Goal: Task Accomplishment & Management: Use online tool/utility

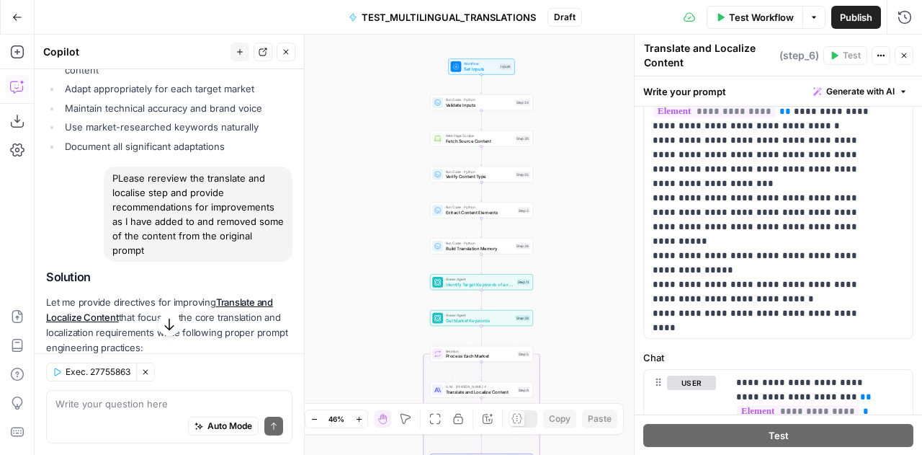
scroll to position [3013, 0]
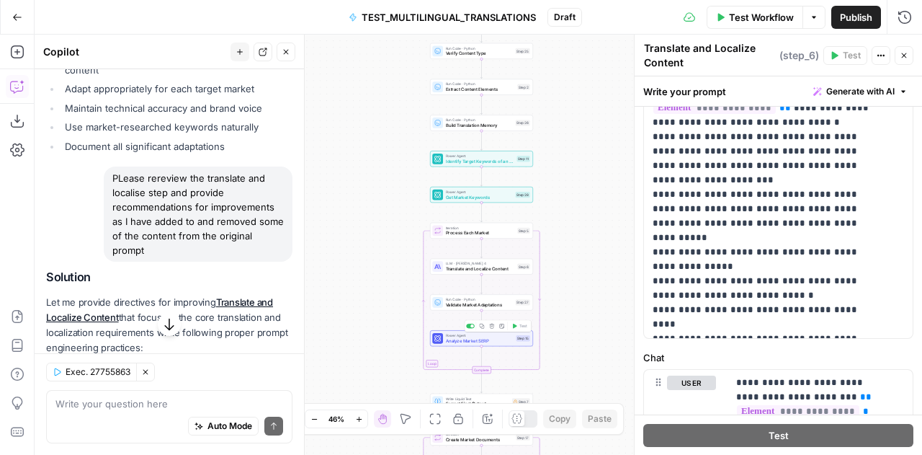
click at [471, 338] on span "Analyze Market SERP" at bounding box center [480, 340] width 68 height 6
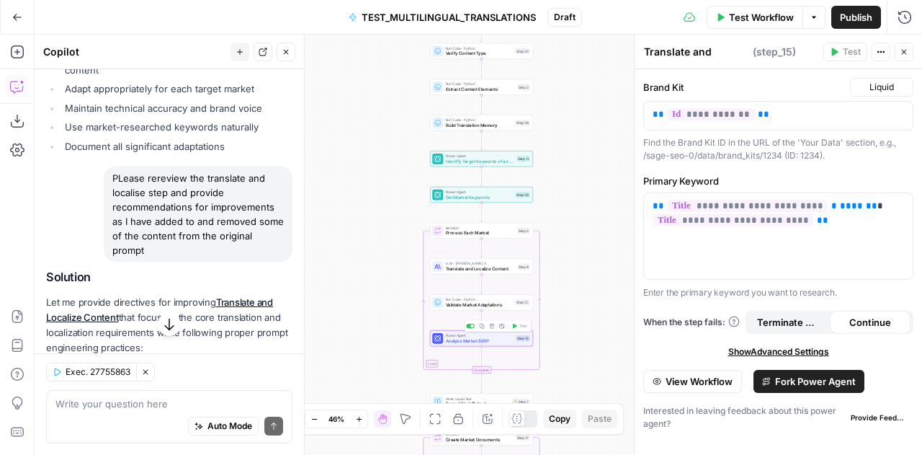
type textarea "Analyze Market SERP"
click at [127, 401] on textarea at bounding box center [169, 403] width 228 height 14
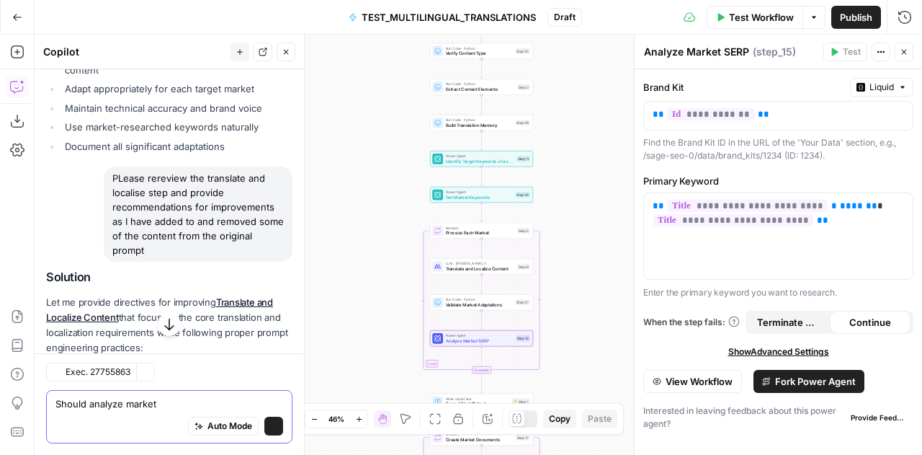
scroll to position [7753, 0]
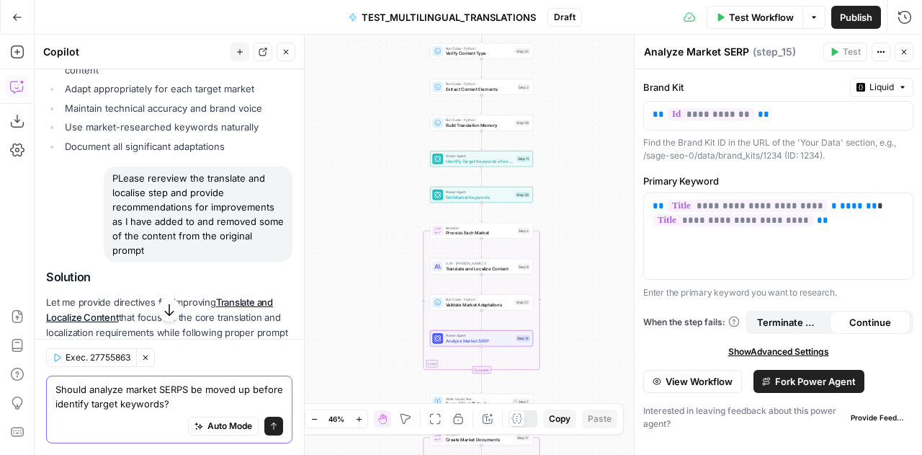
type textarea "Should analyze market SERPS be moved up before identify target keywords?"
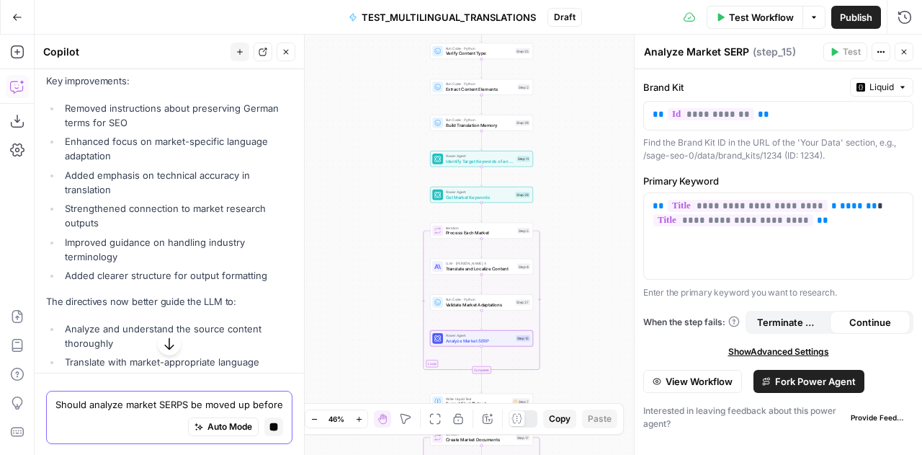
scroll to position [7855, 0]
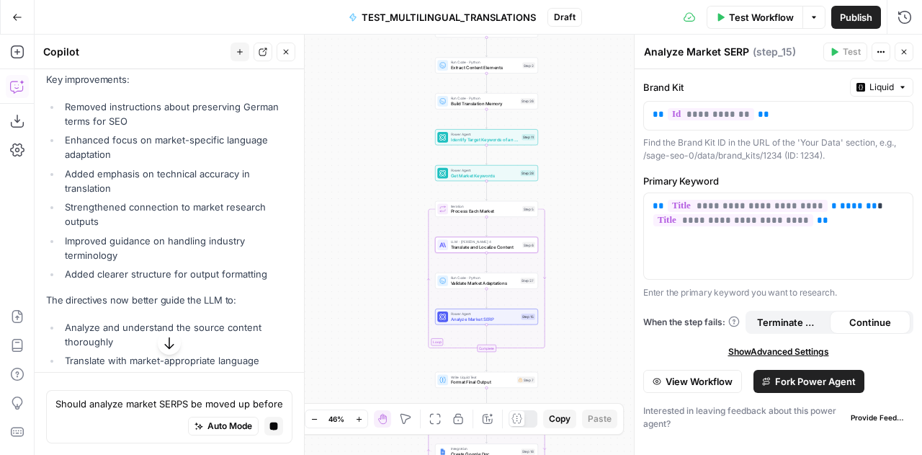
click at [253, 51] on span "Apply" at bounding box center [265, 44] width 24 height 13
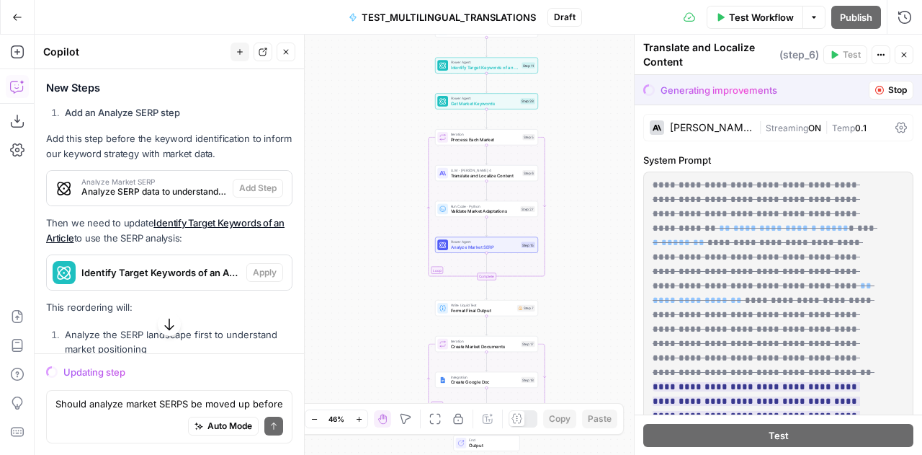
scroll to position [8646, 0]
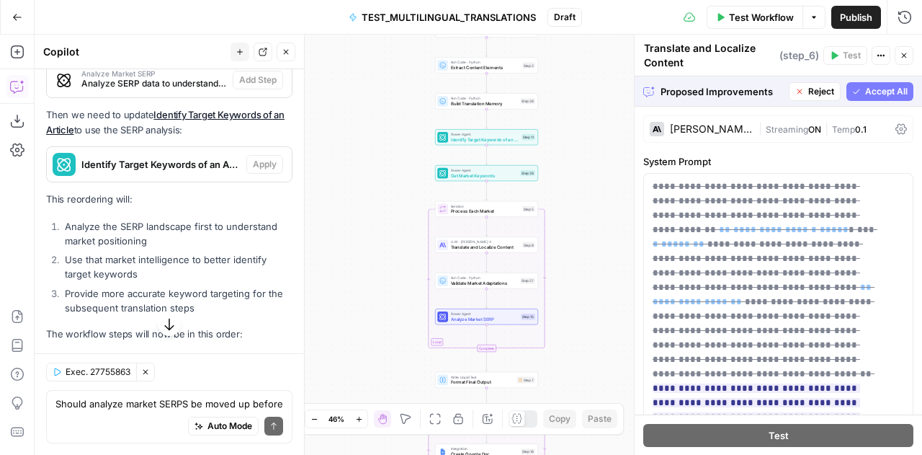
click at [866, 90] on span "Accept All" at bounding box center [886, 91] width 43 height 13
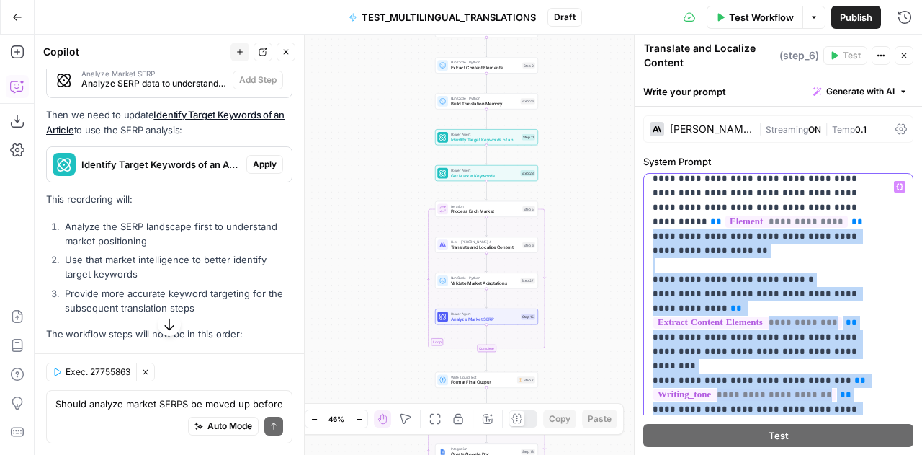
scroll to position [175, 0]
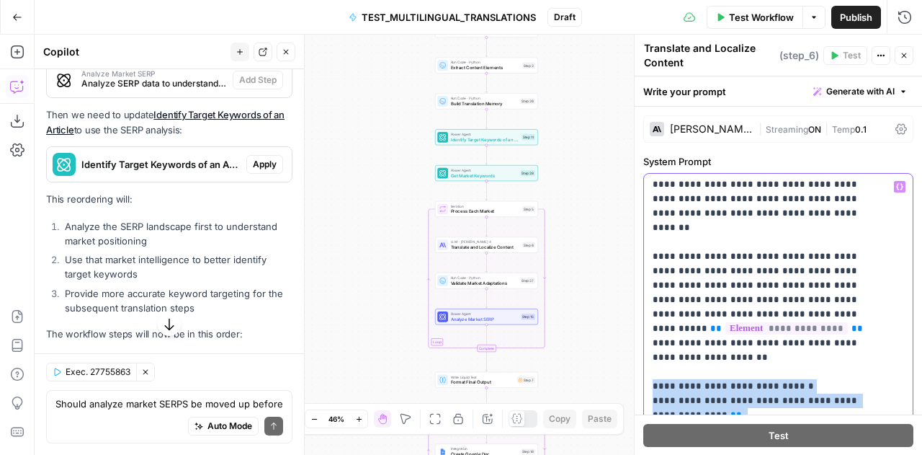
drag, startPoint x: 762, startPoint y: 361, endPoint x: 648, endPoint y: 331, distance: 118.5
copy p "**********"
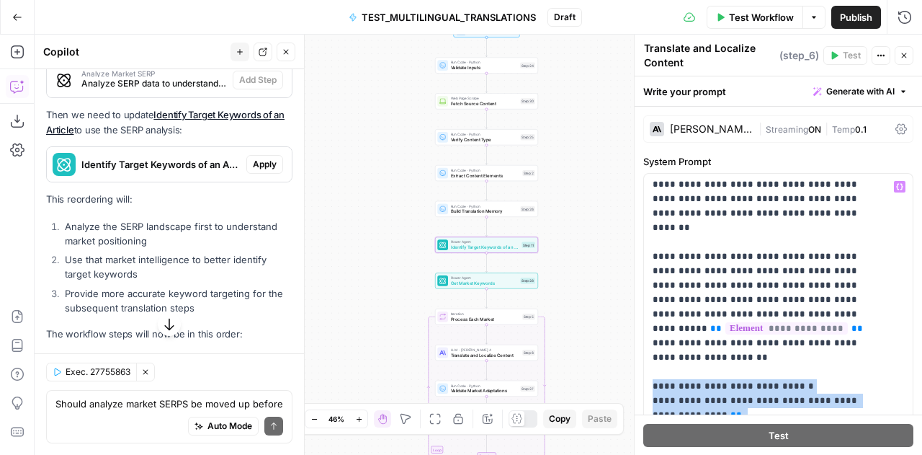
click at [263, 171] on span "Apply" at bounding box center [265, 164] width 24 height 13
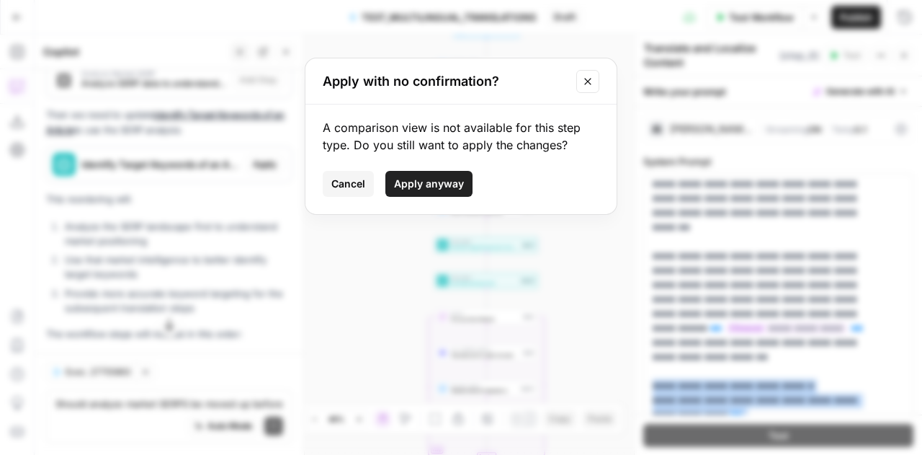
click at [442, 183] on span "Apply anyway" at bounding box center [429, 183] width 70 height 14
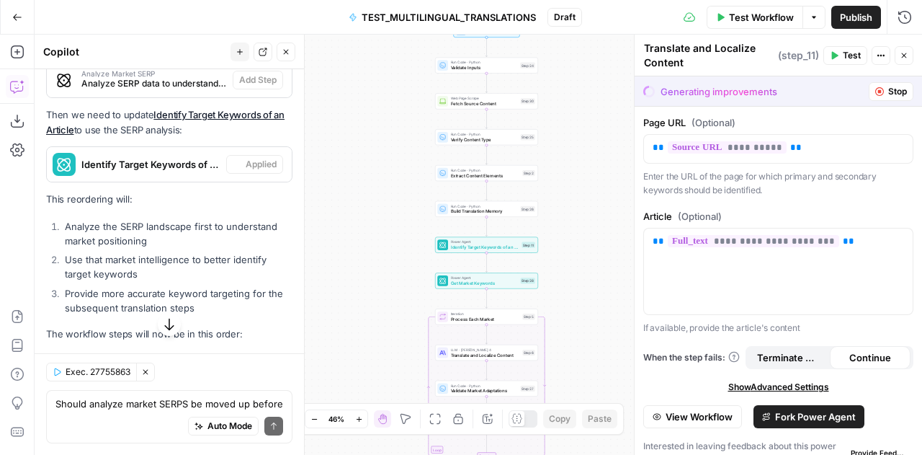
type textarea "Identify Target Keywords of an Article"
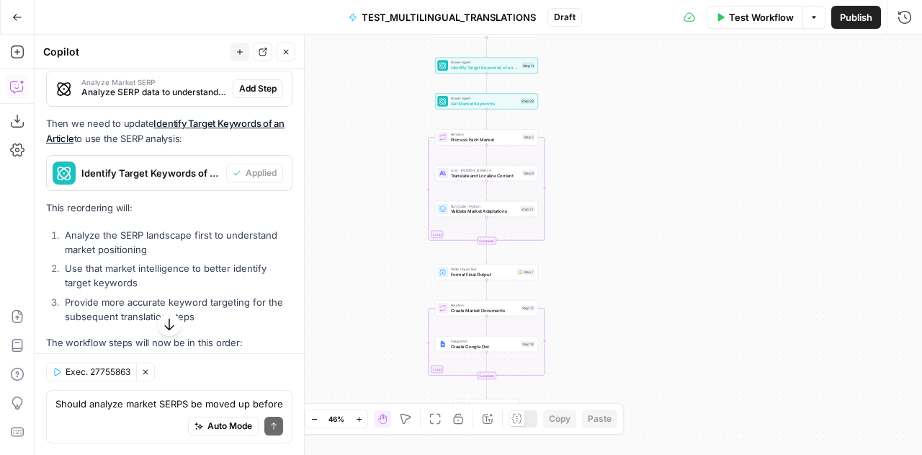
scroll to position [8923, 0]
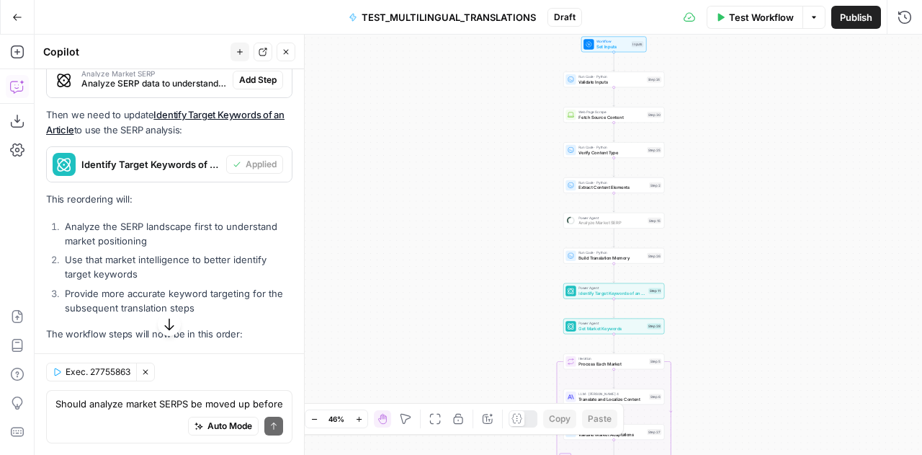
click at [261, 86] on span "Add Step" at bounding box center [257, 79] width 37 height 13
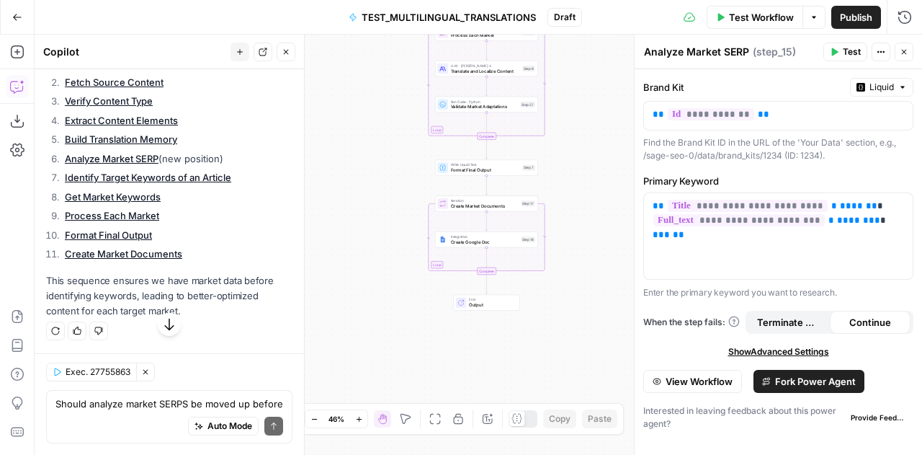
scroll to position [9389, 0]
click at [130, 406] on textarea "Should analyze market SERPS be moved up before identify target keywords?" at bounding box center [169, 403] width 228 height 14
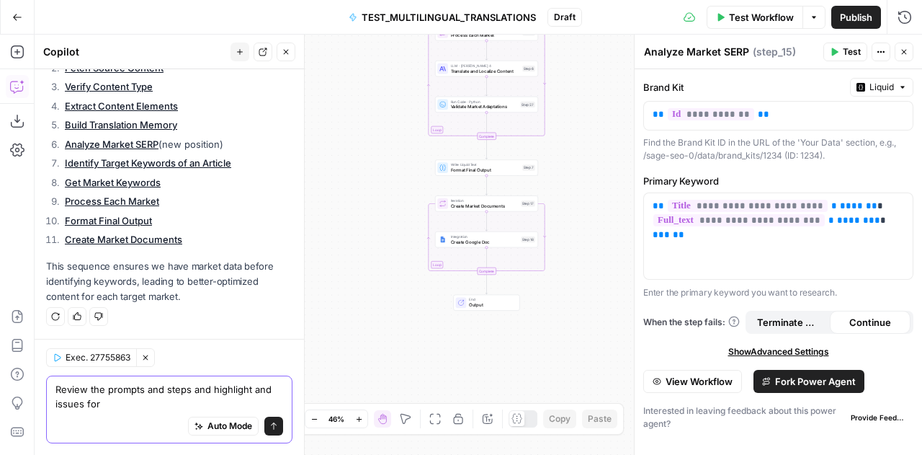
scroll to position [9404, 0]
type textarea "Review the prompts and steps and highlight and issues for improvement before te…"
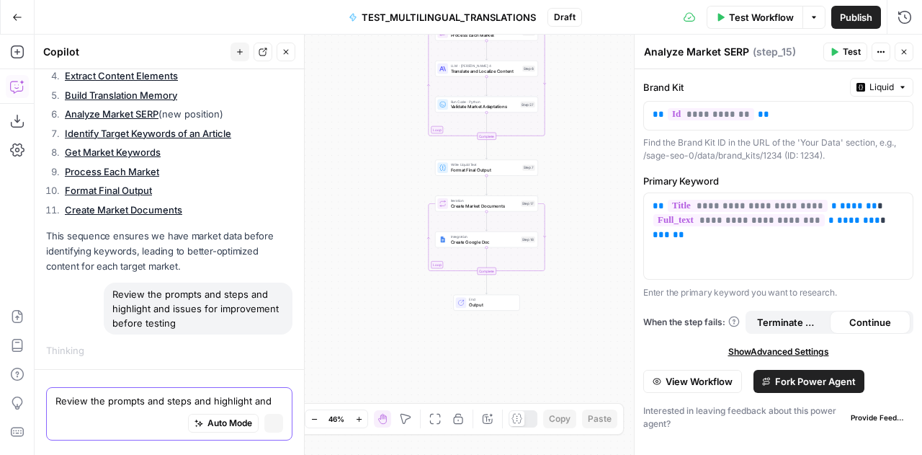
scroll to position [9144, 0]
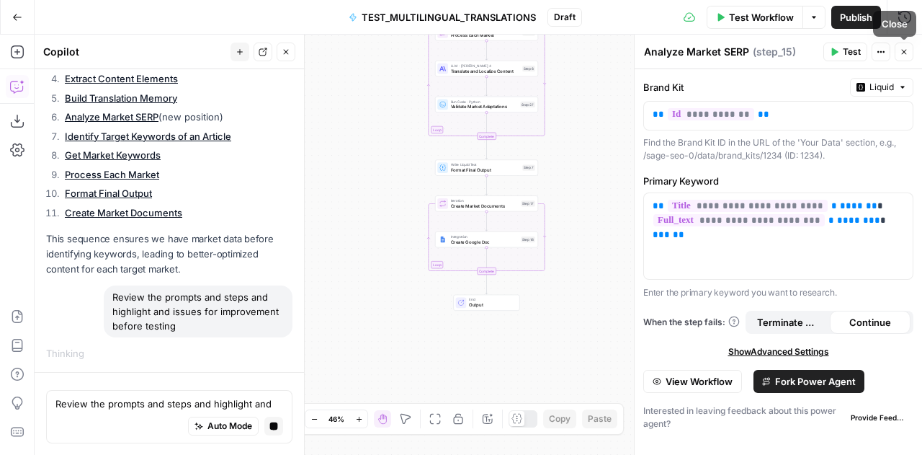
click at [898, 50] on button "Close" at bounding box center [904, 52] width 19 height 19
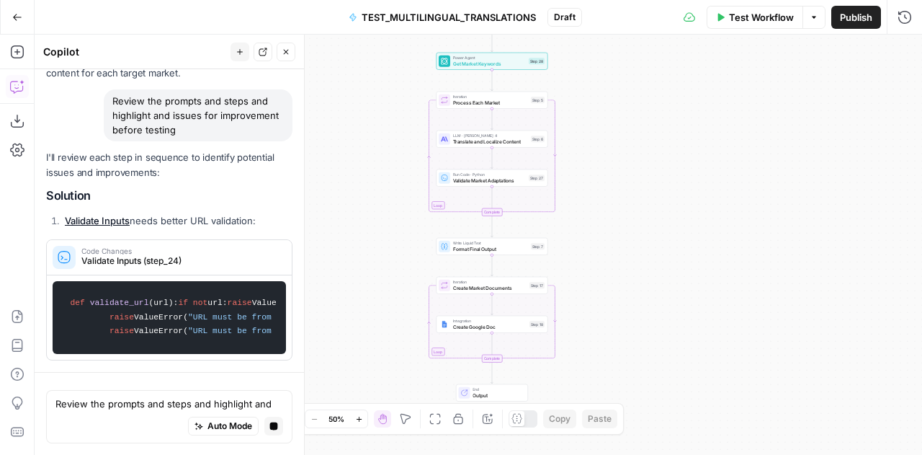
scroll to position [9548, 0]
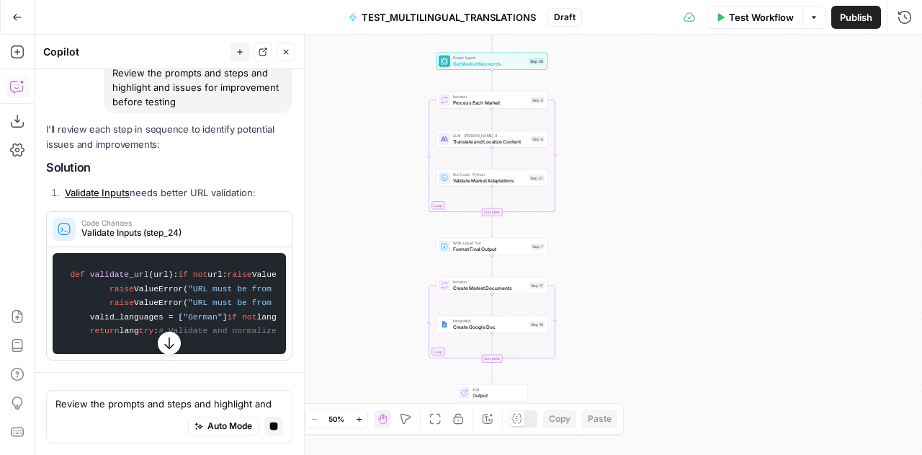
click at [673, 344] on div "Workflow Set Inputs Inputs Run Code · Python Validate Inputs Step 24 Web Page S…" at bounding box center [478, 245] width 887 height 420
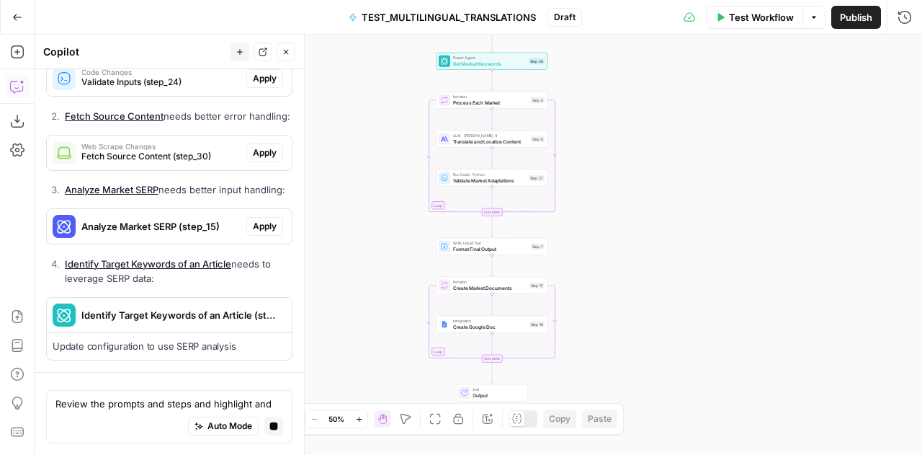
scroll to position [9499, 0]
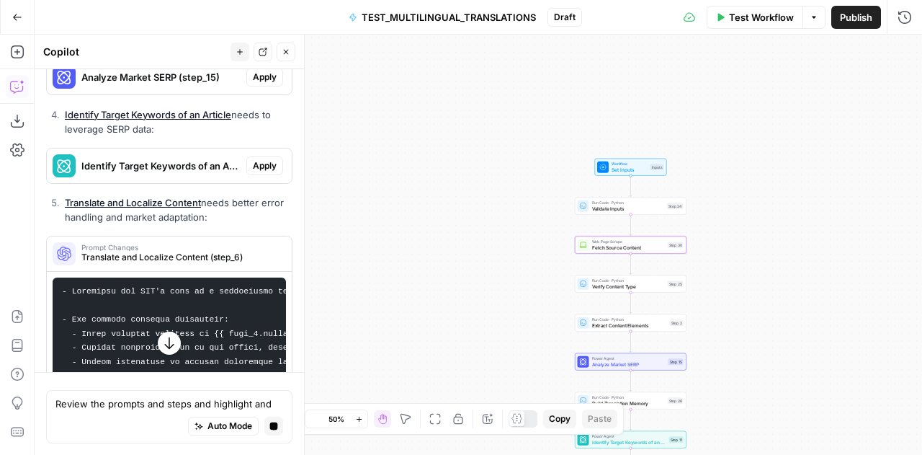
click at [212, 21] on div "Web Scrape Changes Fetch Source Content (step_30)" at bounding box center [147, 3] width 200 height 35
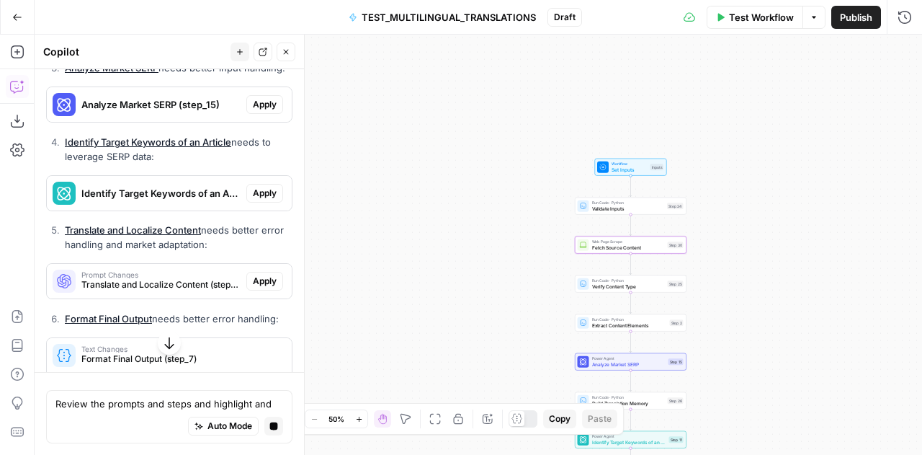
click at [259, 10] on span "Apply" at bounding box center [265, 3] width 24 height 13
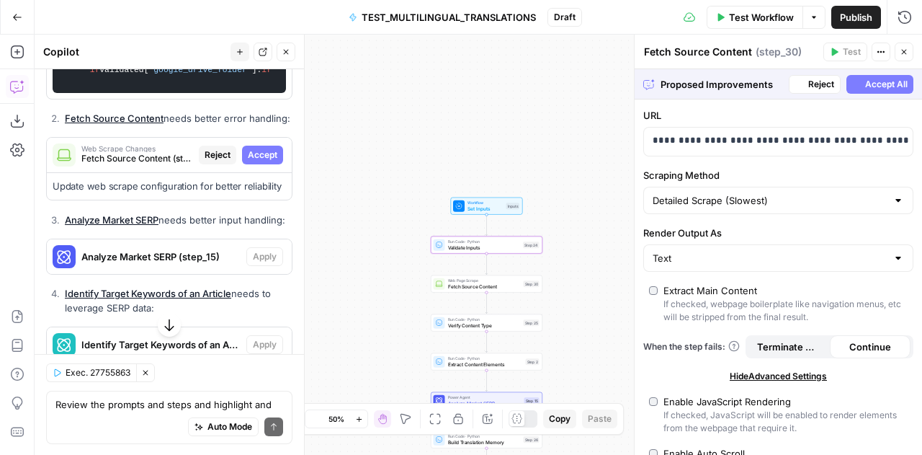
scroll to position [9509, 0]
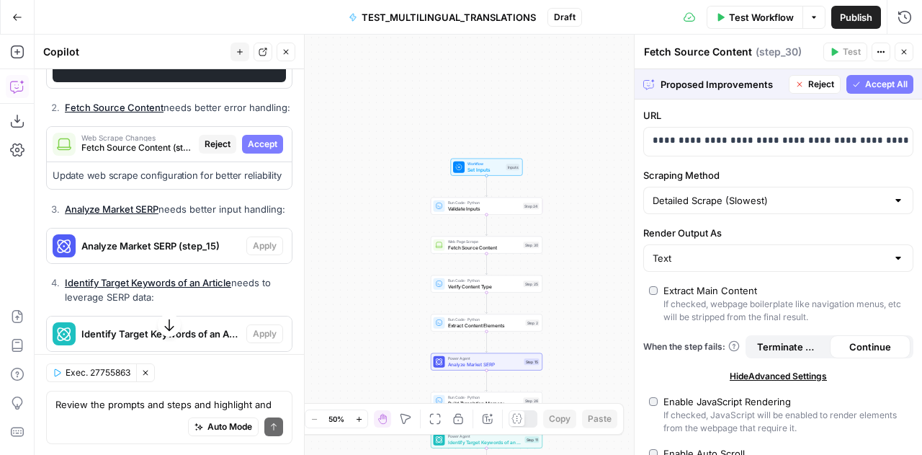
click at [889, 85] on span "Accept All" at bounding box center [886, 84] width 43 height 13
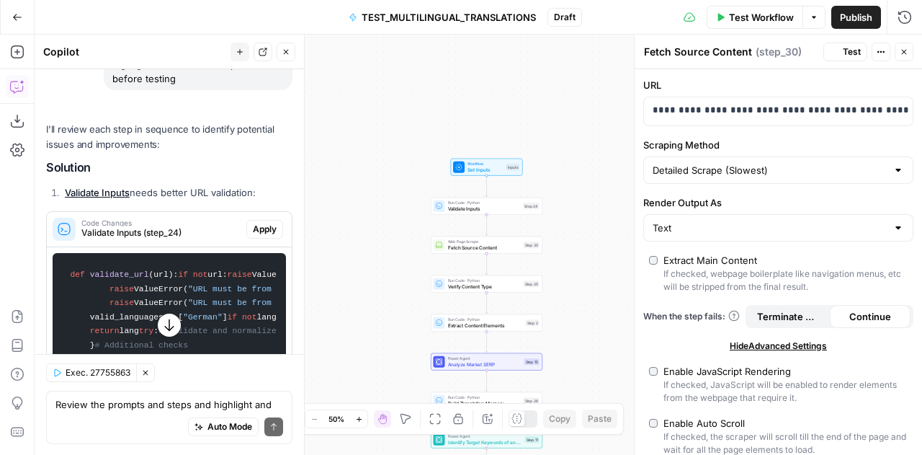
scroll to position [9809, 0]
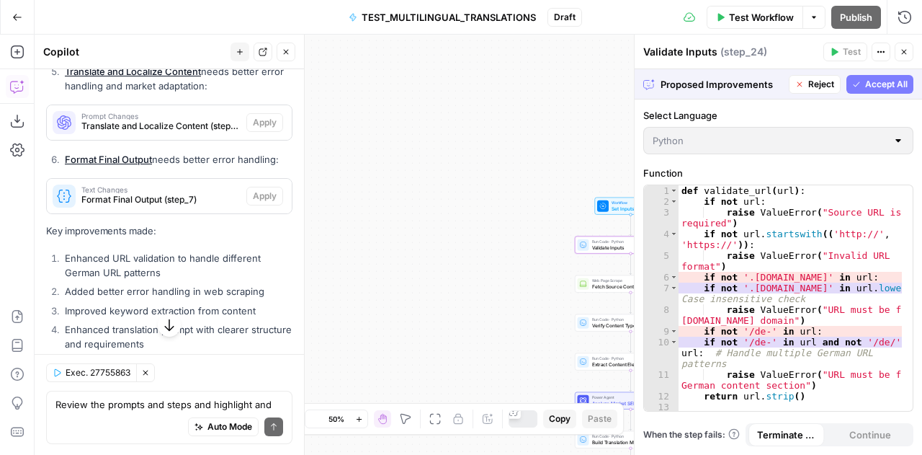
scroll to position [9509, 0]
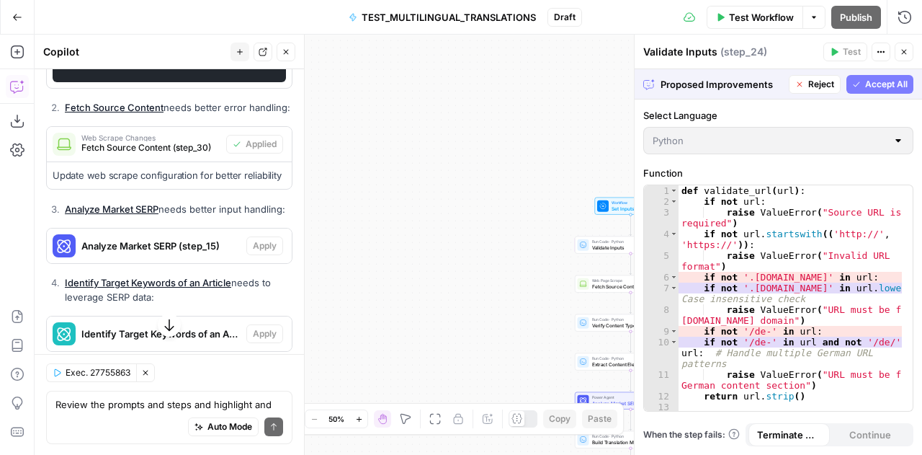
click at [877, 84] on span "Accept All" at bounding box center [886, 84] width 43 height 13
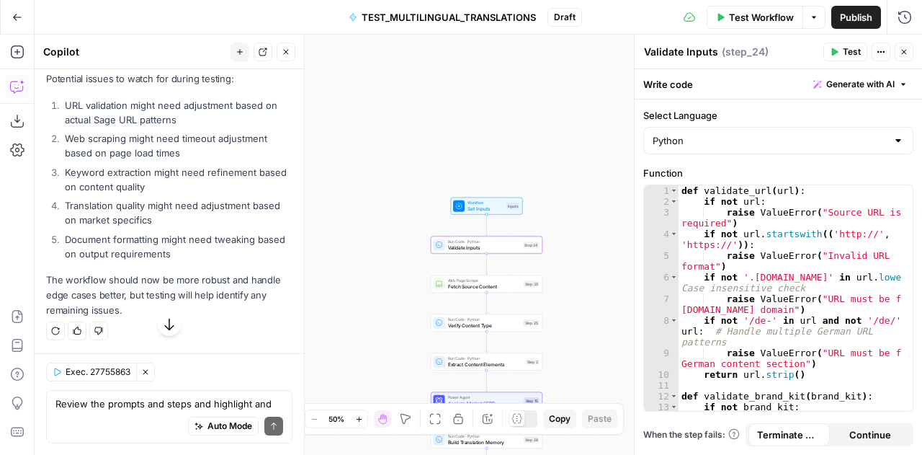
scroll to position [10504, 0]
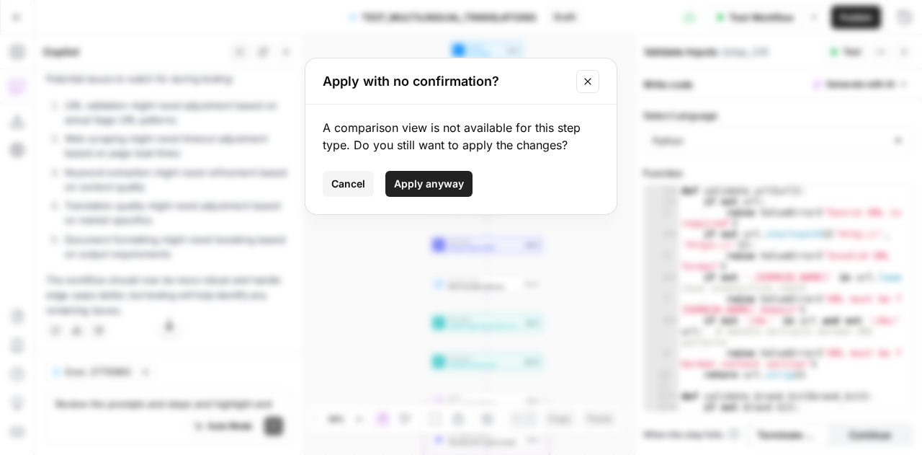
click at [438, 177] on span "Apply anyway" at bounding box center [429, 183] width 70 height 14
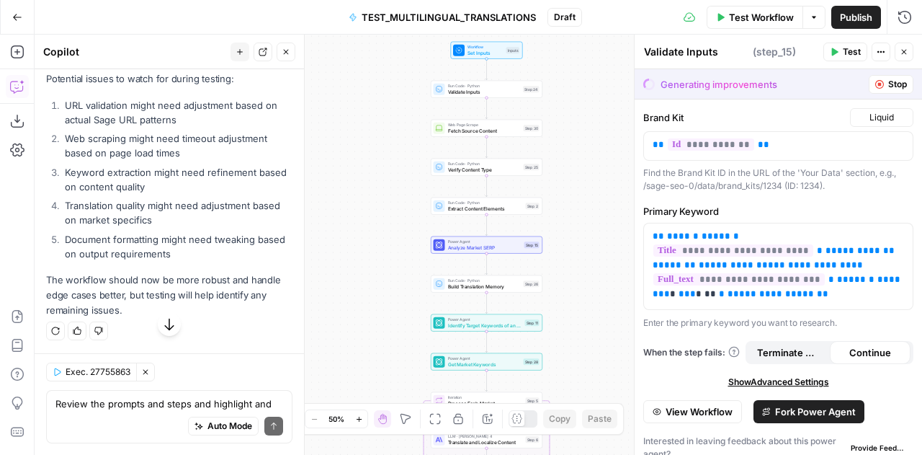
type textarea "Analyze Market SERP"
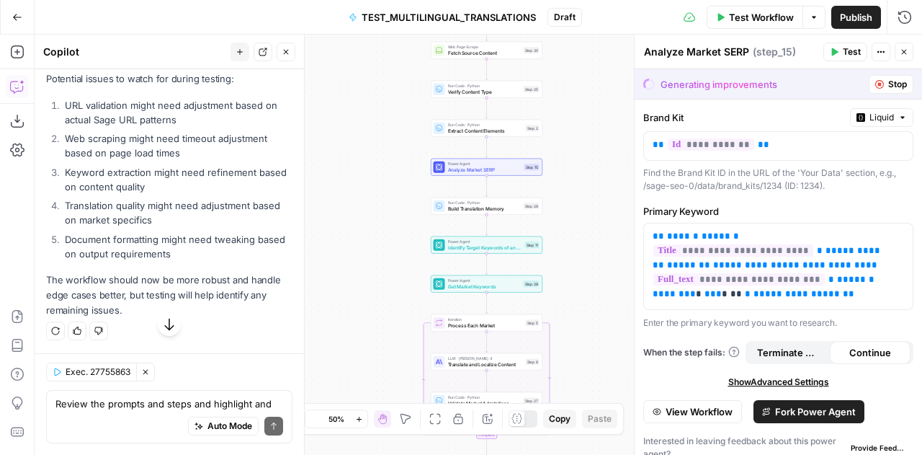
scroll to position [10736, 0]
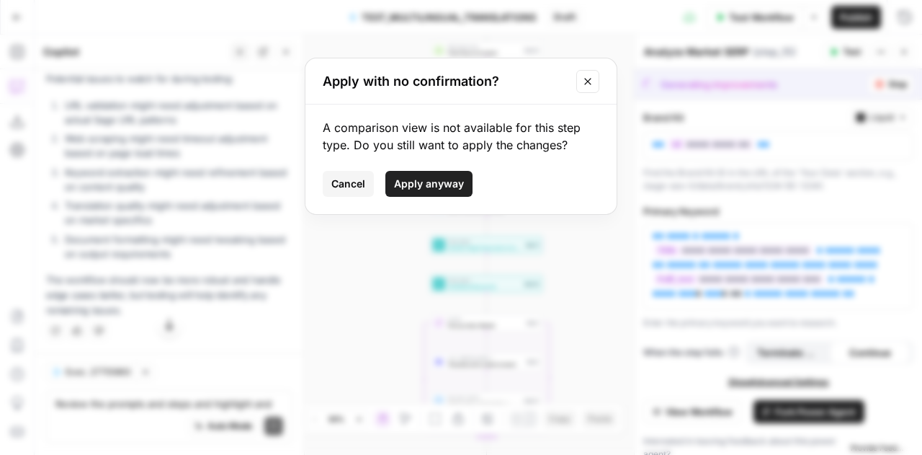
click at [431, 185] on span "Apply anyway" at bounding box center [429, 183] width 70 height 14
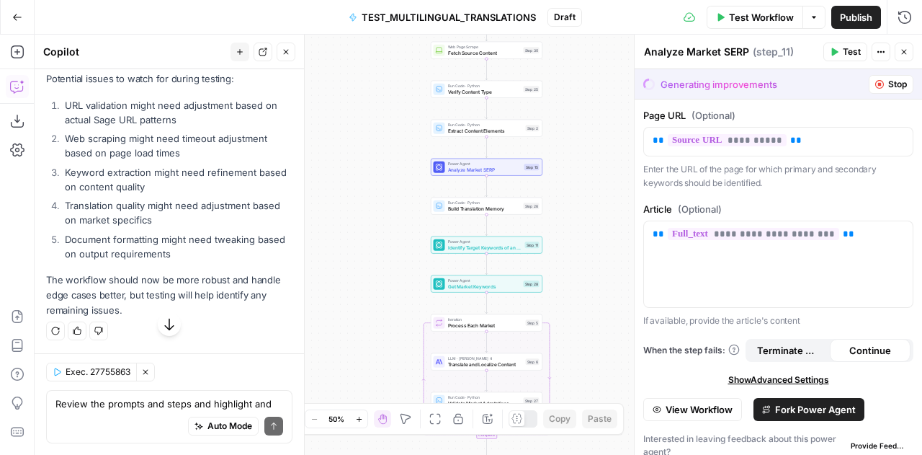
type textarea "Identify Target Keywords of an Article"
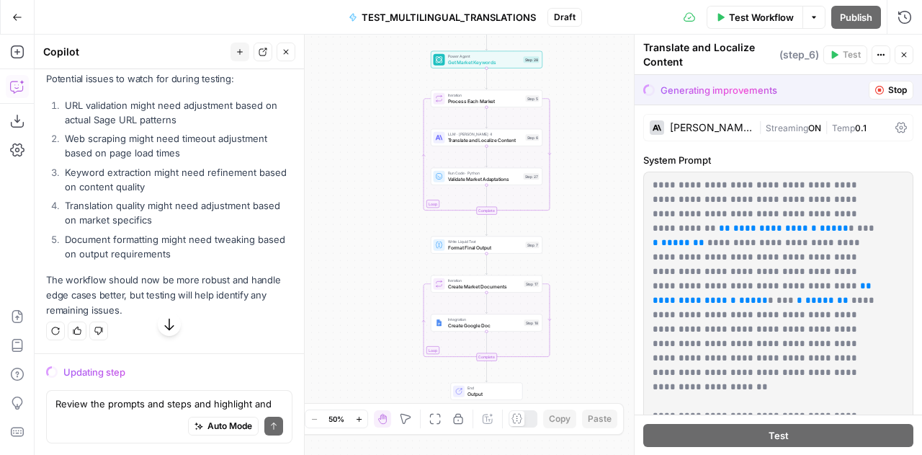
scroll to position [10770, 0]
click at [98, 394] on div "Review the prompts and steps and highlight and issues for improvement before te…" at bounding box center [169, 416] width 246 height 53
type textarea "There is a single URL to scrape"
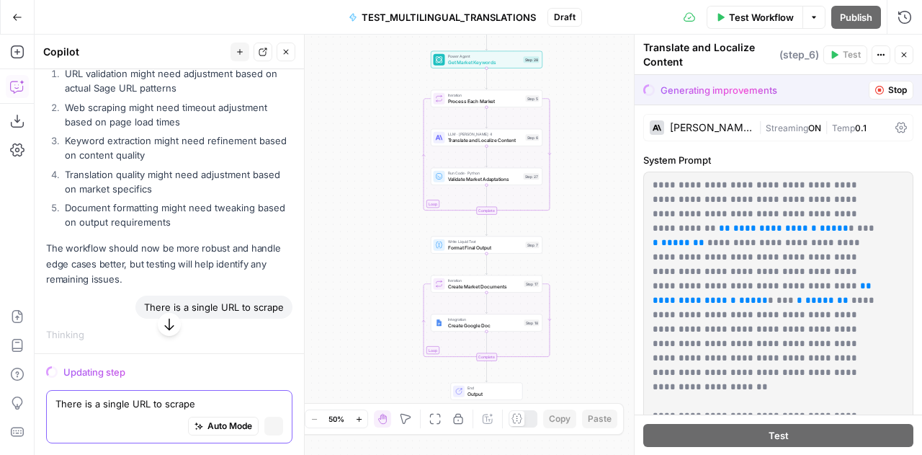
scroll to position [10759, 0]
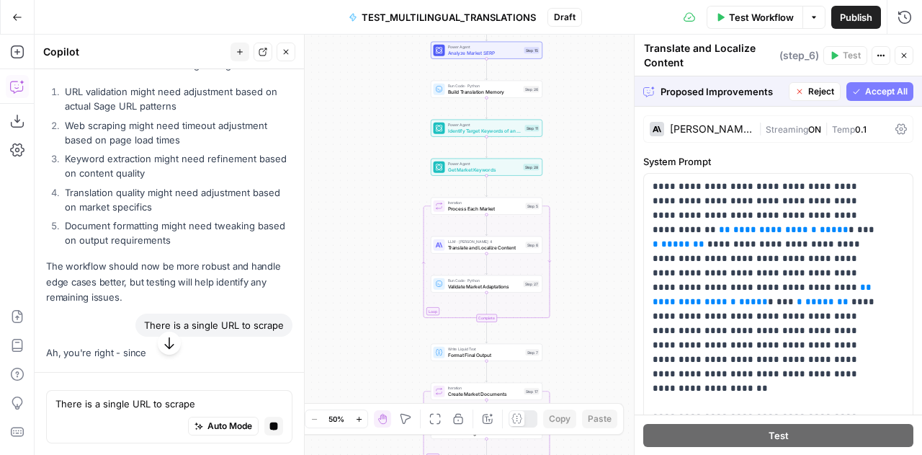
click at [884, 82] on button "Accept All" at bounding box center [879, 91] width 67 height 19
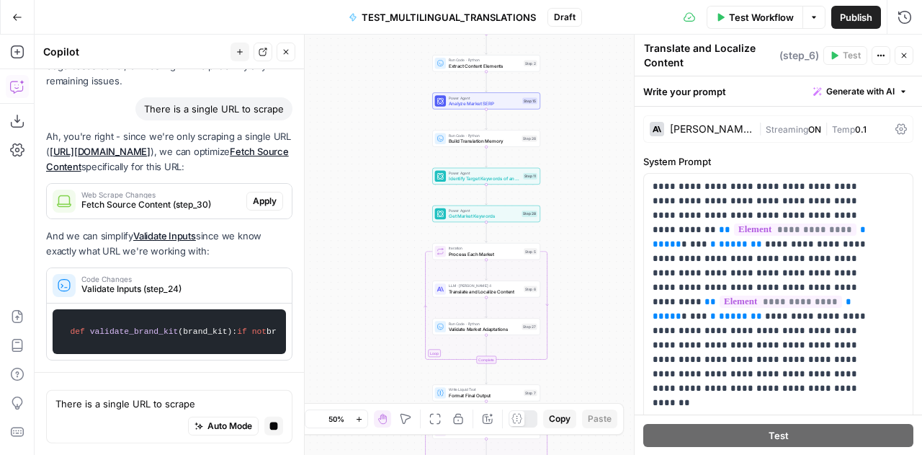
scroll to position [11194, 0]
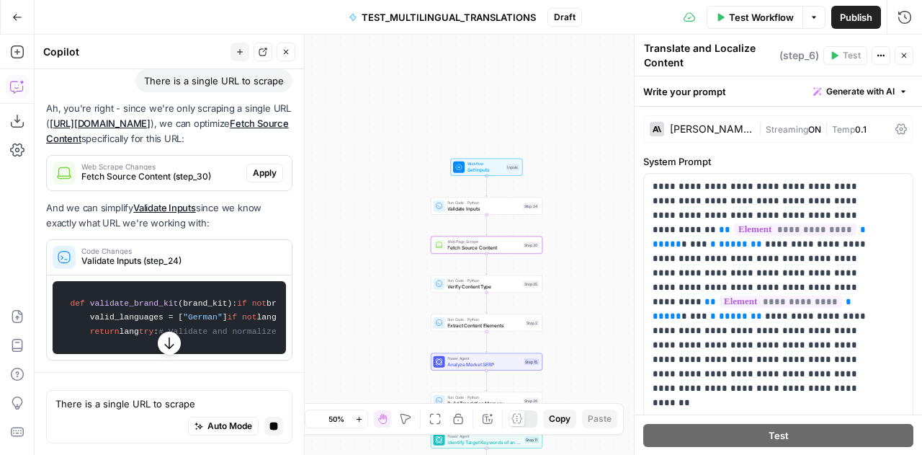
click at [255, 166] on span "Apply" at bounding box center [265, 172] width 24 height 13
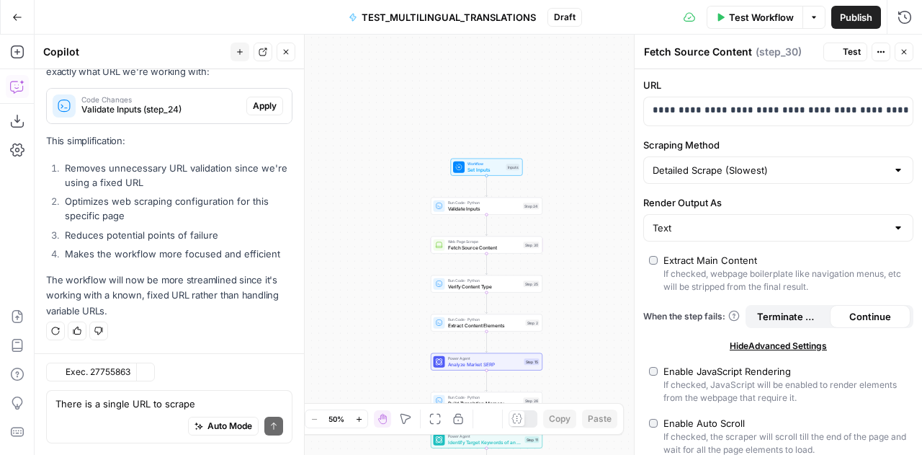
scroll to position [11626, 0]
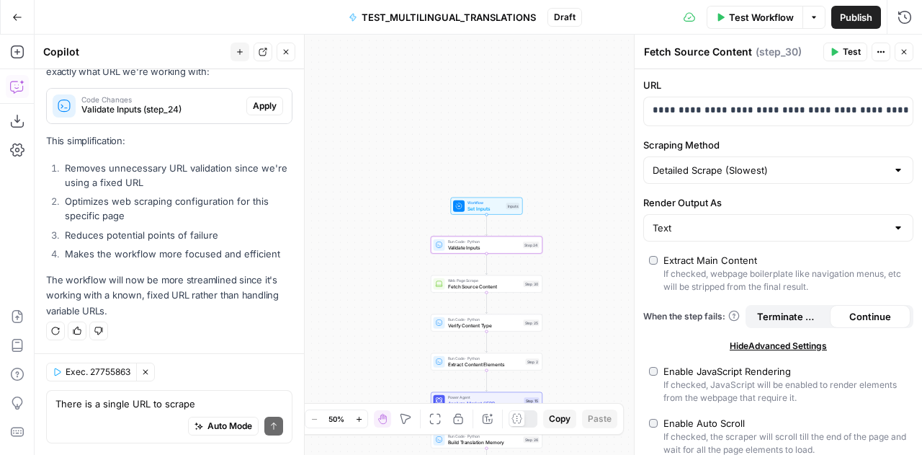
click at [256, 103] on span "Apply" at bounding box center [265, 105] width 24 height 13
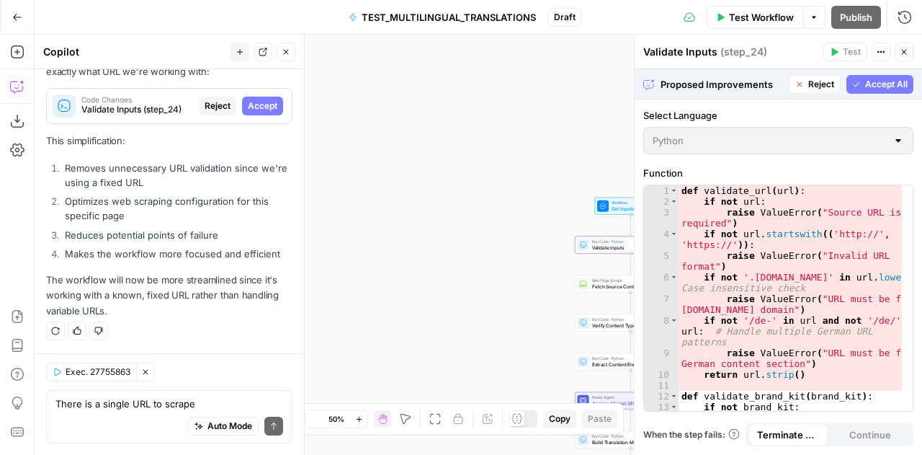
scroll to position [11303, 0]
click at [880, 84] on span "Accept All" at bounding box center [886, 84] width 43 height 13
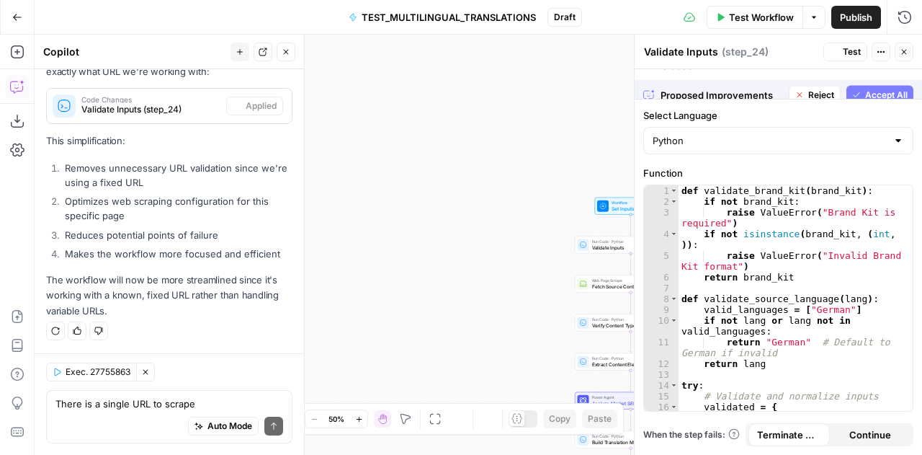
scroll to position [11626, 0]
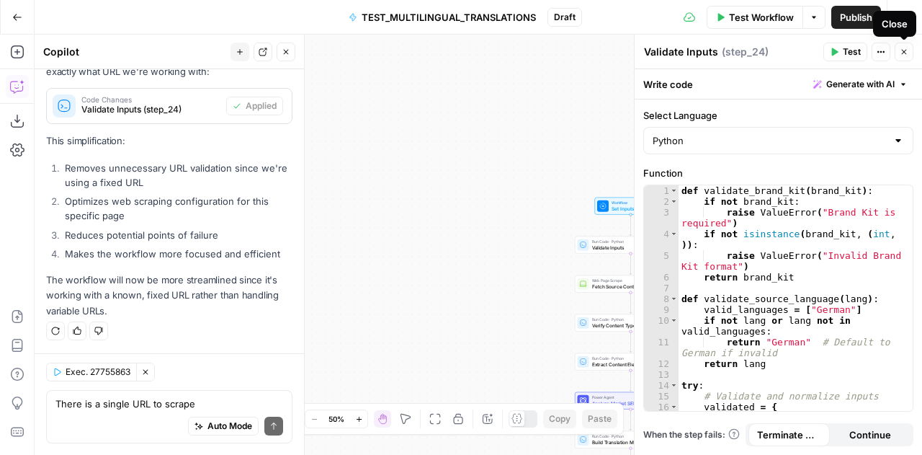
click at [906, 57] on button "Close" at bounding box center [904, 52] width 19 height 19
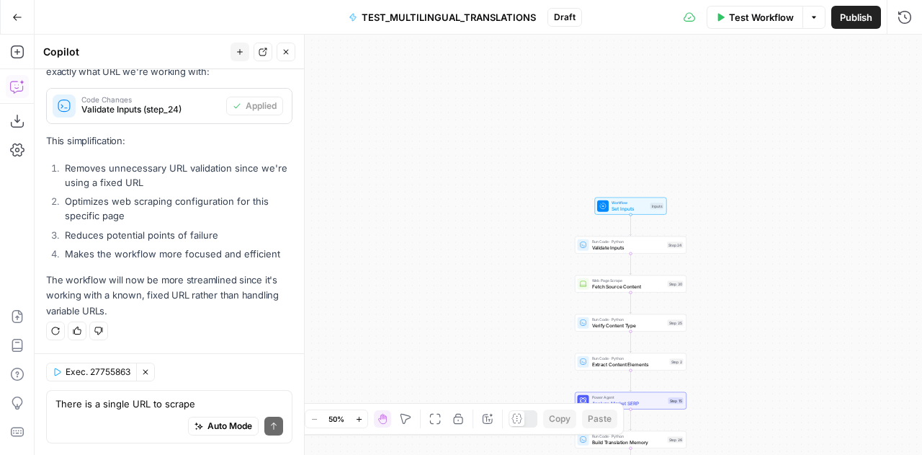
click at [117, 416] on div "Auto Mode Send" at bounding box center [169, 427] width 228 height 32
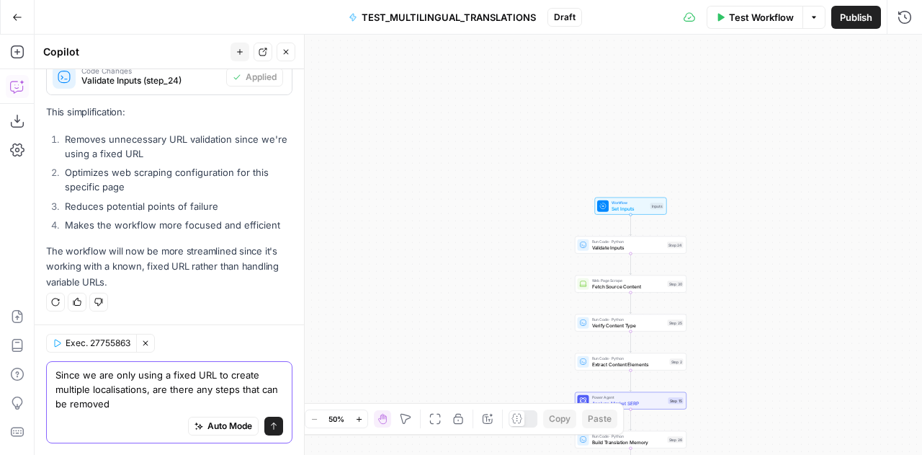
scroll to position [11655, 0]
type textarea "Since we are only using a fixed URL to create multiple localisations, are there…"
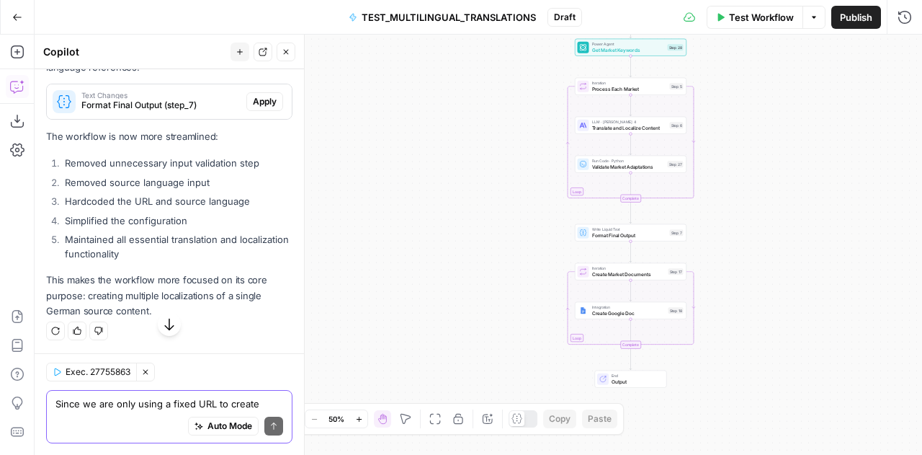
scroll to position [11889, 0]
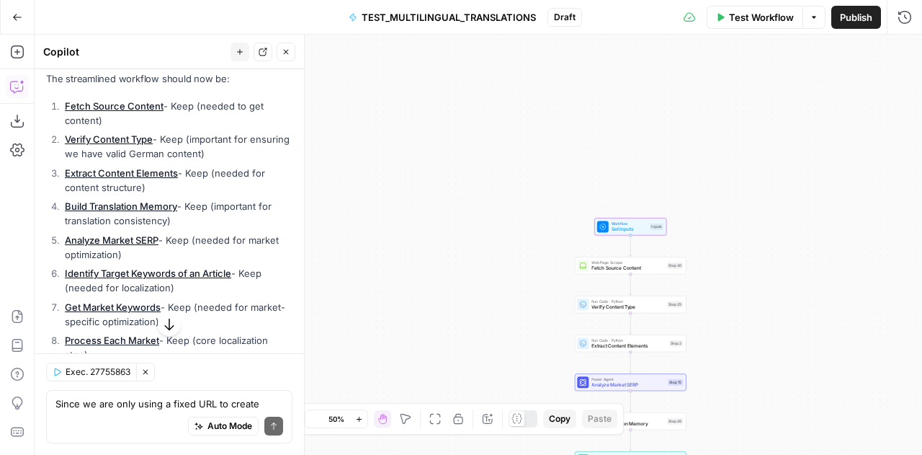
scroll to position [11282, 0]
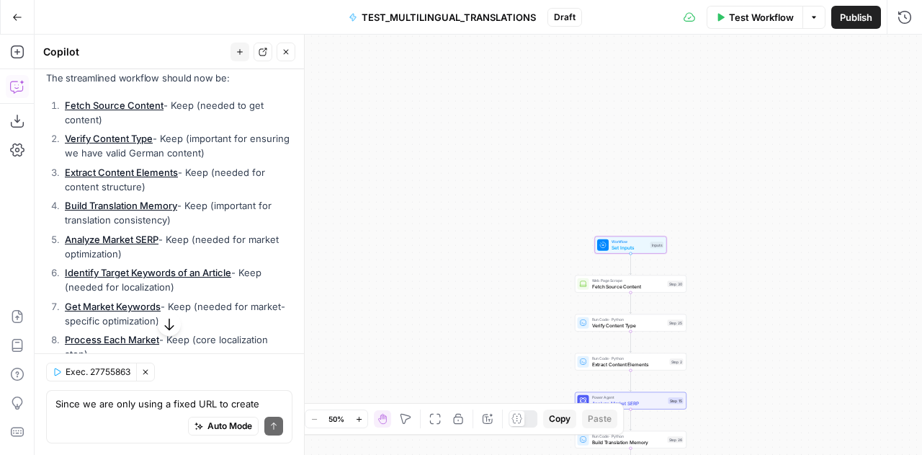
click at [253, 50] on span "Delete Input" at bounding box center [252, 43] width 49 height 13
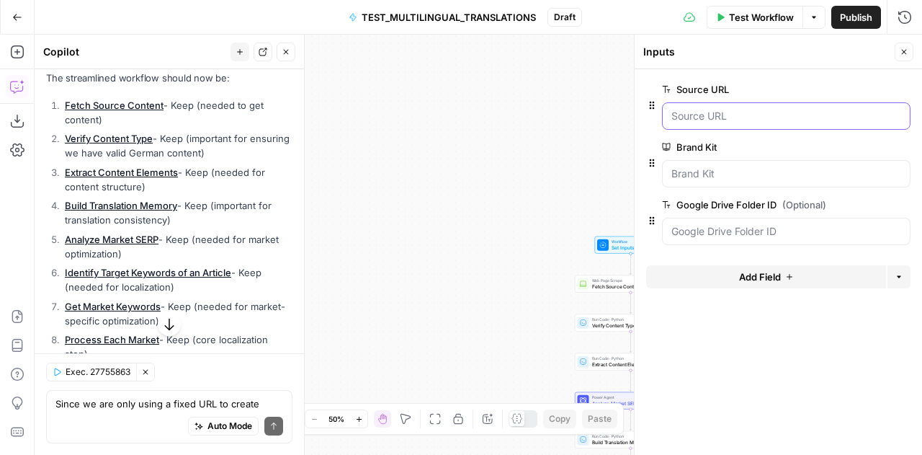
click at [744, 117] on URL "Source URL" at bounding box center [786, 116] width 230 height 14
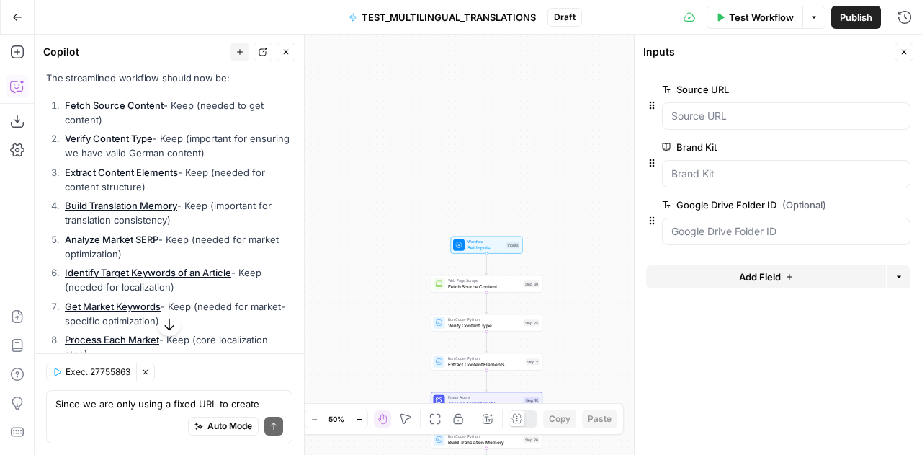
click at [899, 53] on button "Close" at bounding box center [904, 52] width 19 height 19
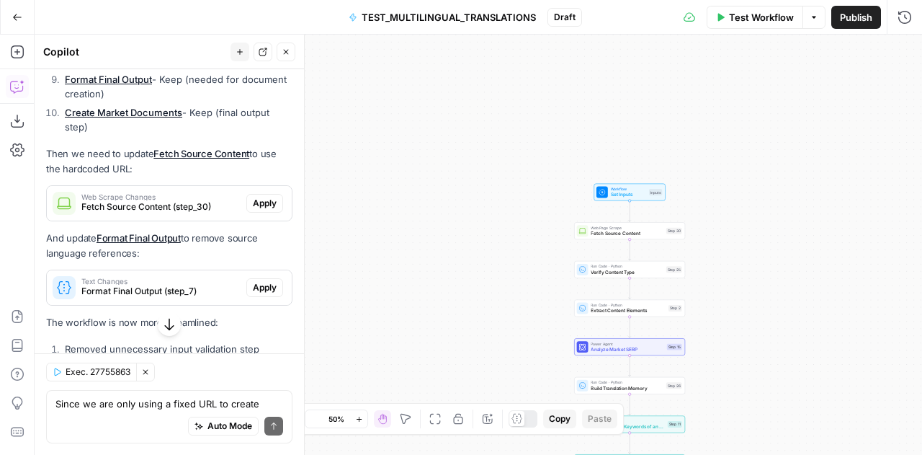
scroll to position [11898, 0]
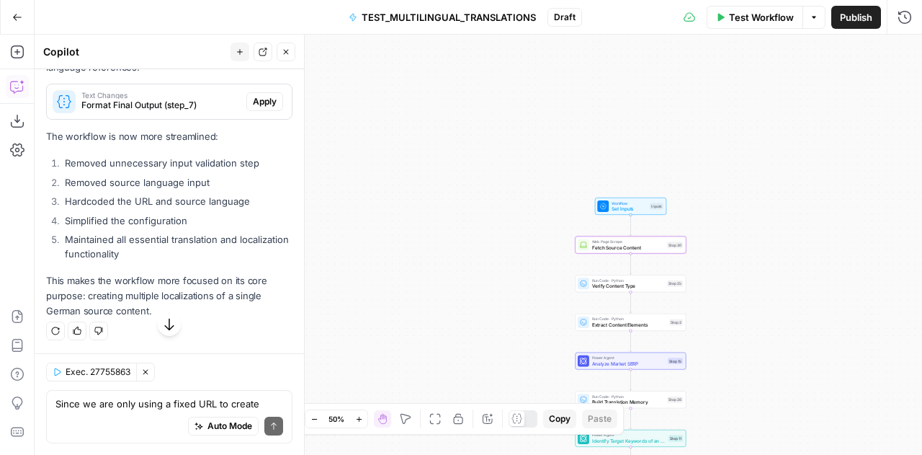
click at [259, 24] on span "Apply" at bounding box center [265, 17] width 24 height 13
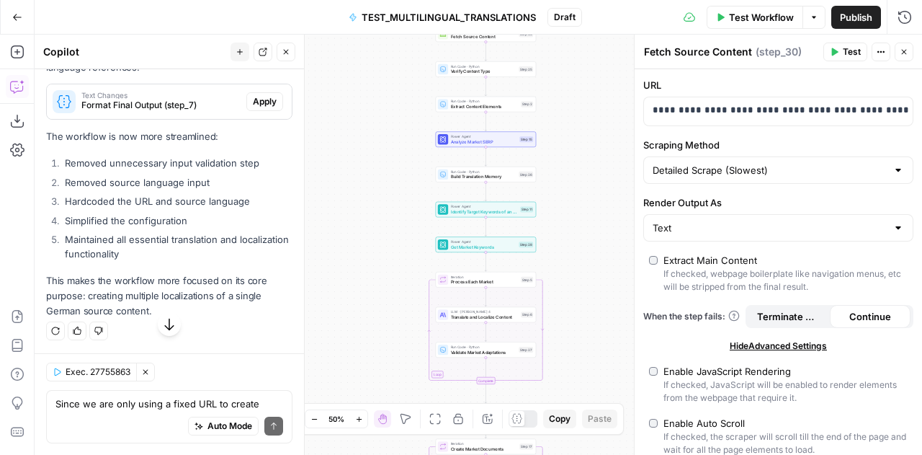
click at [253, 108] on span "Apply" at bounding box center [265, 101] width 24 height 13
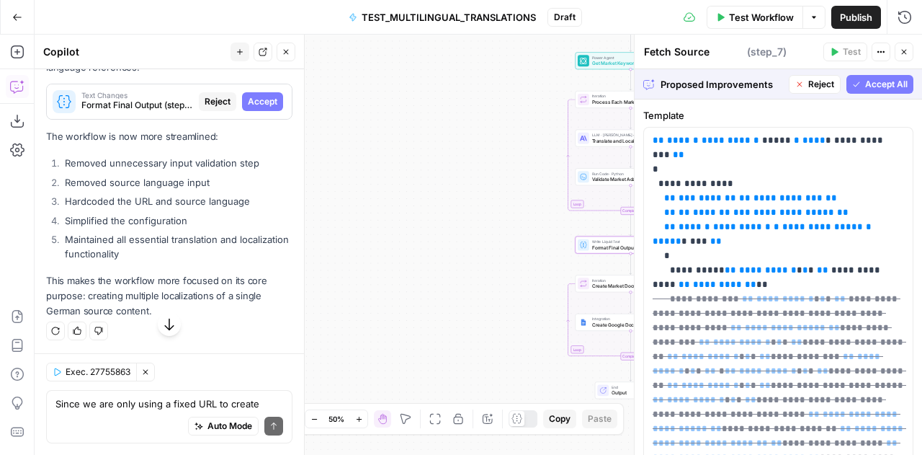
type textarea "Format Final Output"
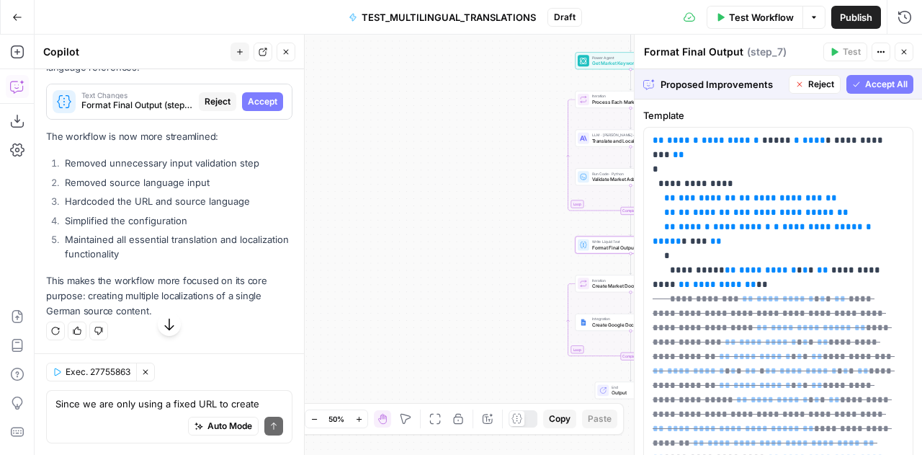
click at [251, 108] on span "Accept" at bounding box center [263, 101] width 30 height 13
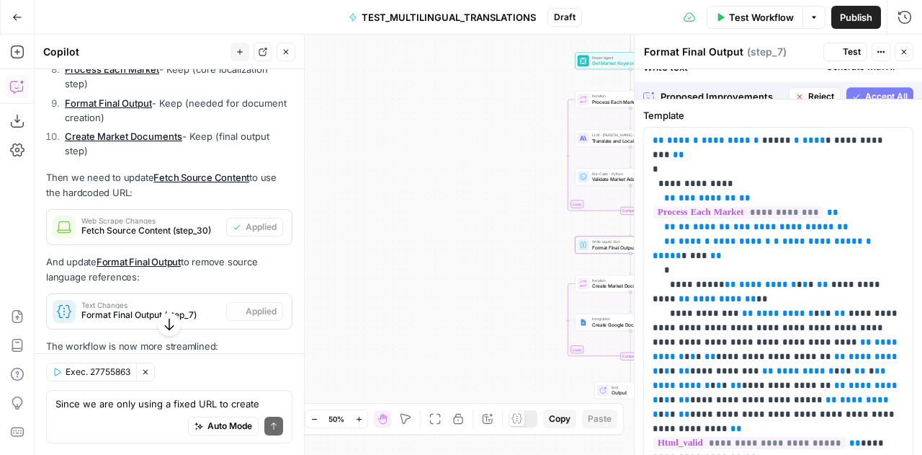
scroll to position [11898, 0]
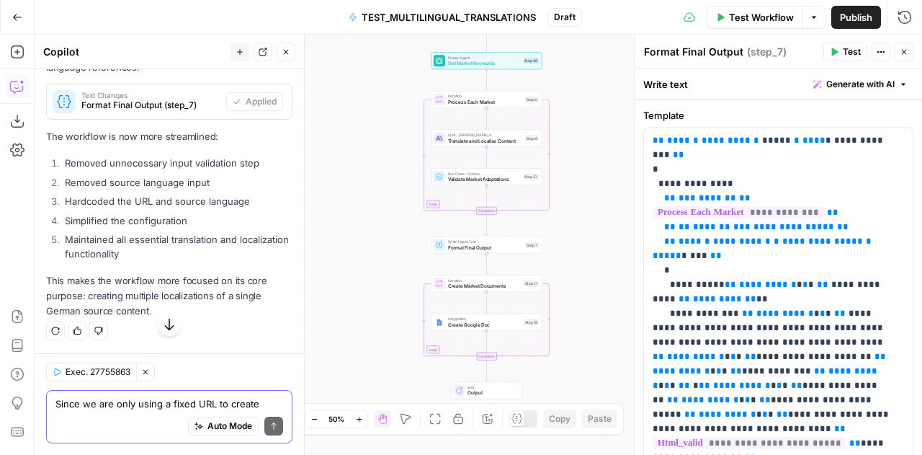
click at [108, 402] on textarea "Since we are only using a fixed URL to create multiple localisations, are there…" at bounding box center [169, 403] width 228 height 14
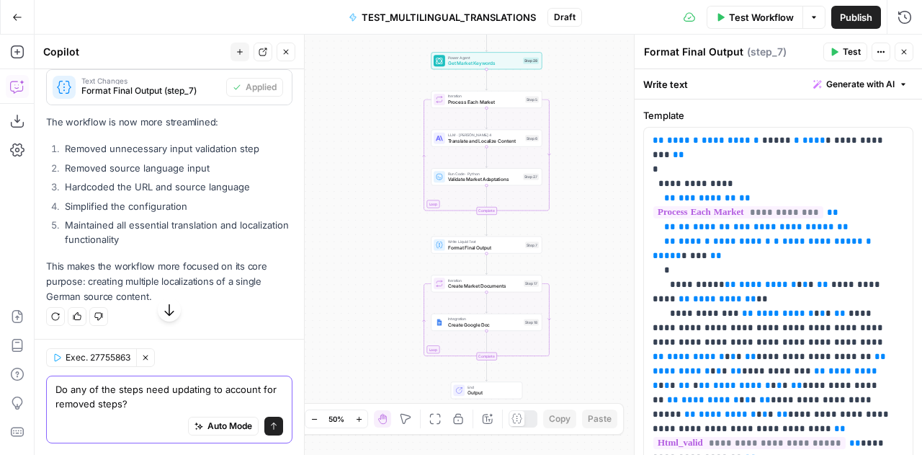
type textarea "Do any of the steps need updating to account for removed steps?"
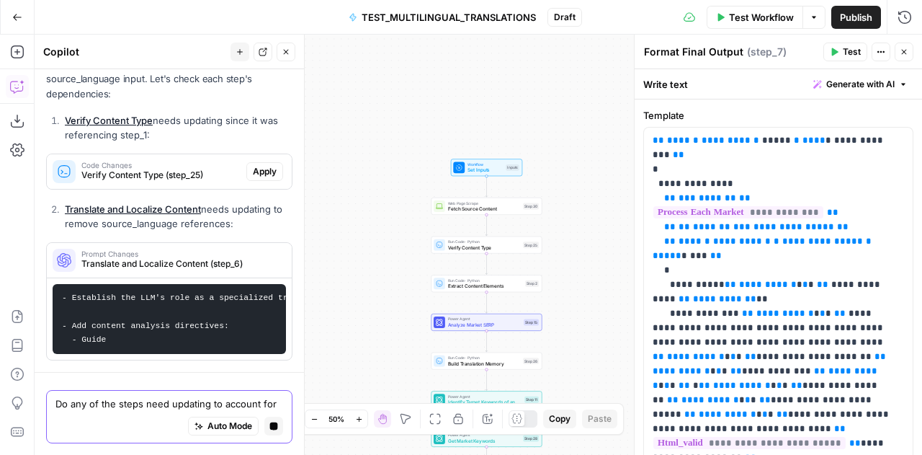
scroll to position [11985, 0]
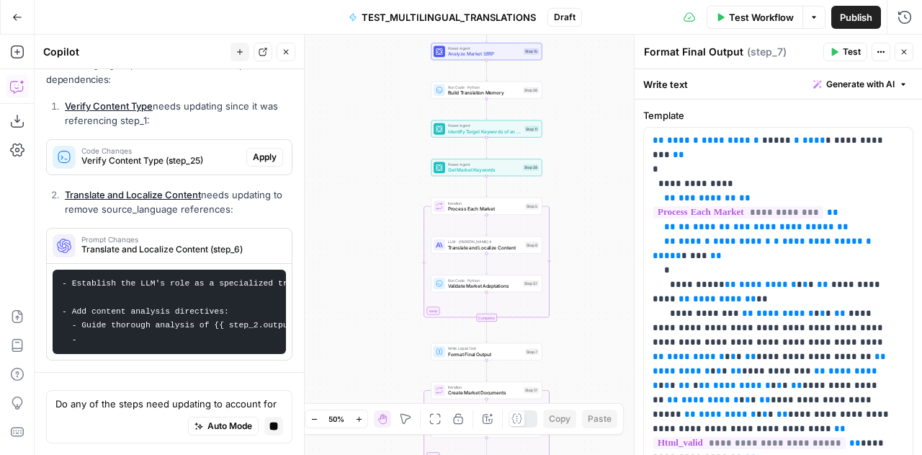
click at [258, 149] on div "Code Changes Verify Content Type (step_25) Apply" at bounding box center [169, 157] width 245 height 35
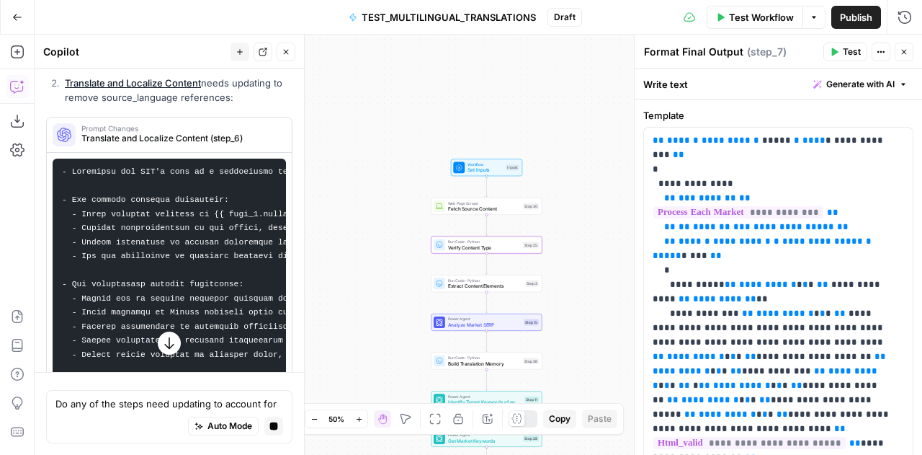
scroll to position [12277, 0]
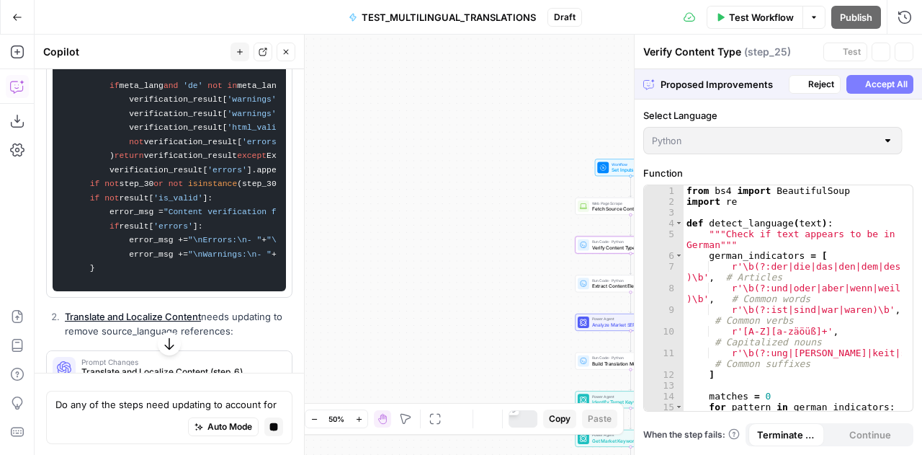
scroll to position [11820, 0]
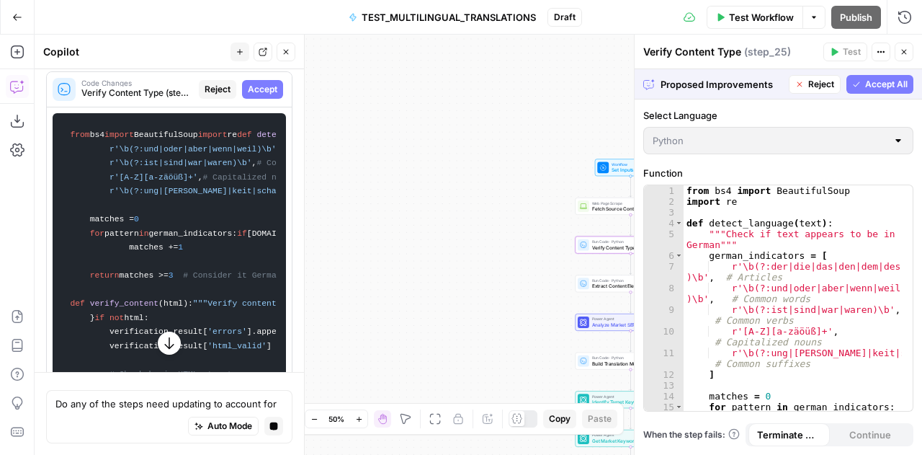
click at [255, 96] on span "Accept" at bounding box center [263, 89] width 30 height 13
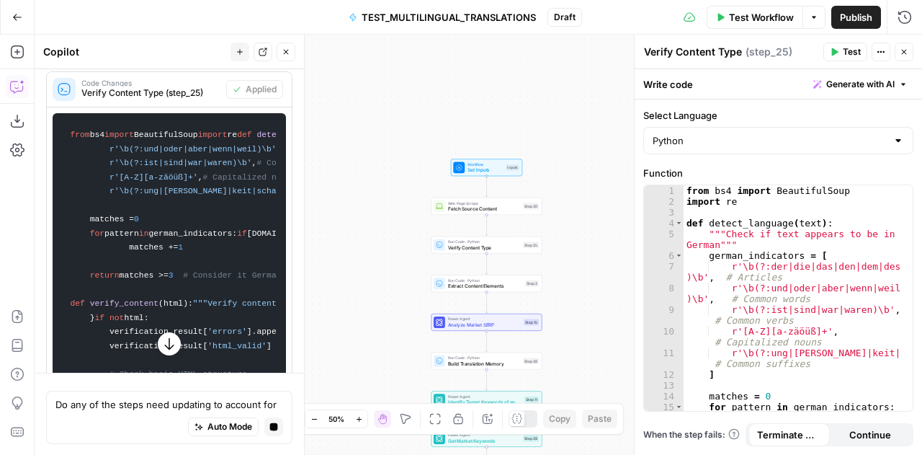
click at [905, 55] on icon "button" at bounding box center [904, 52] width 9 height 9
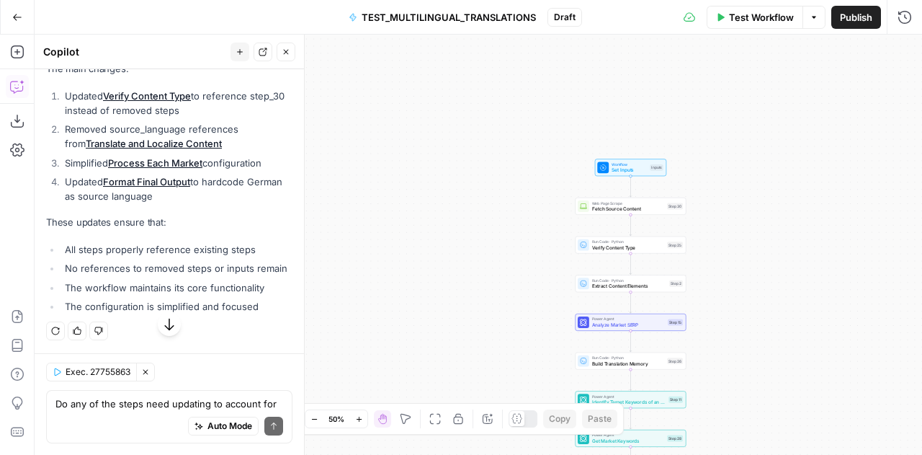
scroll to position [14201, 0]
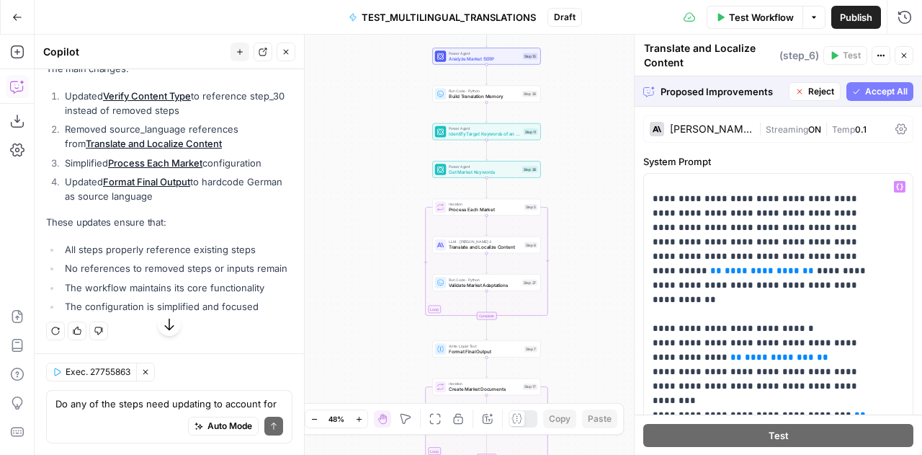
scroll to position [219, 0]
click at [873, 93] on span "Accept All" at bounding box center [886, 91] width 43 height 13
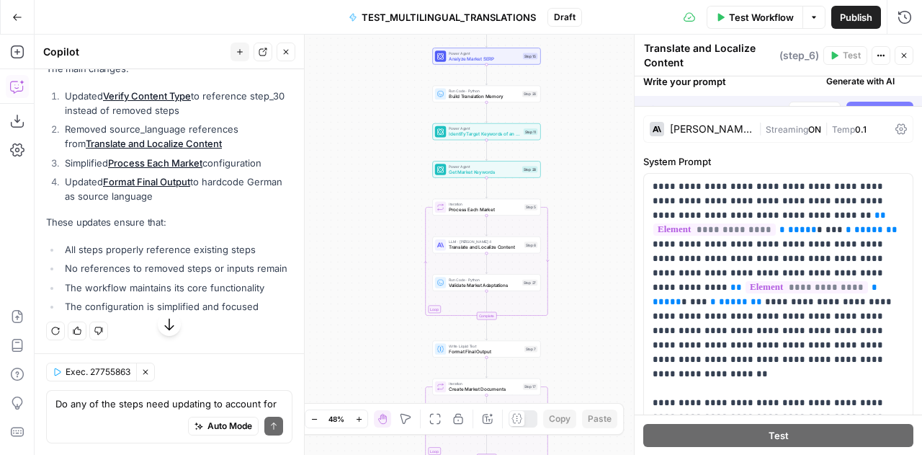
scroll to position [14224, 0]
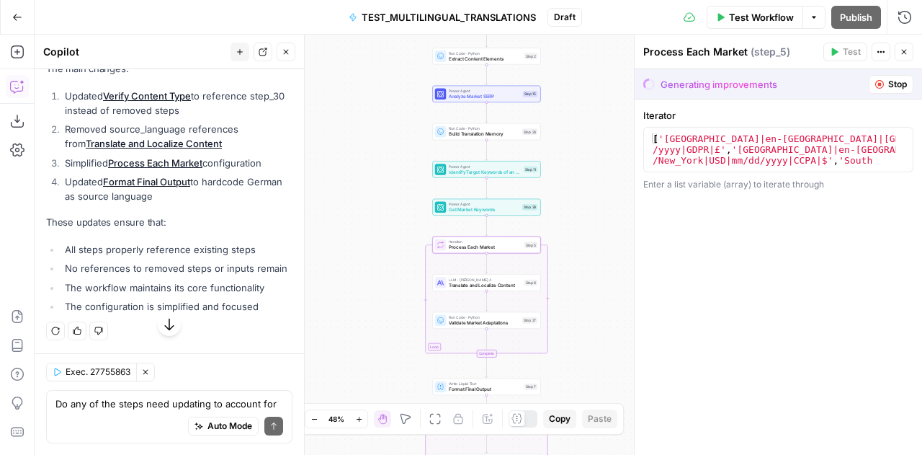
scroll to position [13855, 0]
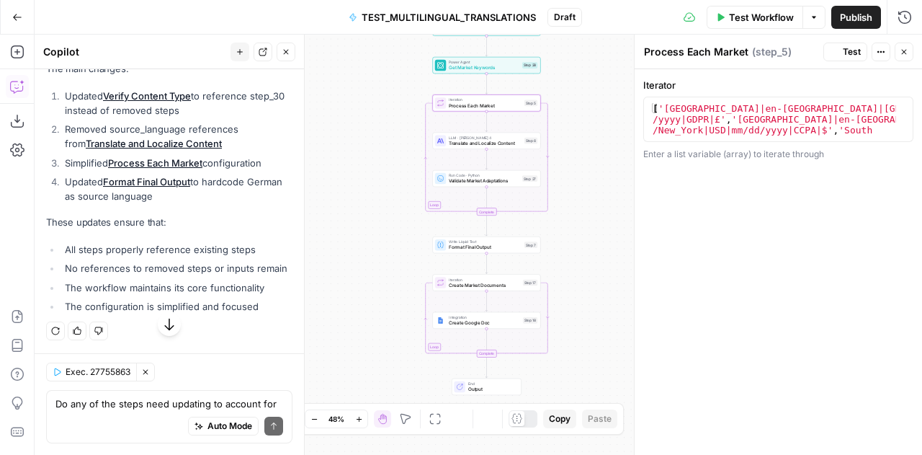
scroll to position [14224, 0]
click at [254, 40] on span "Apply" at bounding box center [265, 33] width 24 height 13
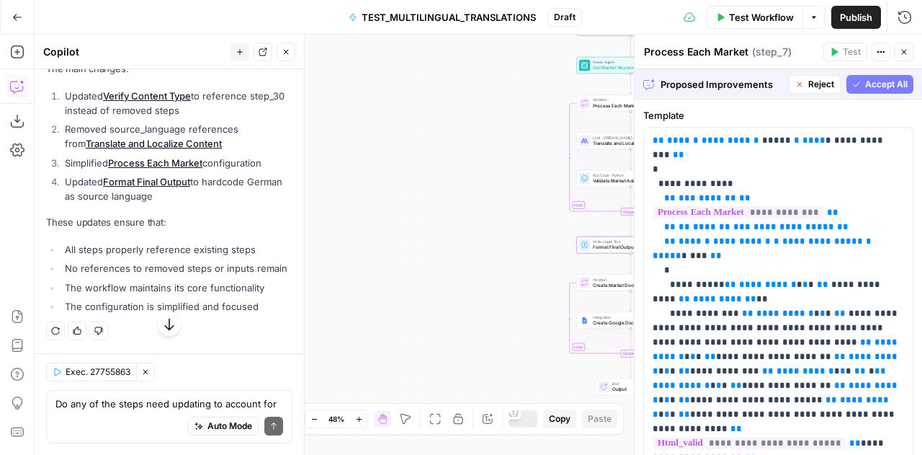
type textarea "Format Final Output"
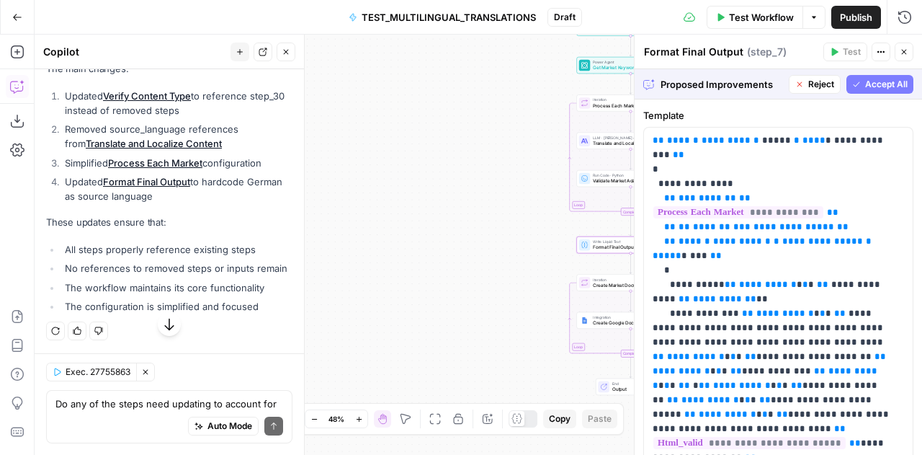
scroll to position [13855, 0]
click at [875, 84] on span "Accept All" at bounding box center [886, 84] width 43 height 13
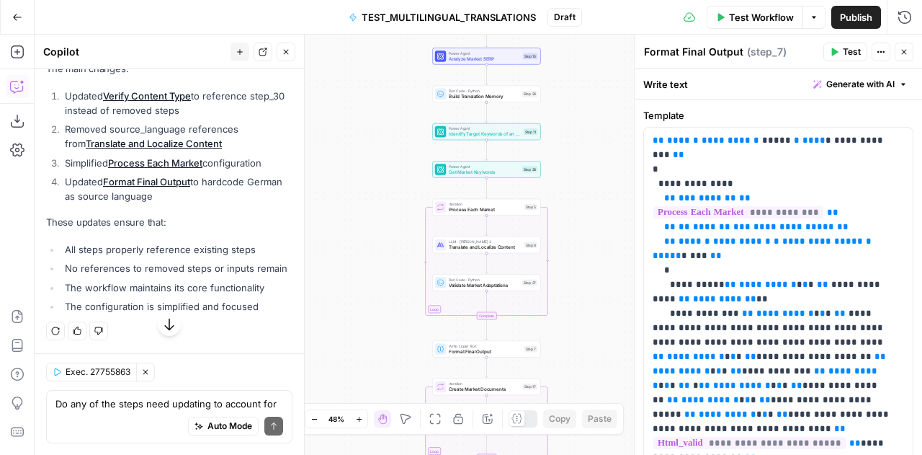
scroll to position [14494, 0]
click at [904, 48] on icon "button" at bounding box center [904, 52] width 9 height 9
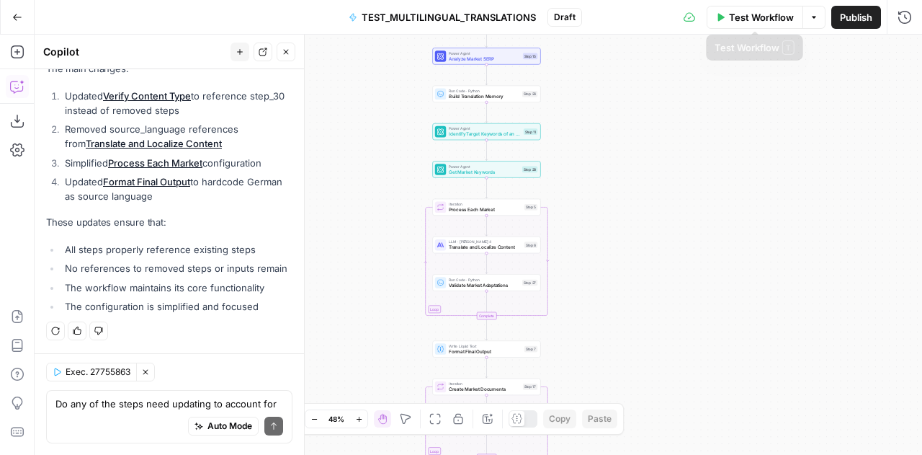
click at [745, 23] on span "Test Workflow" at bounding box center [761, 17] width 65 height 14
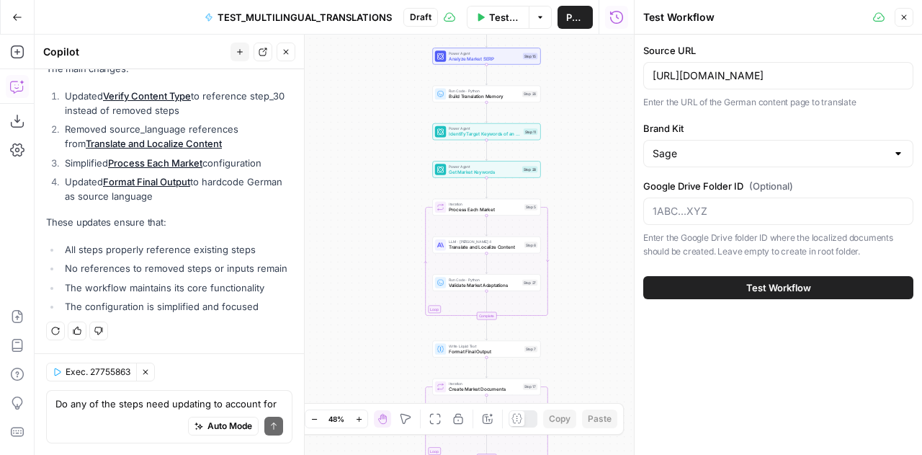
click at [787, 283] on span "Test Workflow" at bounding box center [778, 287] width 65 height 14
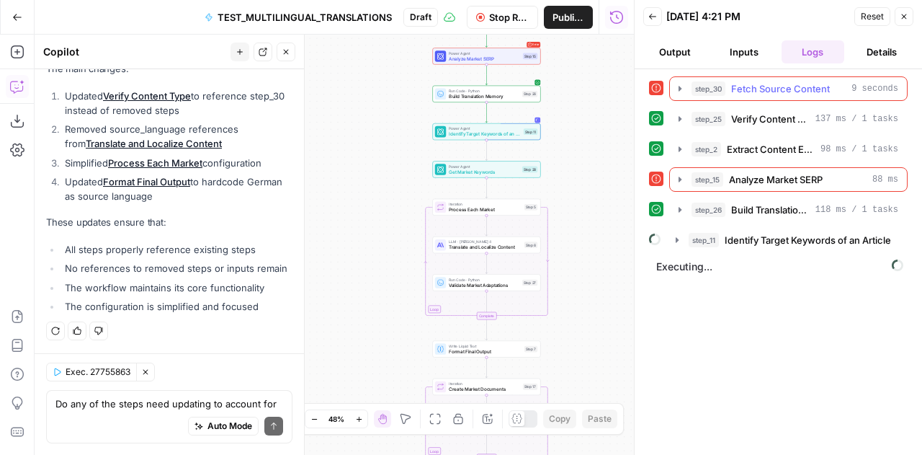
click at [765, 91] on span "Fetch Source Content" at bounding box center [780, 88] width 99 height 14
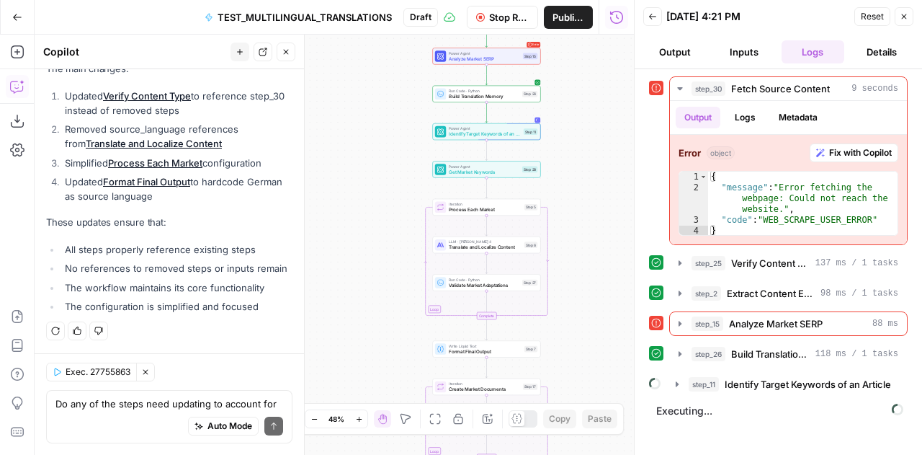
click at [122, 413] on div "Auto Mode Send" at bounding box center [169, 427] width 228 height 32
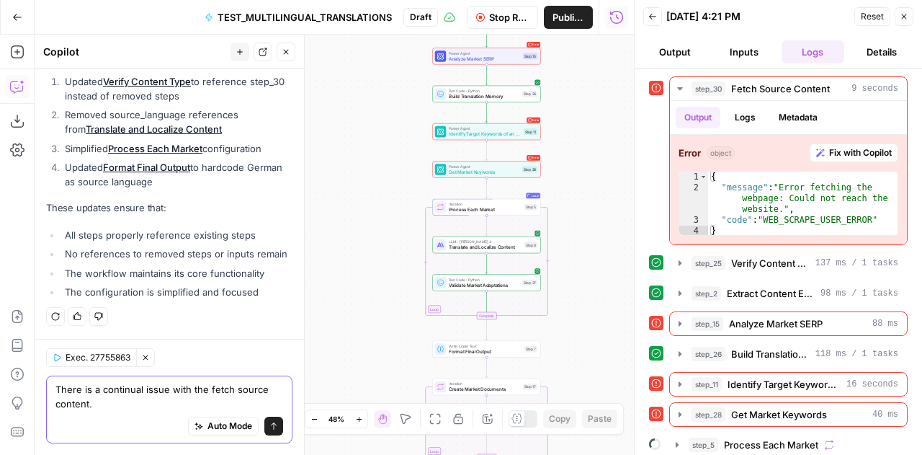
scroll to position [14508, 0]
type textarea "There is a continual issue with the fetch source content. Find another solution"
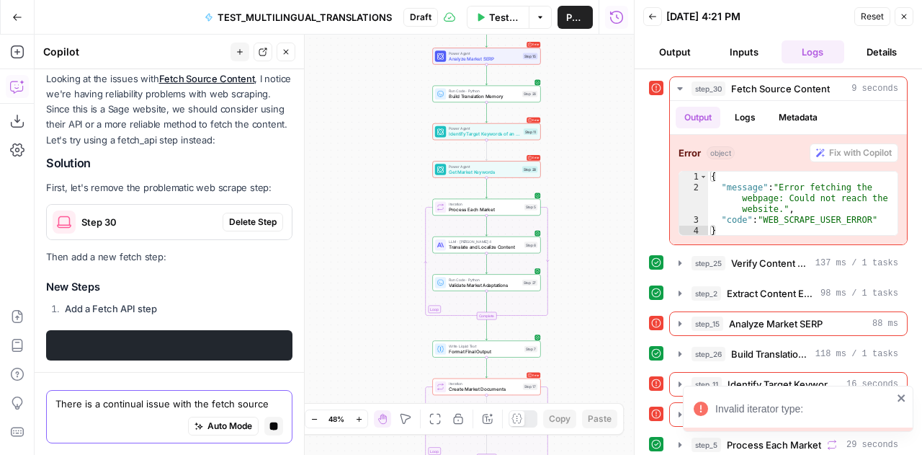
scroll to position [14406, 0]
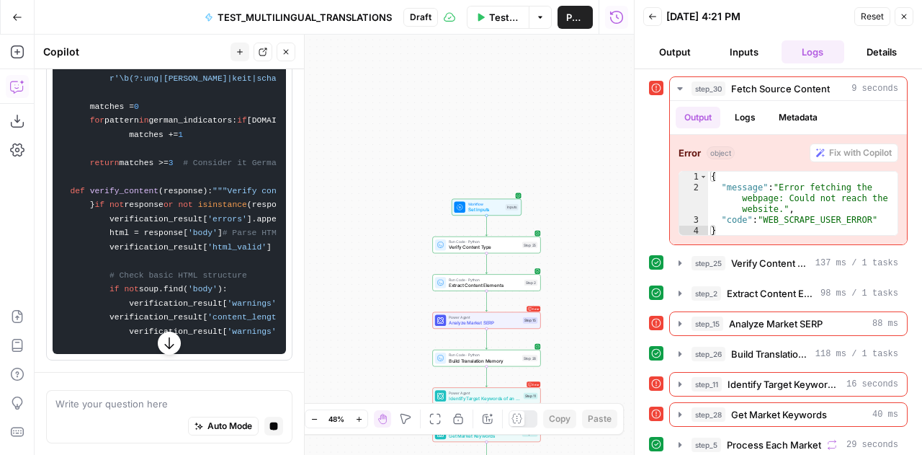
scroll to position [14320, 0]
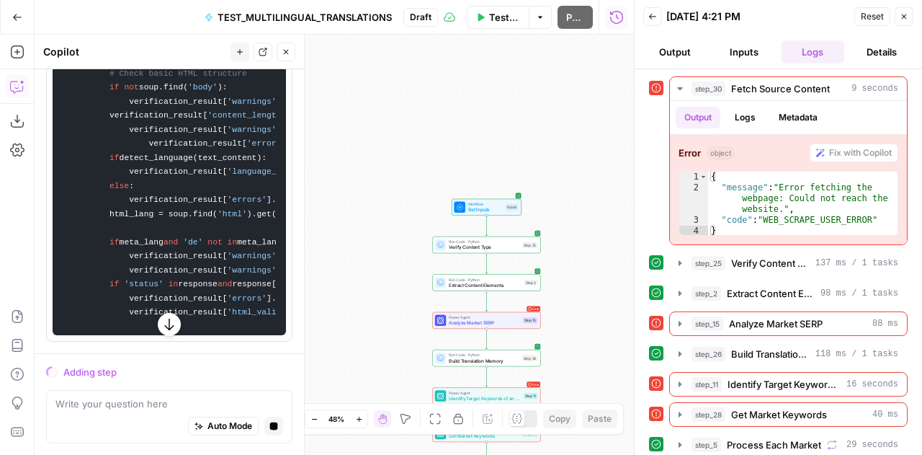
scroll to position [14437, 0]
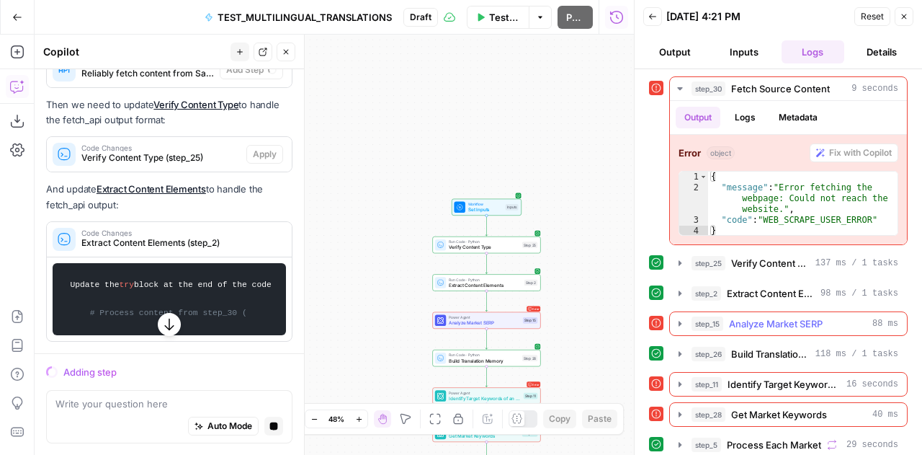
click at [676, 318] on icon "button" at bounding box center [680, 324] width 12 height 12
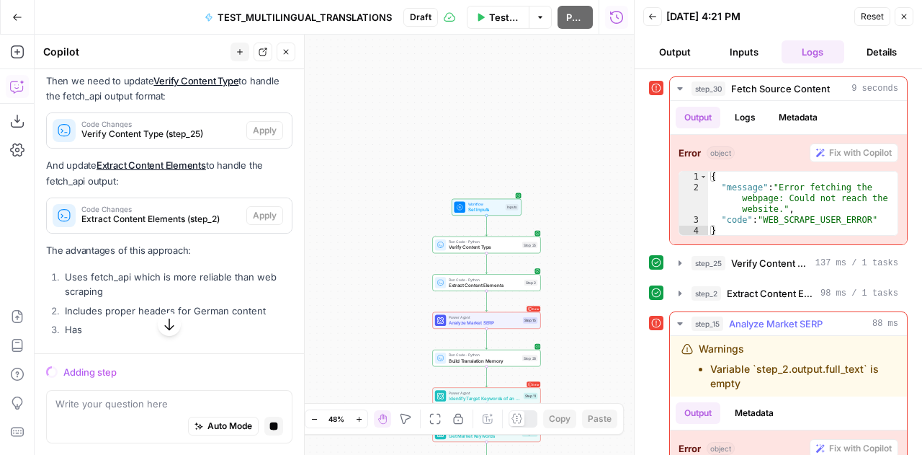
scroll to position [98, 0]
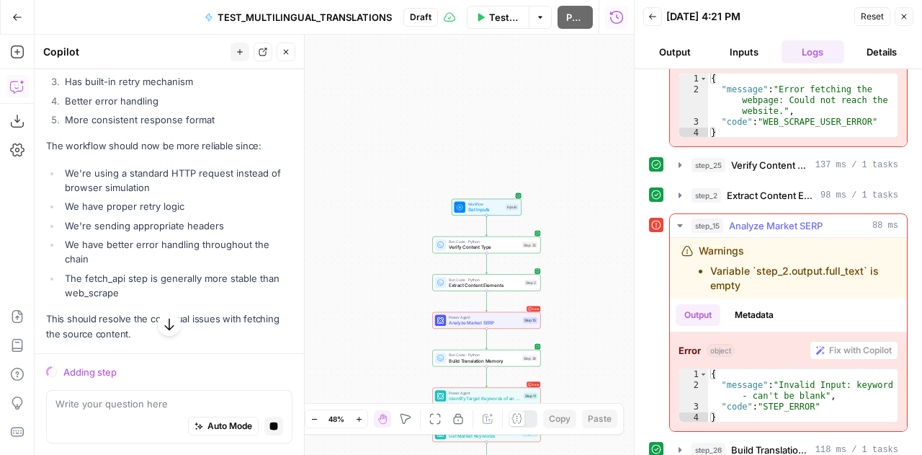
click at [676, 220] on icon "button" at bounding box center [680, 226] width 12 height 12
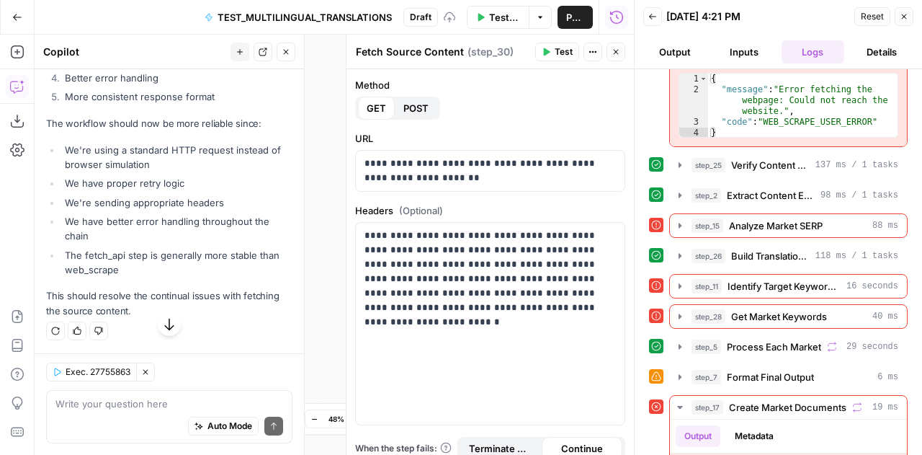
scroll to position [15126, 0]
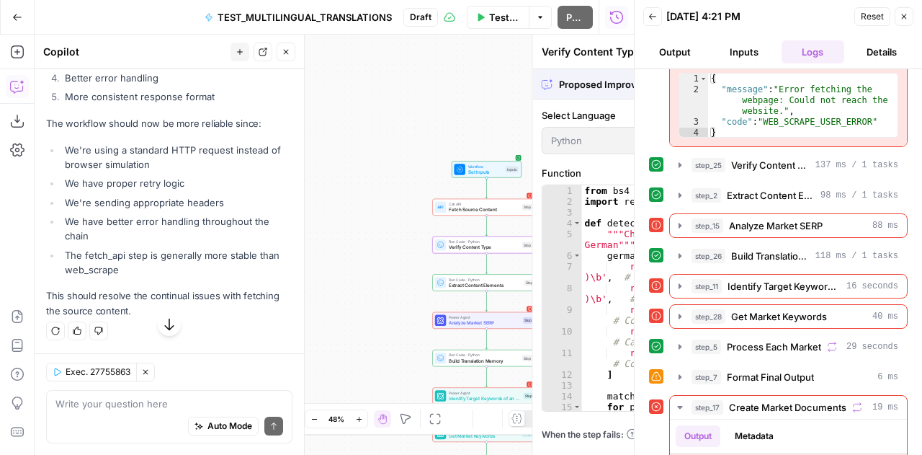
scroll to position [14734, 0]
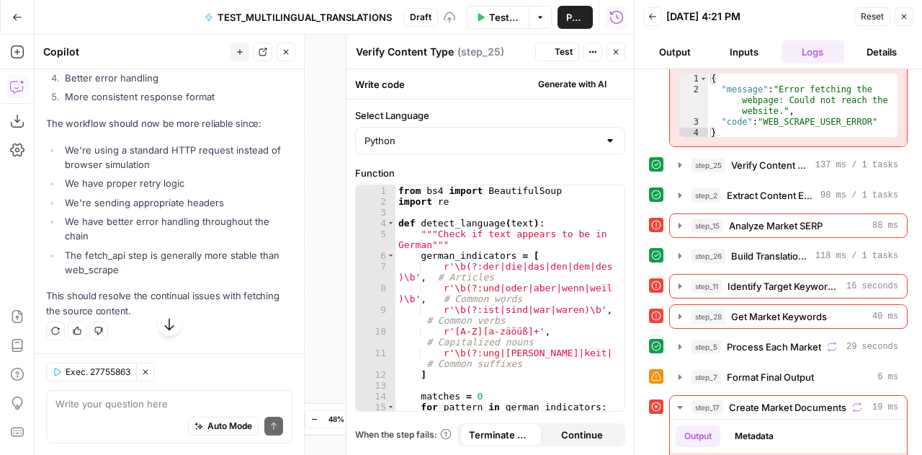
scroll to position [15126, 0]
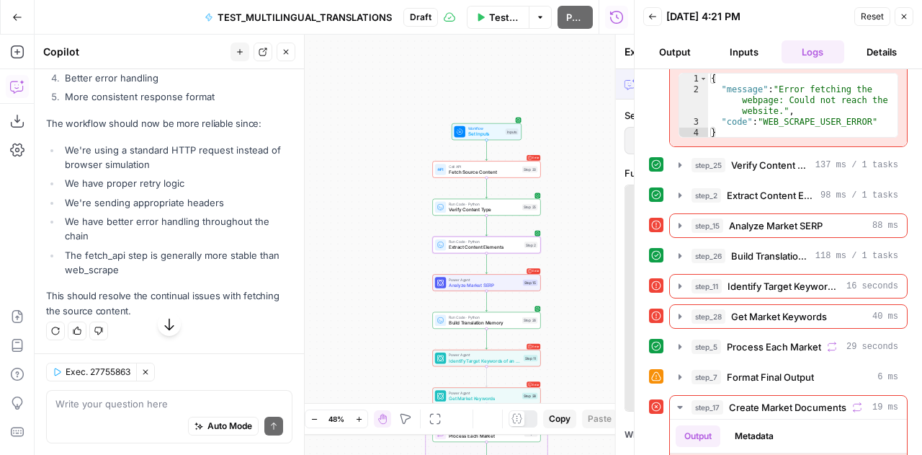
scroll to position [14734, 0]
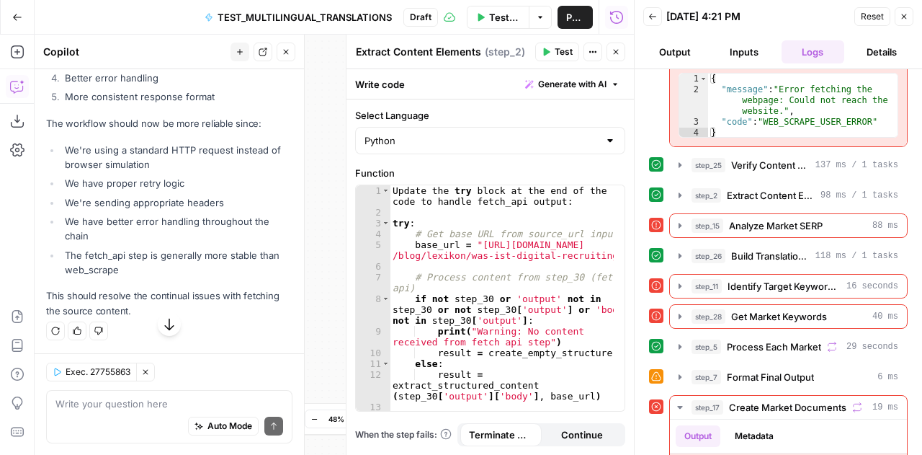
scroll to position [15421, 0]
click at [123, 407] on textarea at bounding box center [169, 403] width 228 height 14
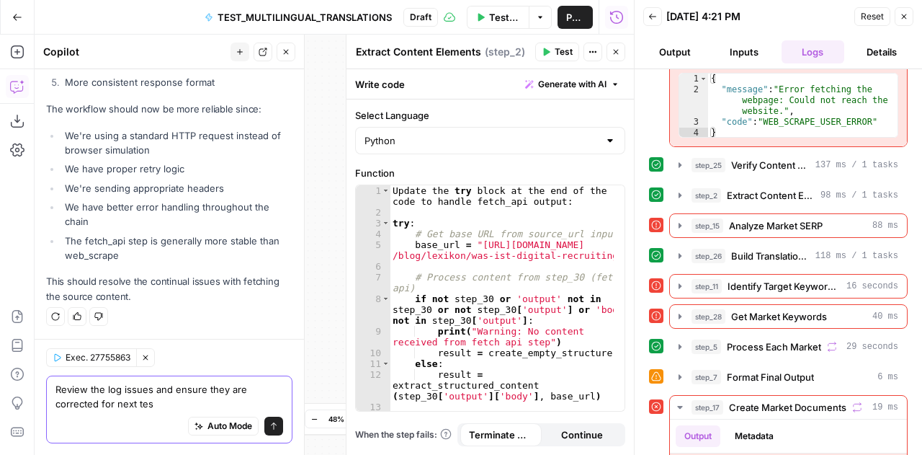
type textarea "Review the log issues and ensure they are corrected for next test"
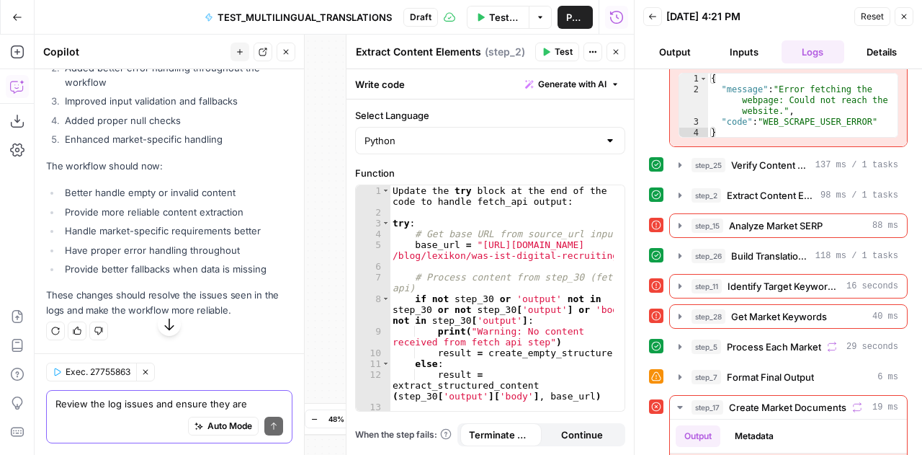
scroll to position [15698, 0]
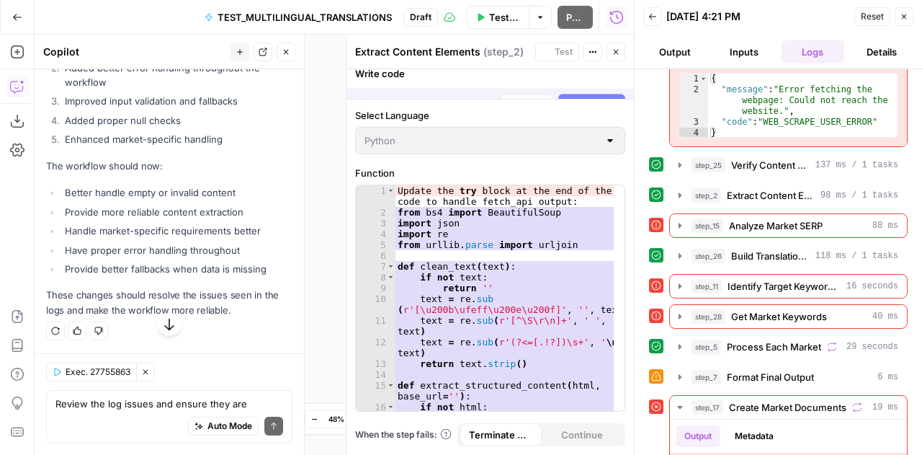
scroll to position [15306, 0]
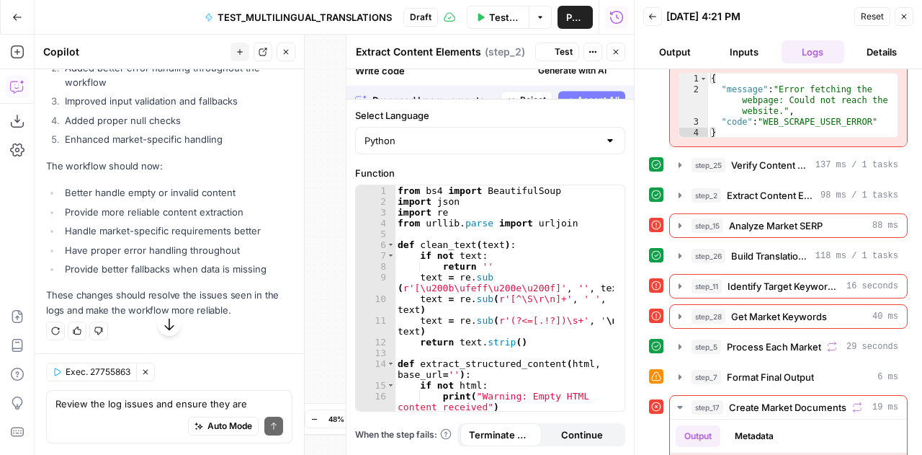
scroll to position [15698, 0]
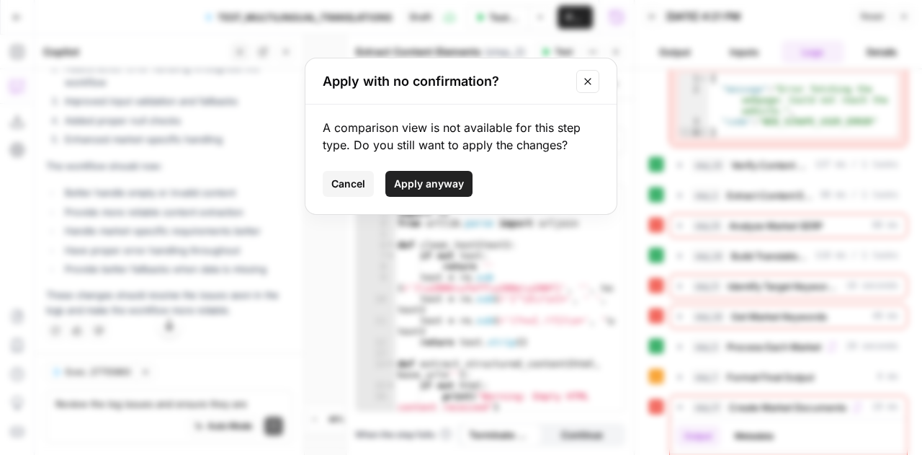
click at [439, 177] on span "Apply anyway" at bounding box center [429, 183] width 70 height 14
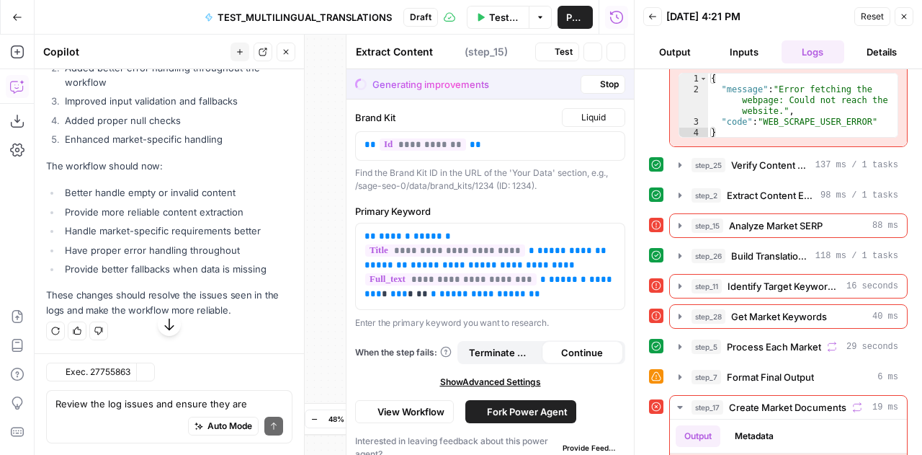
type textarea "Analyze Market SERP"
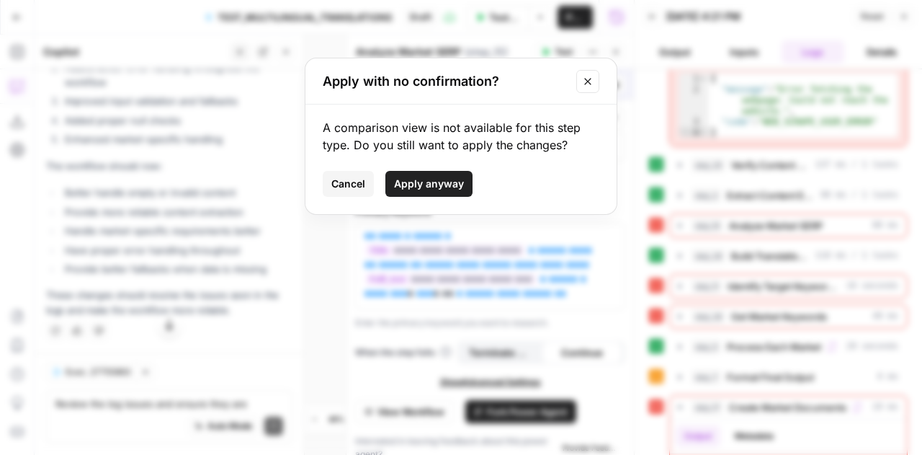
click at [421, 176] on span "Apply anyway" at bounding box center [429, 183] width 70 height 14
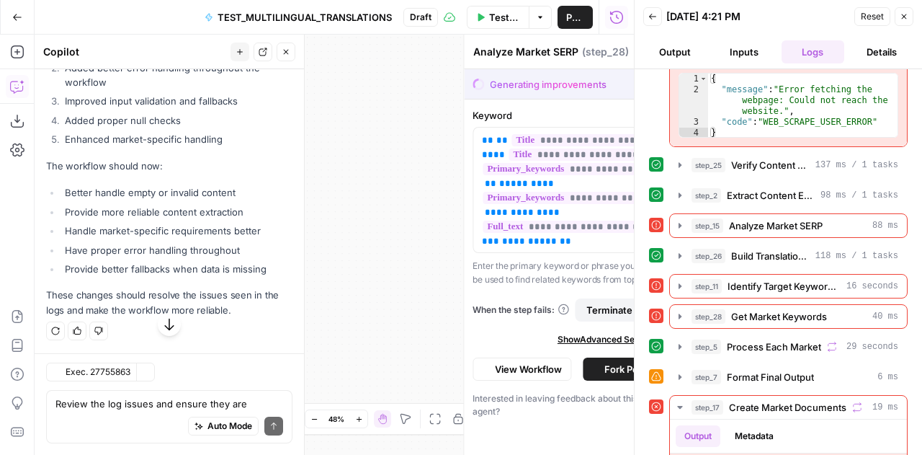
type textarea "Get Market Keywords"
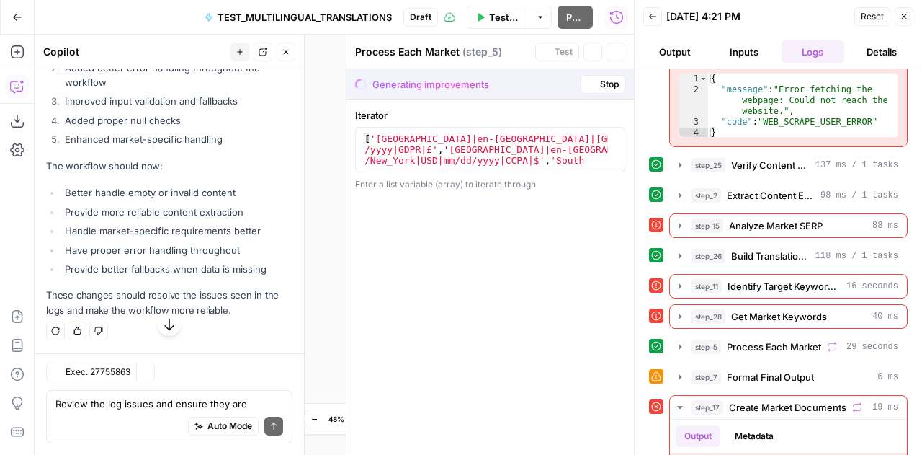
scroll to position [15492, 0]
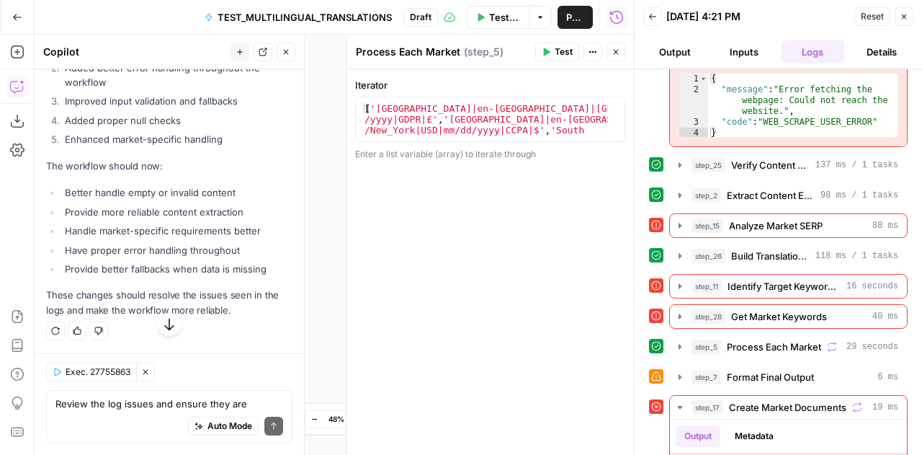
scroll to position [16228, 0]
click at [872, 15] on span "Reset" at bounding box center [872, 16] width 23 height 13
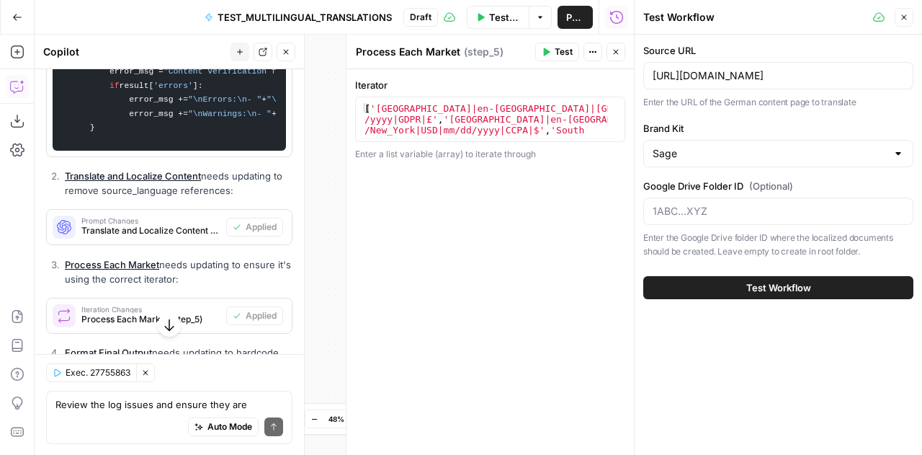
scroll to position [12745, 0]
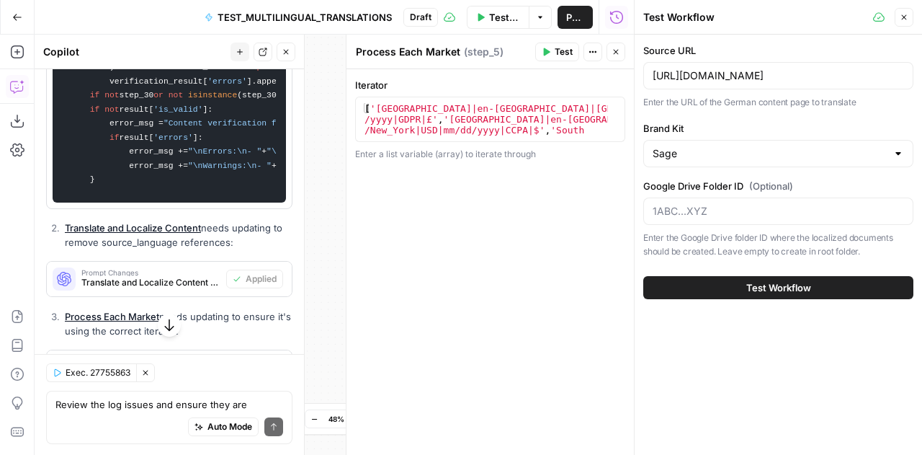
click at [823, 292] on button "Test Workflow" at bounding box center [778, 287] width 270 height 23
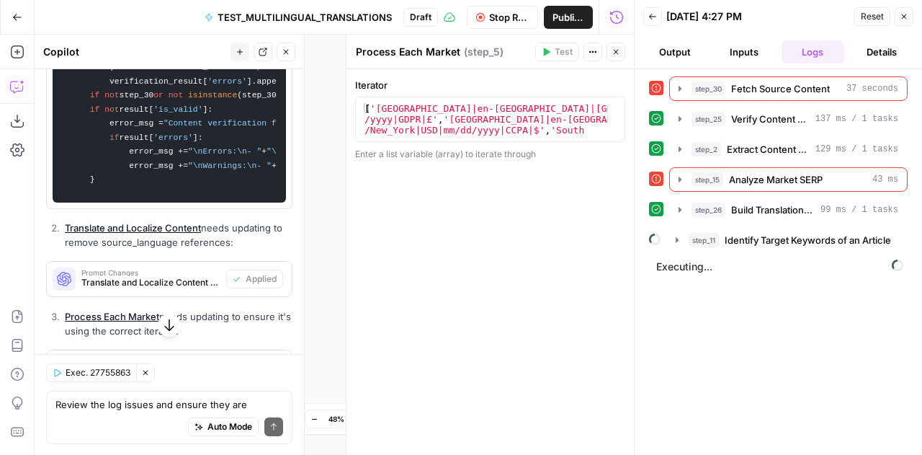
click at [161, 411] on div "Auto Mode Send" at bounding box center [169, 427] width 228 height 32
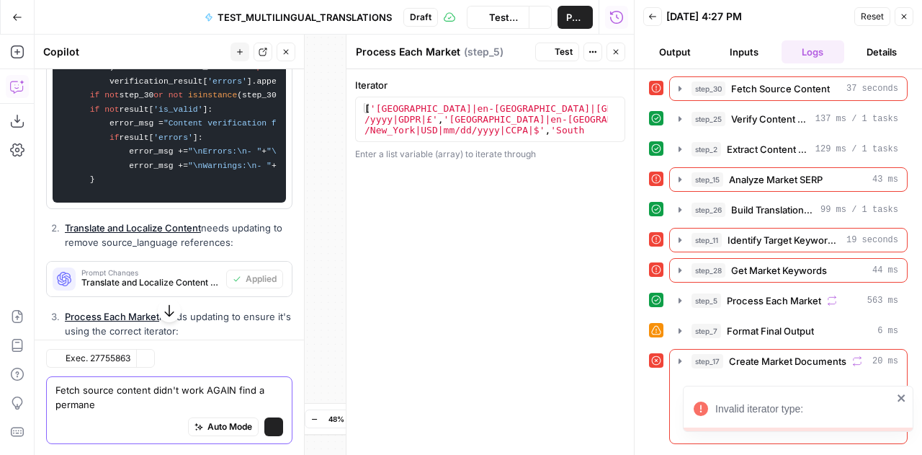
scroll to position [12745, 0]
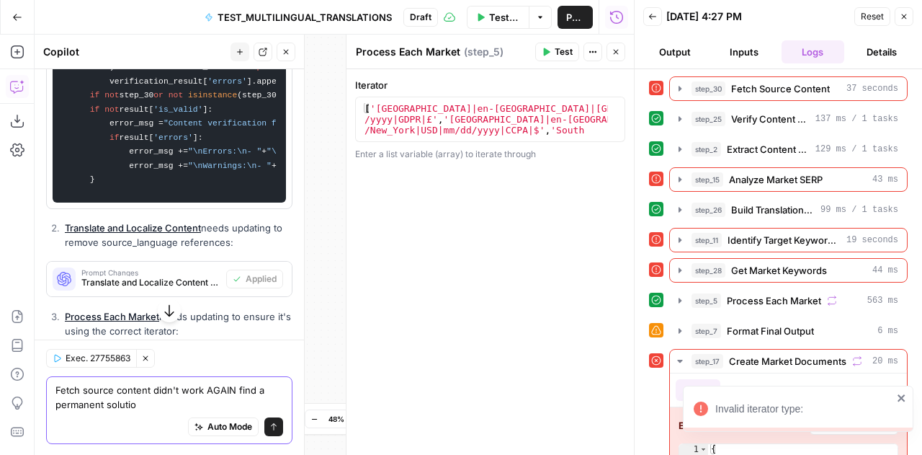
type textarea "Fetch source content didn't work AGAIN find a permanent solution"
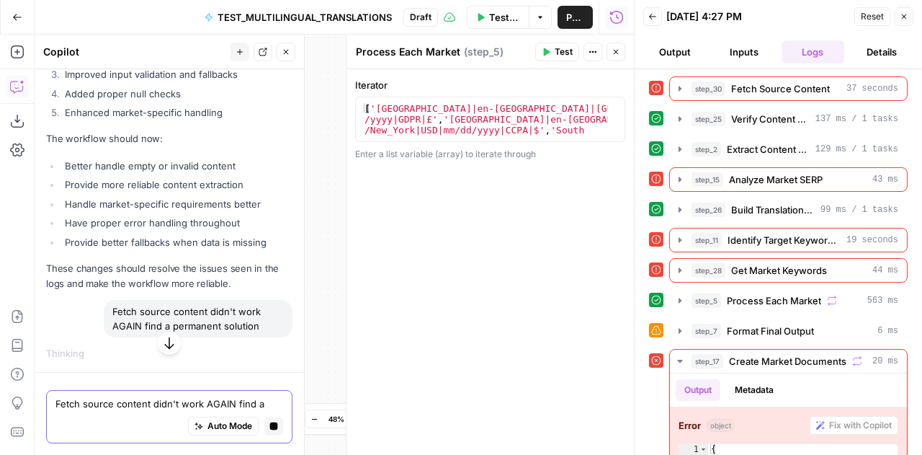
scroll to position [15826, 0]
click at [146, 397] on textarea "Fetch source content didn't work AGAIN find a permanent solution" at bounding box center [169, 403] width 228 height 14
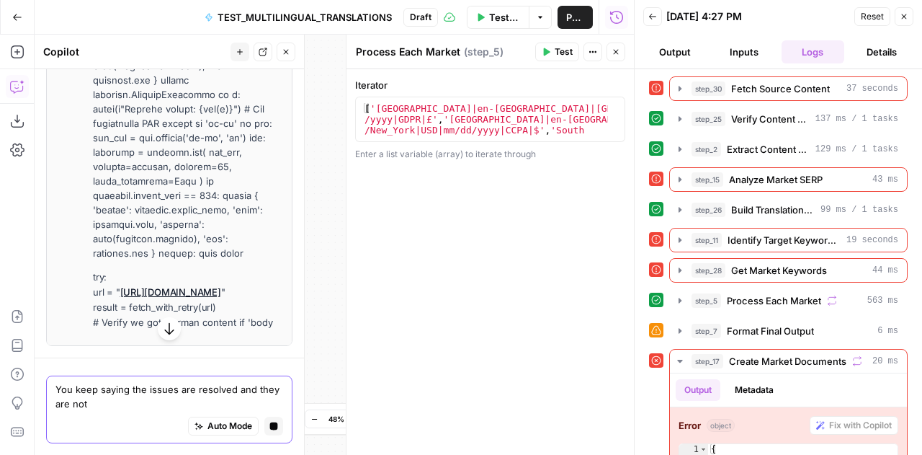
scroll to position [16086, 0]
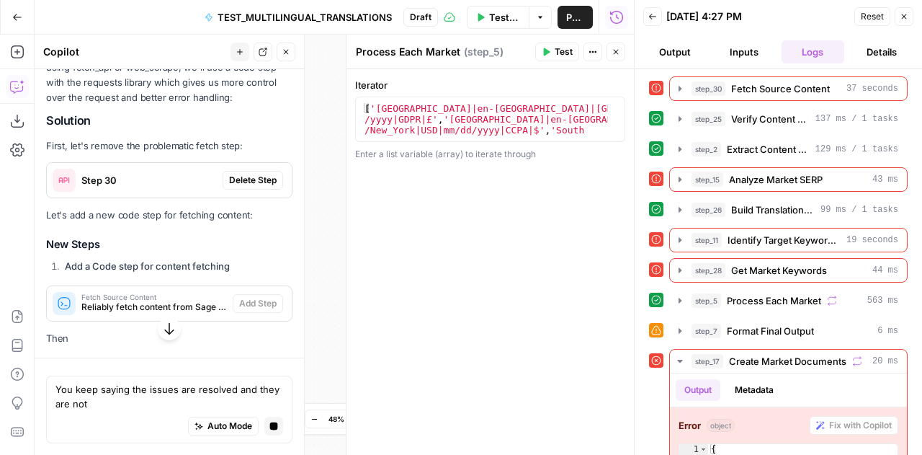
click at [231, 187] on span "Delete Step" at bounding box center [253, 180] width 48 height 13
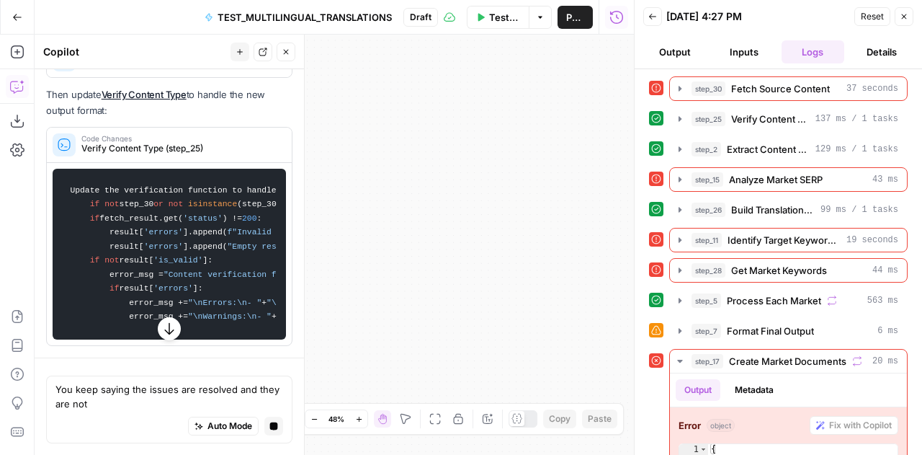
scroll to position [16065, 0]
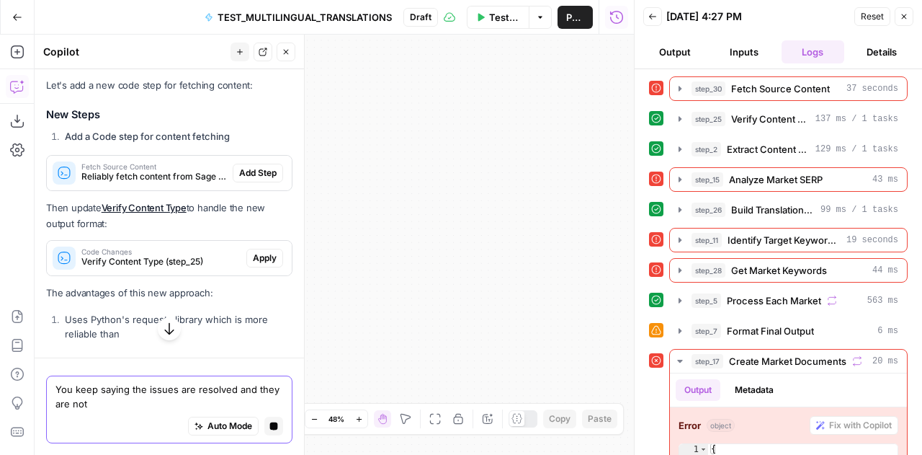
click at [88, 394] on textarea "You keep saying the issues are resolved and they are not" at bounding box center [169, 396] width 228 height 29
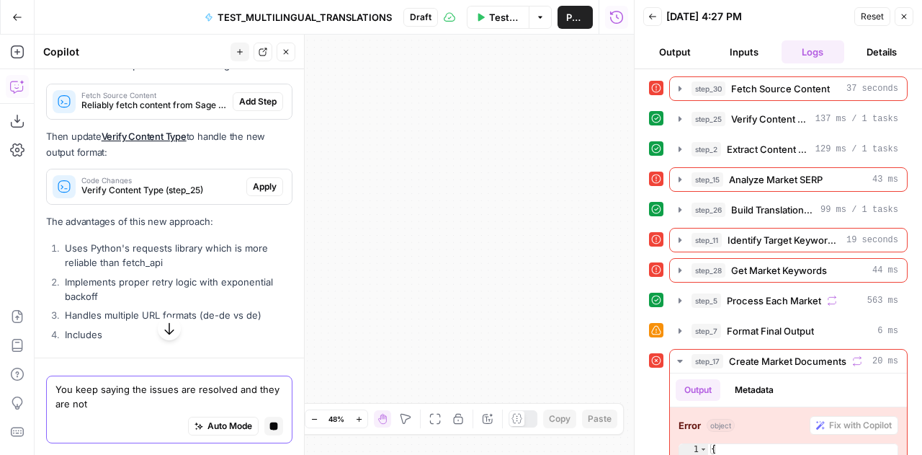
click at [88, 394] on textarea "You keep saying the issues are resolved and they are not" at bounding box center [169, 396] width 228 height 29
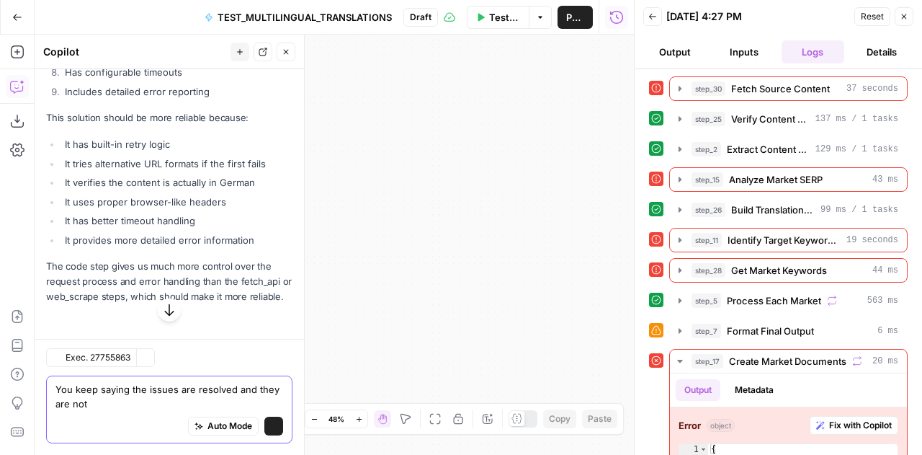
scroll to position [16519, 0]
type textarea "I will manually put the content in as this is not working. What step do I need …"
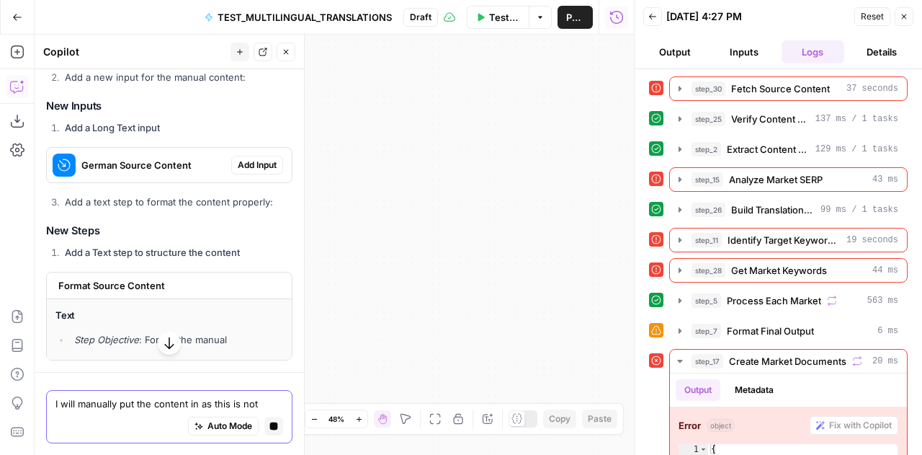
scroll to position [16920, 0]
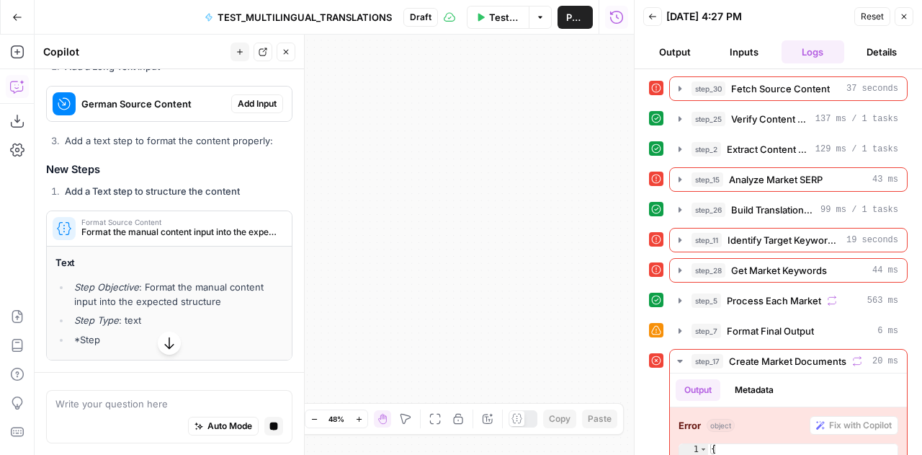
click at [257, 110] on span "Add Input" at bounding box center [257, 103] width 39 height 13
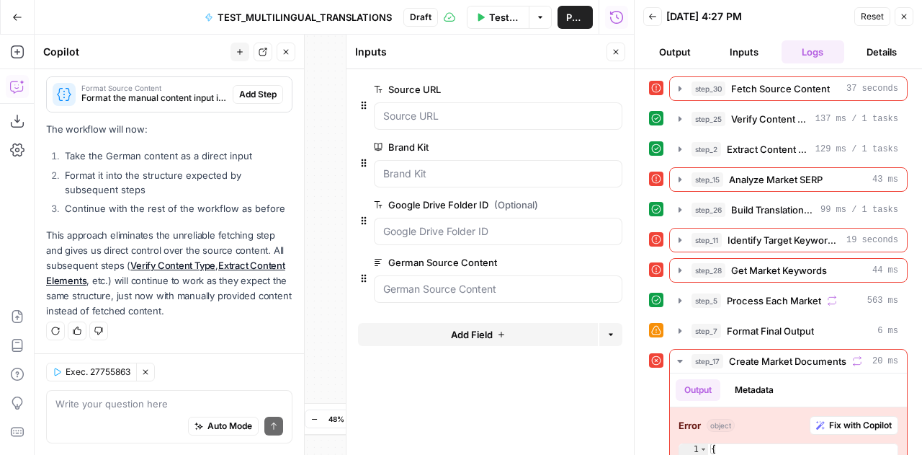
scroll to position [17775, 0]
click at [258, 91] on span "Add Step" at bounding box center [257, 94] width 37 height 13
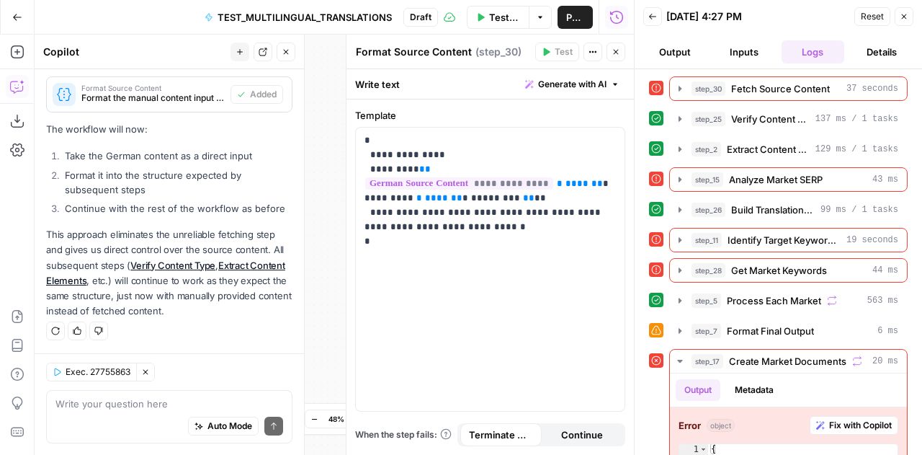
type textarea "Format Source Content"
click at [401, 81] on div "Write text Generate with AI" at bounding box center [489, 84] width 287 height 30
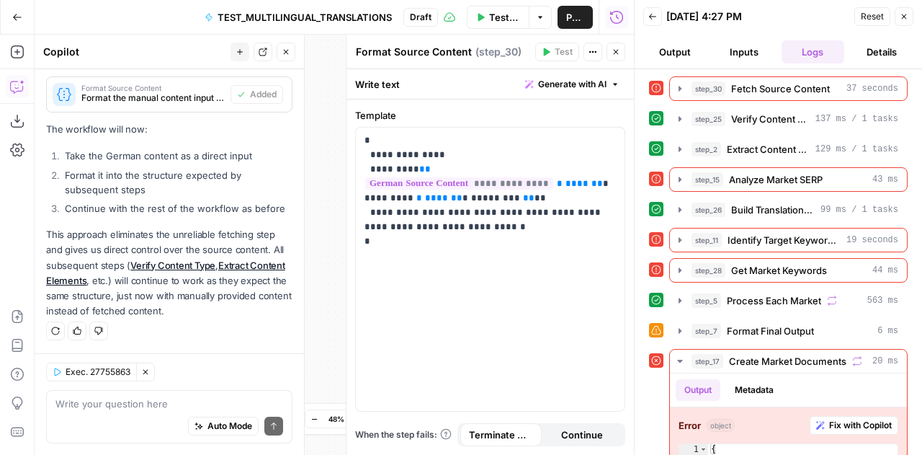
click at [401, 81] on div "Write text Generate with AI" at bounding box center [489, 84] width 287 height 30
drag, startPoint x: 448, startPoint y: 260, endPoint x: 364, endPoint y: 133, distance: 152.2
click at [364, 133] on div "**********" at bounding box center [490, 269] width 269 height 283
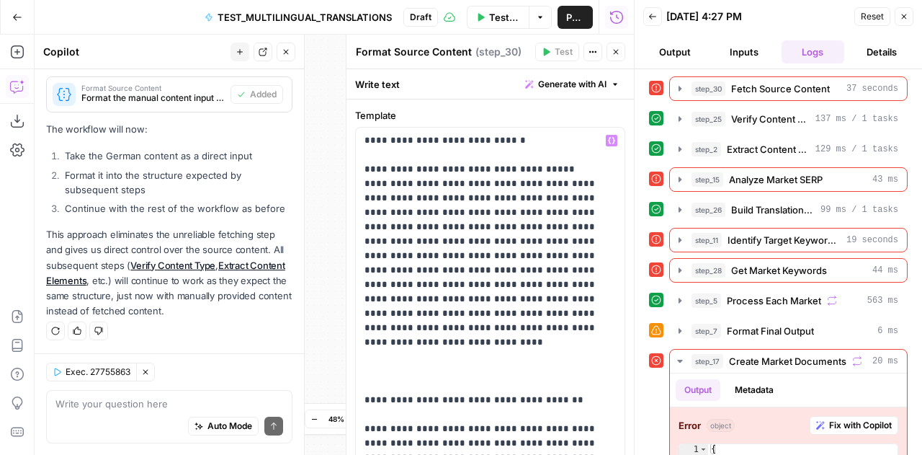
click at [877, 12] on span "Reset" at bounding box center [872, 16] width 23 height 13
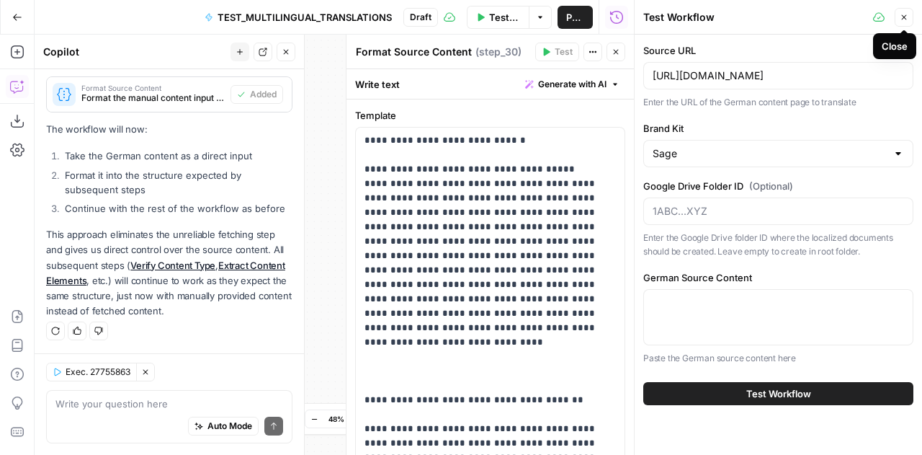
click at [905, 19] on icon "button" at bounding box center [904, 17] width 5 height 5
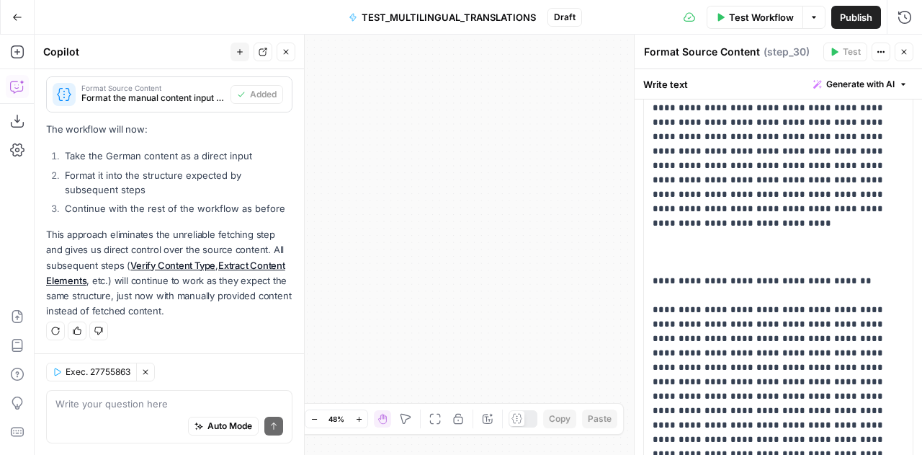
scroll to position [0, 0]
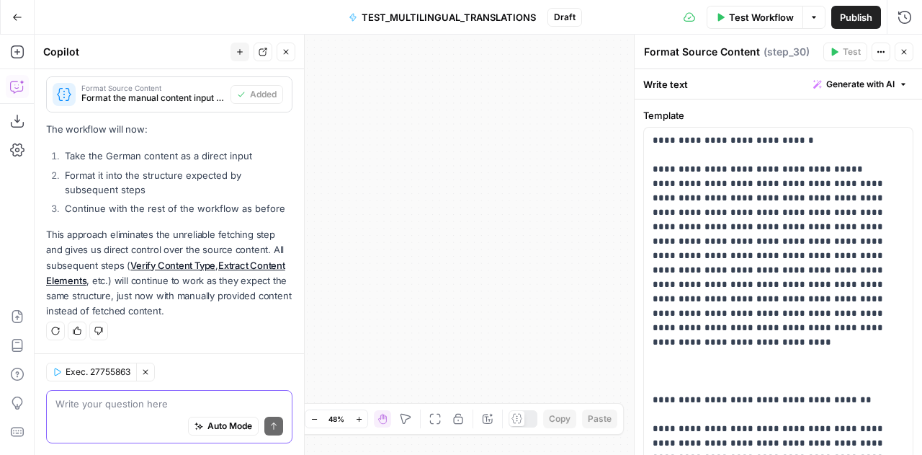
click at [125, 406] on textarea at bounding box center [169, 403] width 228 height 14
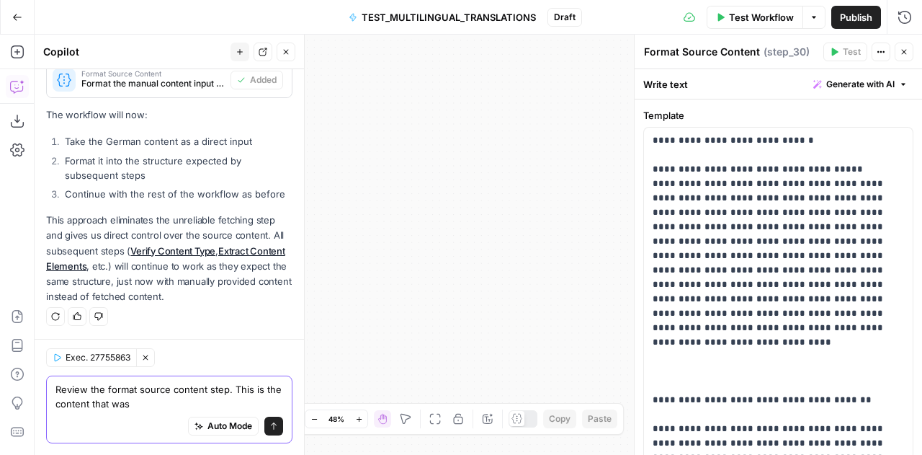
scroll to position [18054, 0]
type textarea "Review the format source content step. This is the content that was on the DE U…"
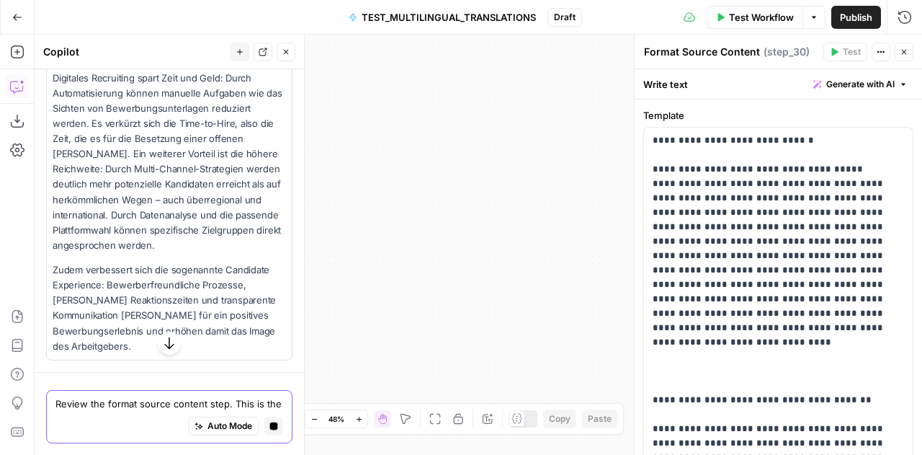
scroll to position [18386, 0]
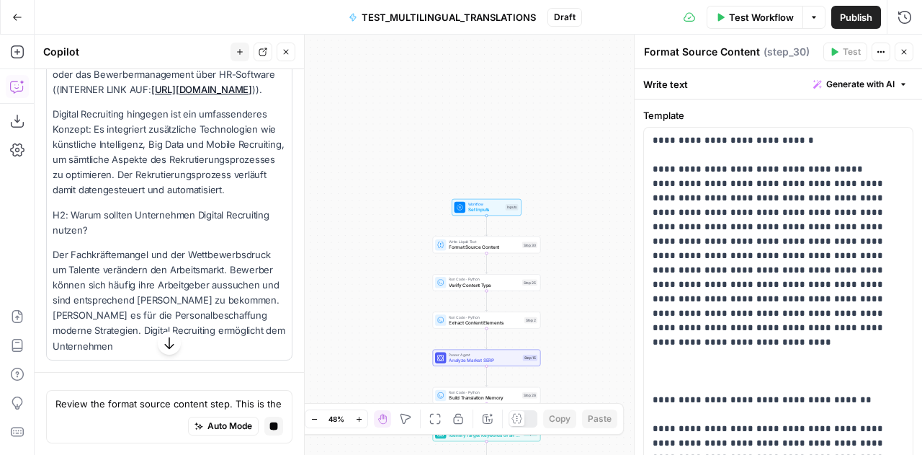
click at [163, 343] on icon "button" at bounding box center [169, 343] width 14 height 14
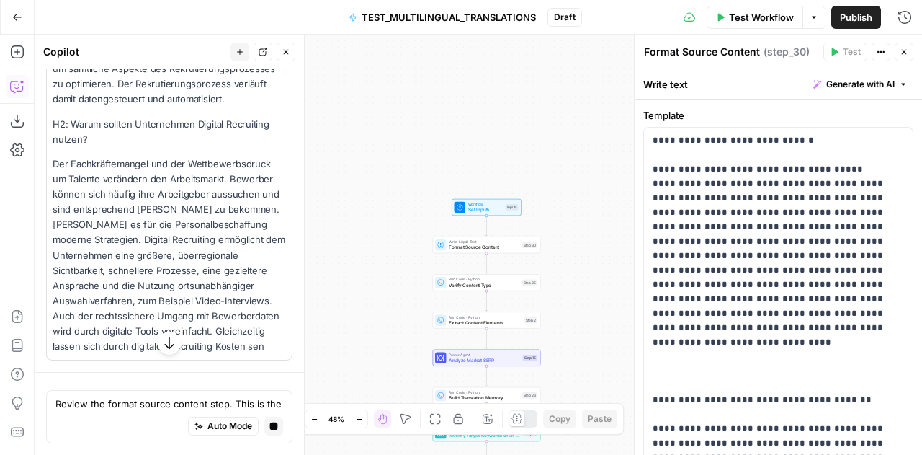
scroll to position [19051, 0]
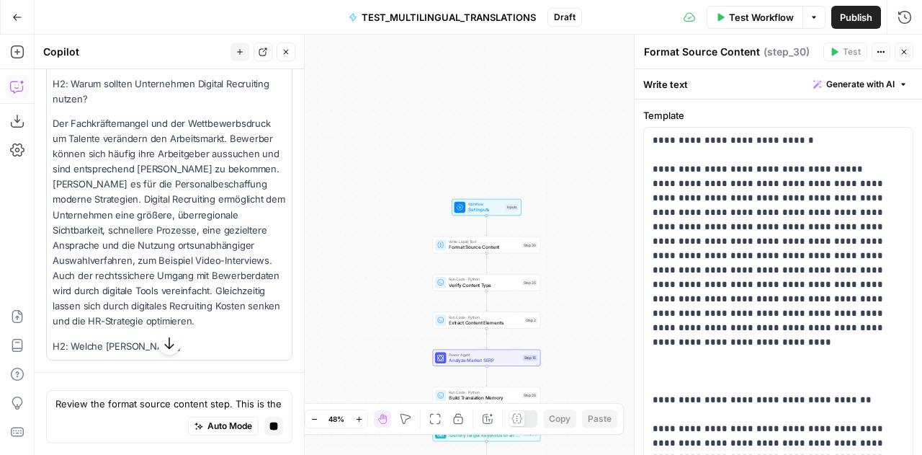
click at [163, 343] on icon "button" at bounding box center [169, 343] width 14 height 14
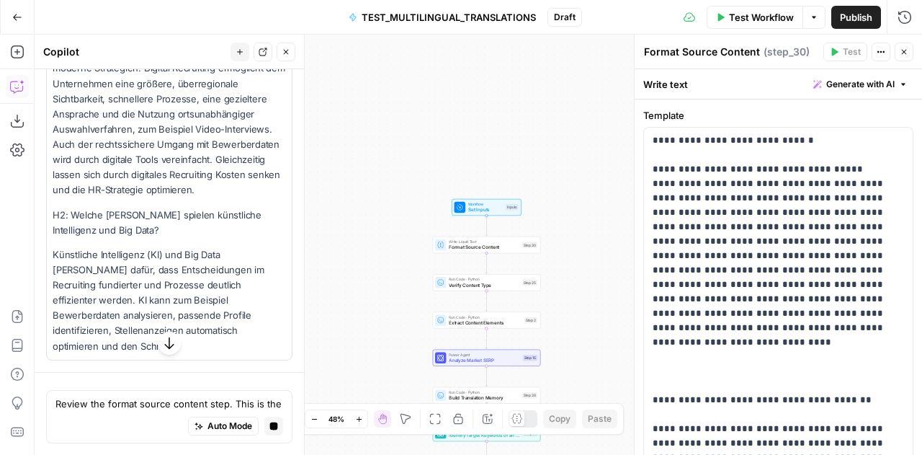
click at [163, 343] on icon "button" at bounding box center [169, 343] width 14 height 14
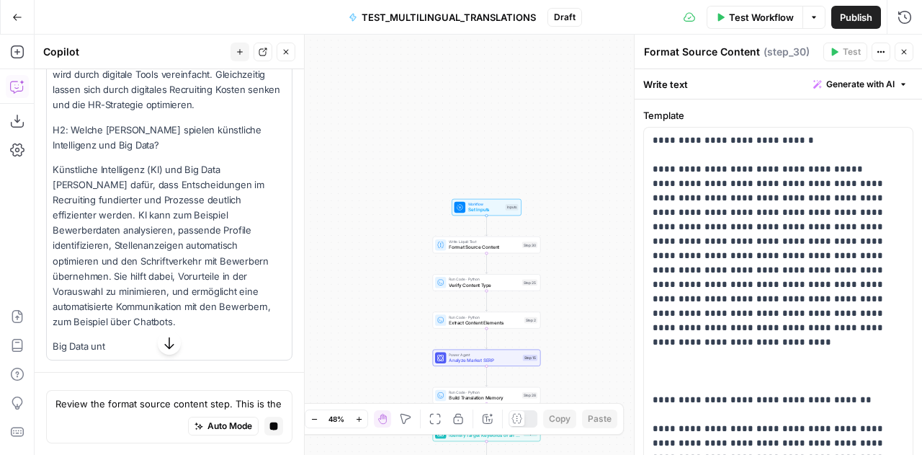
click at [163, 343] on icon "button" at bounding box center [169, 343] width 14 height 14
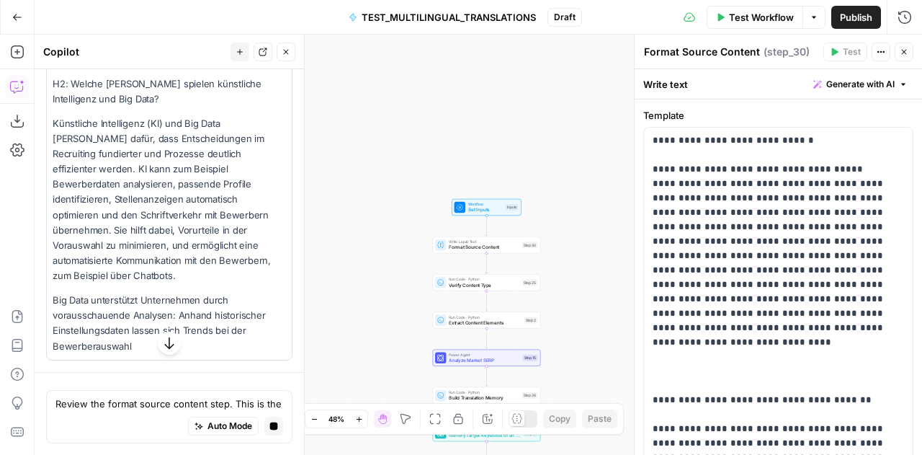
click at [163, 343] on icon "button" at bounding box center [169, 343] width 14 height 14
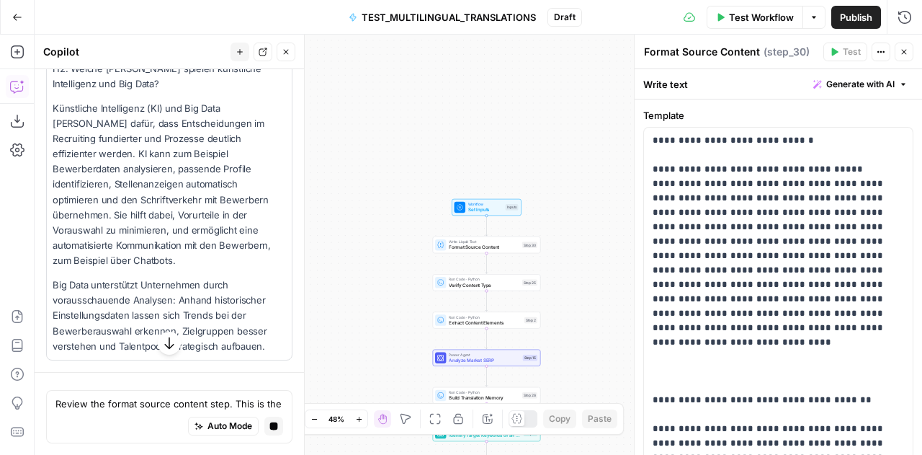
click at [163, 343] on icon "button" at bounding box center [169, 343] width 14 height 14
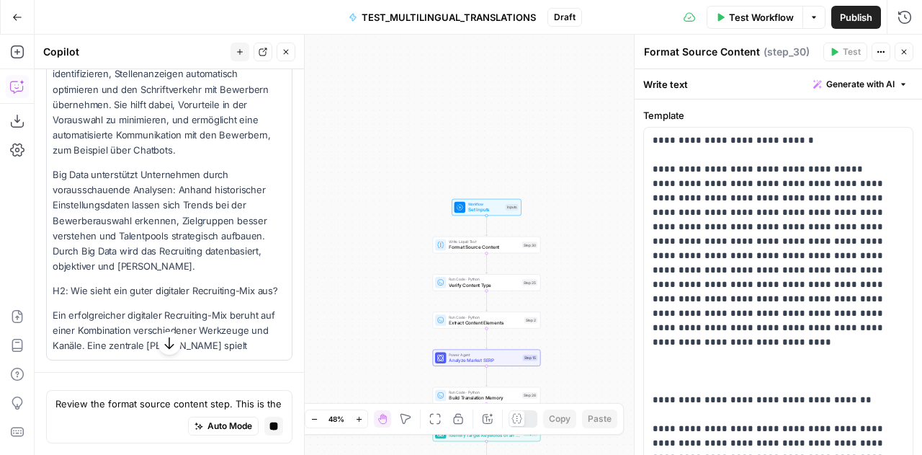
scroll to position [19445, 0]
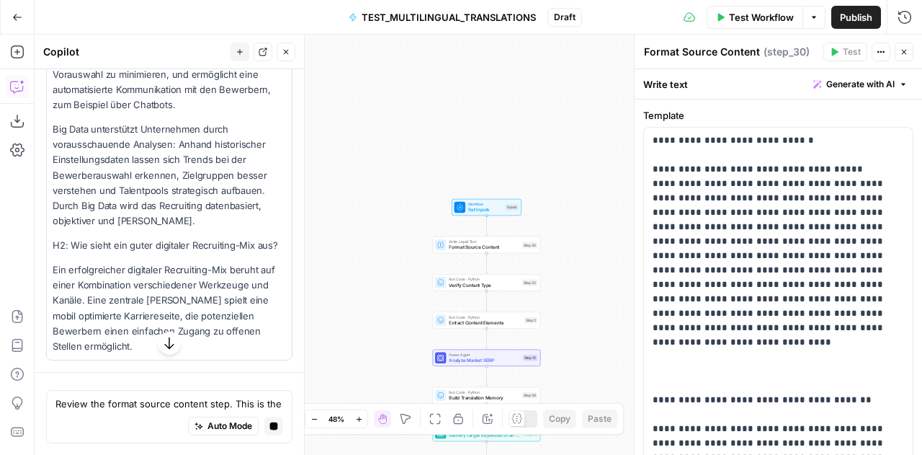
click at [163, 343] on icon "button" at bounding box center [169, 343] width 14 height 14
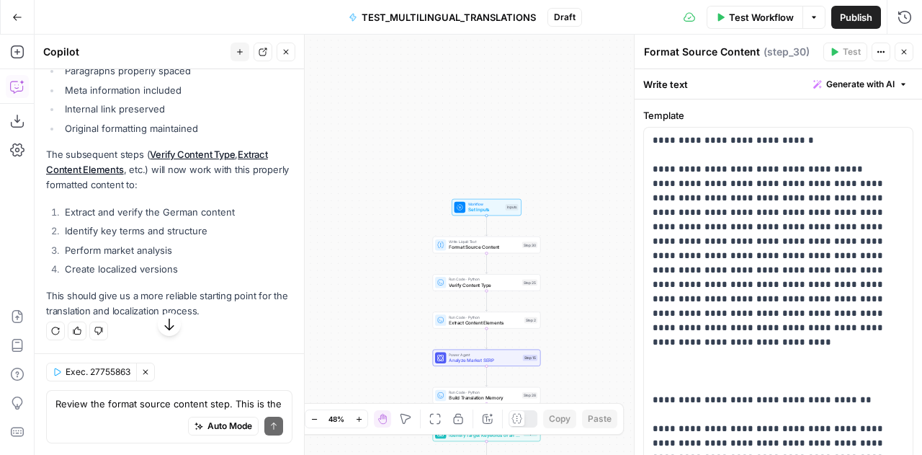
scroll to position [18246, 0]
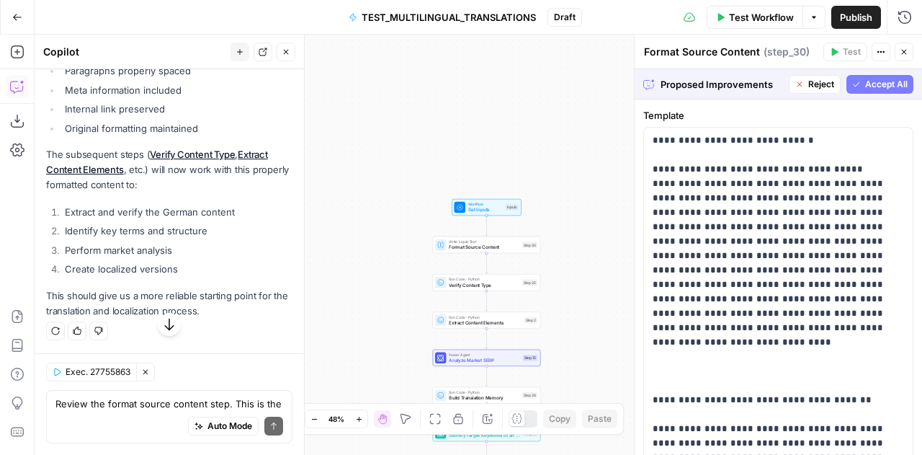
click at [867, 86] on span "Accept All" at bounding box center [886, 84] width 43 height 13
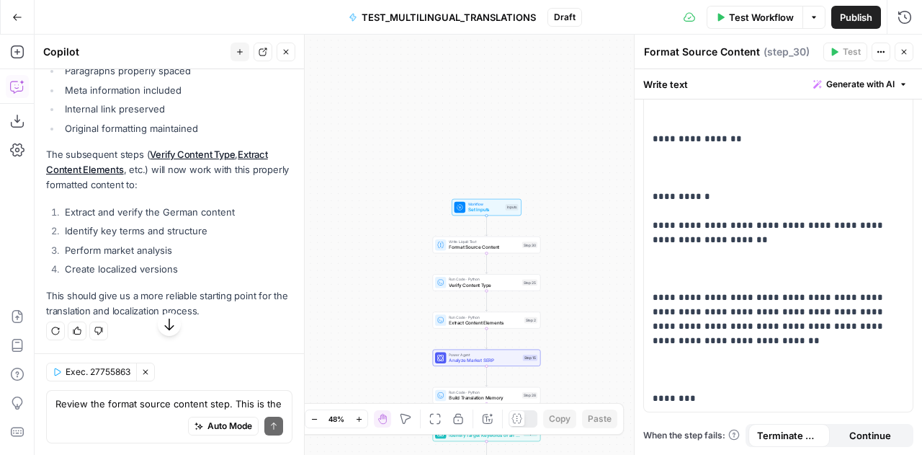
scroll to position [18523, 0]
click at [905, 48] on icon "button" at bounding box center [904, 52] width 9 height 9
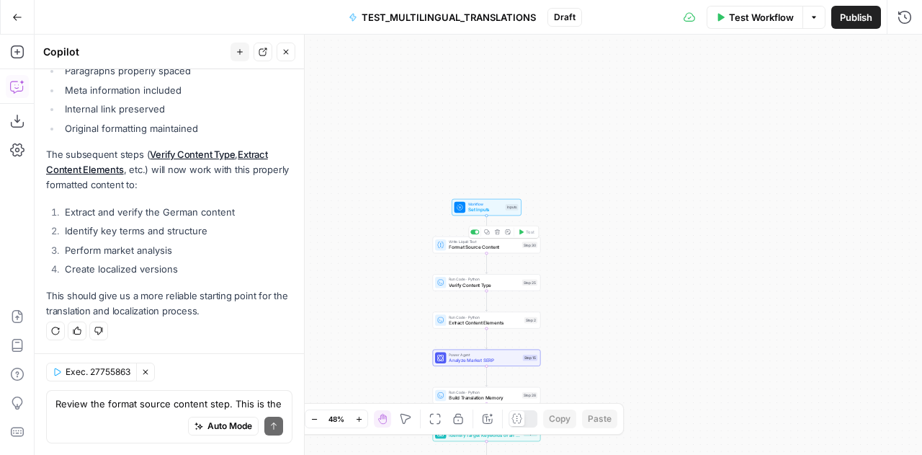
click at [468, 251] on div "Write Liquid Text Format Source Content Step 30 Copy step Delete step Add Note …" at bounding box center [487, 244] width 108 height 17
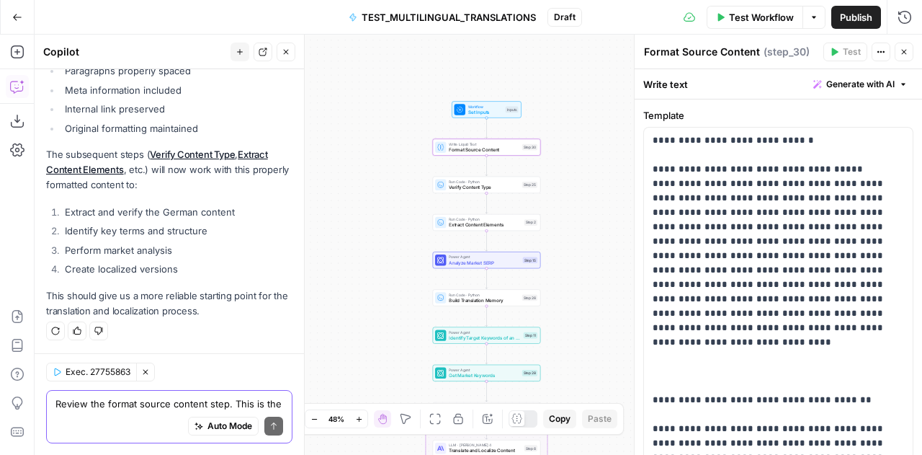
click at [110, 405] on textarea "Review the format source content step. This is the content that was on the DE U…" at bounding box center [169, 403] width 228 height 14
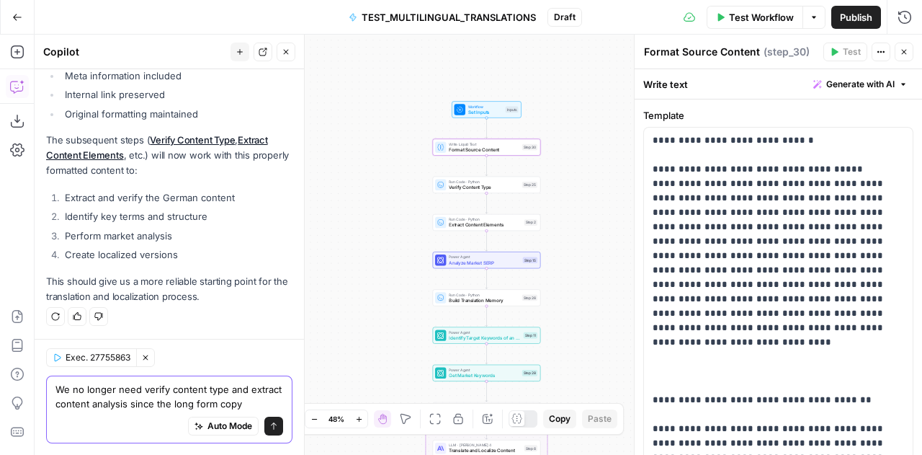
scroll to position [18552, 0]
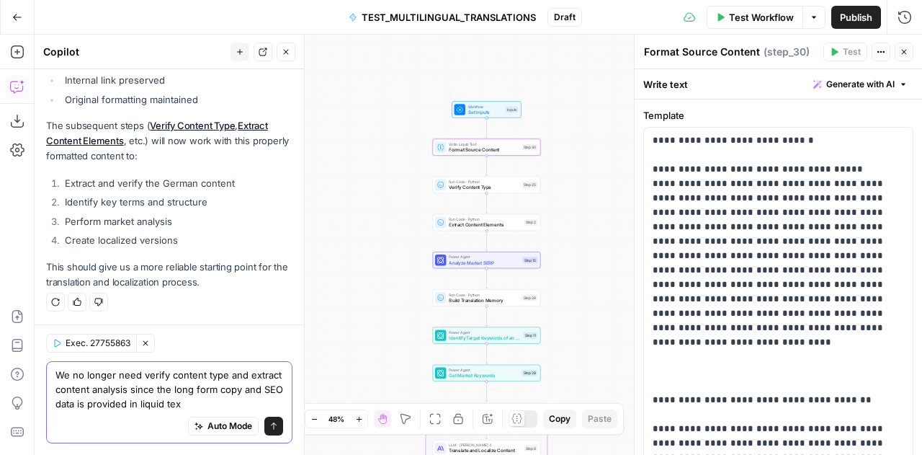
type textarea "We no longer need verify content type and extract content analysis since the lo…"
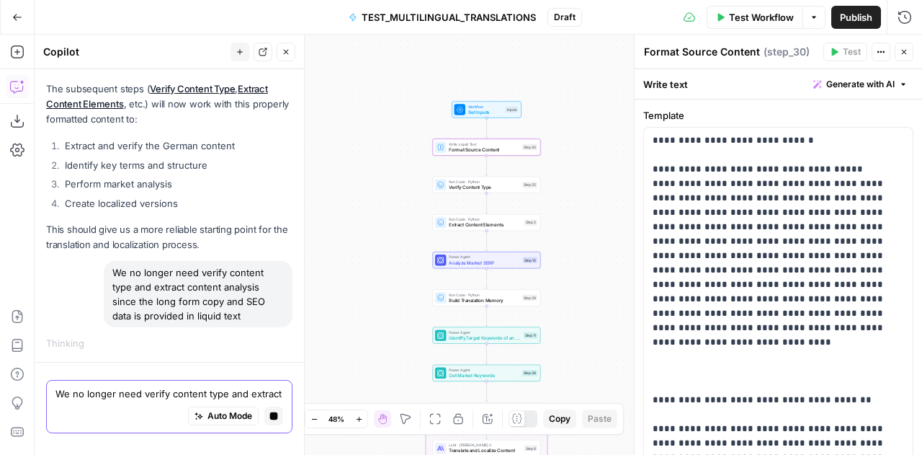
scroll to position [18087, 0]
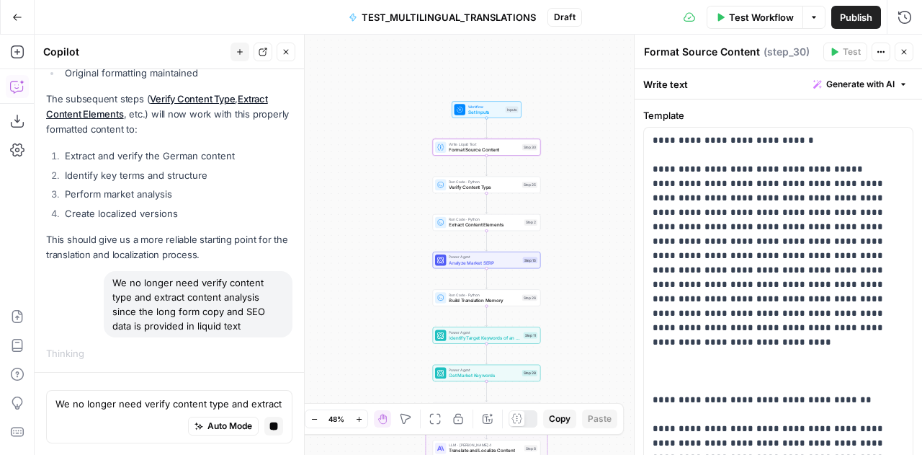
click at [902, 53] on icon "button" at bounding box center [904, 52] width 9 height 9
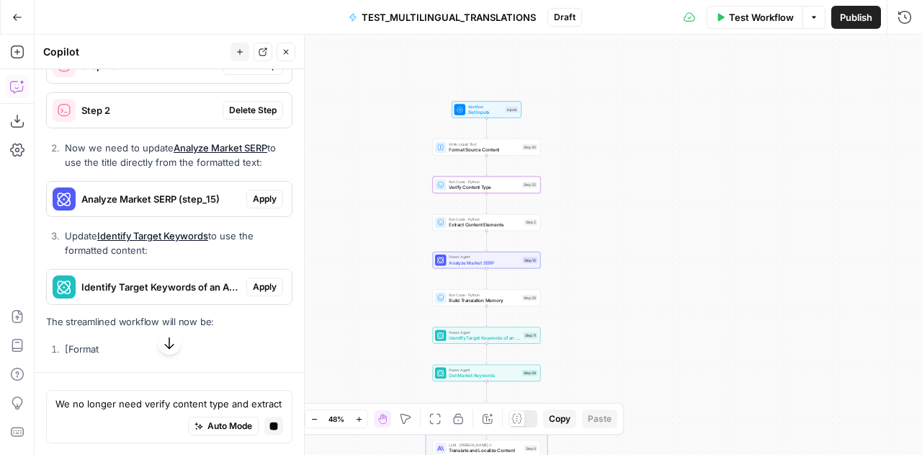
scroll to position [18297, 0]
click at [254, 72] on span "Delete Step" at bounding box center [253, 65] width 48 height 13
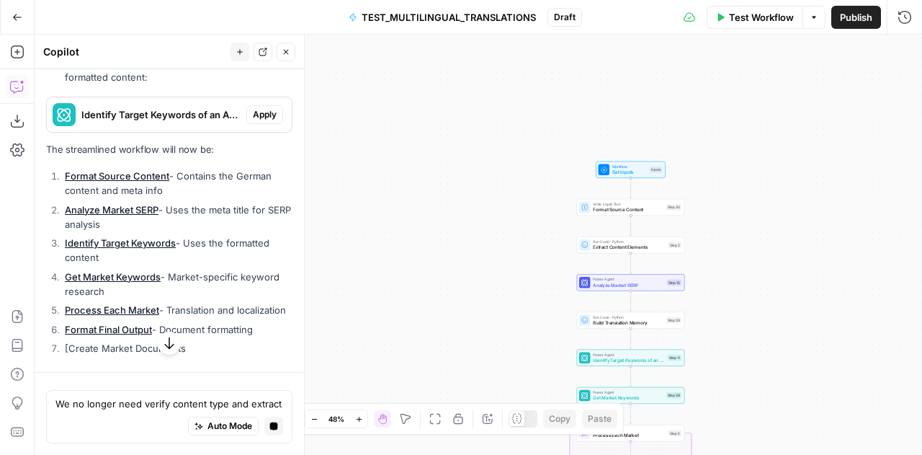
scroll to position [16515, 0]
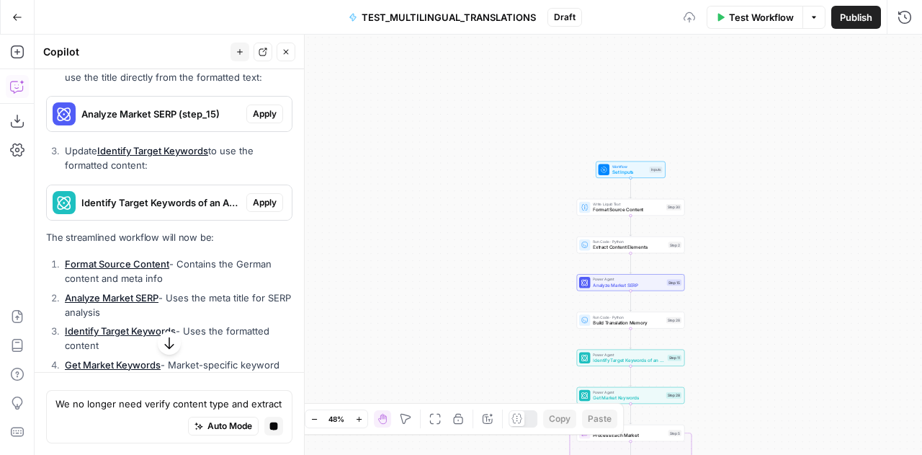
click at [242, 32] on span "Delete Step" at bounding box center [253, 25] width 48 height 13
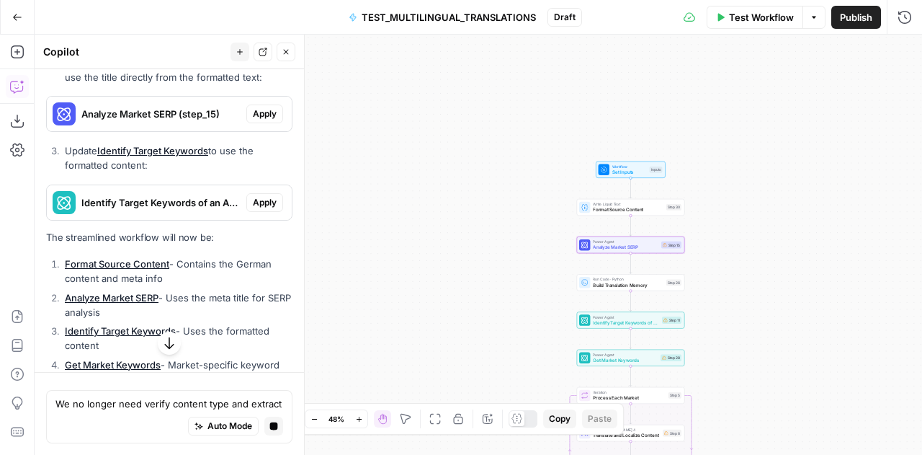
scroll to position [16555, 0]
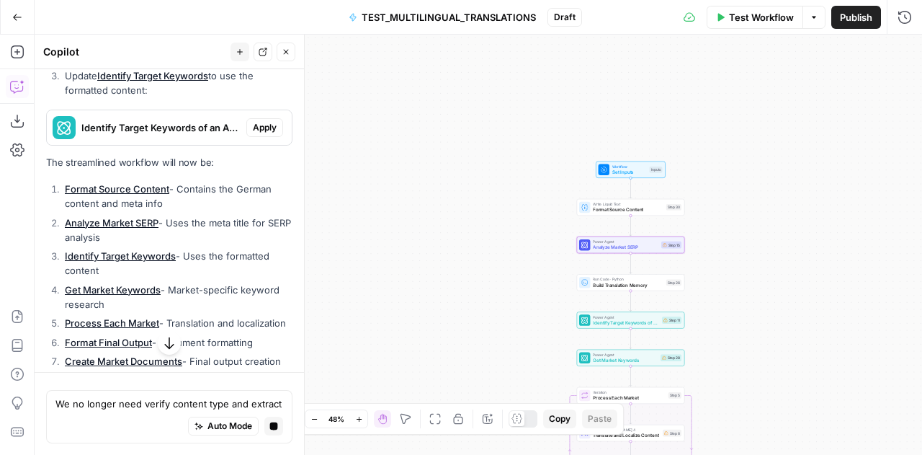
click at [256, 45] on span "Apply" at bounding box center [265, 38] width 24 height 13
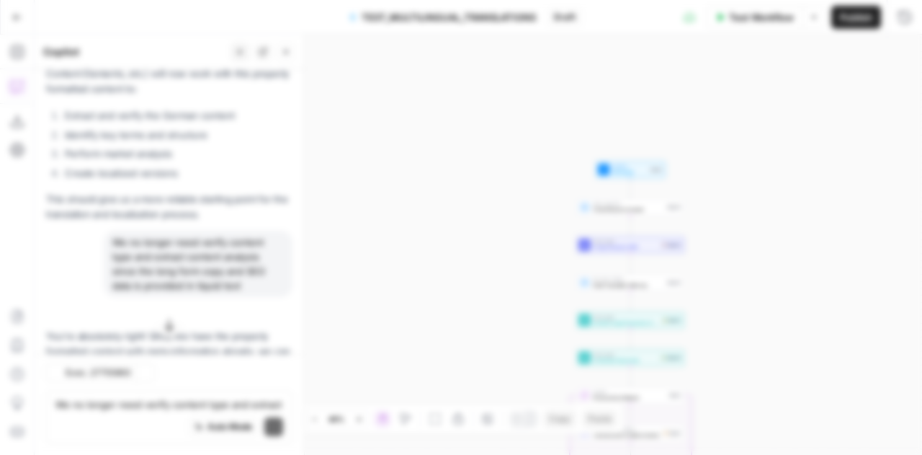
scroll to position [17094, 0]
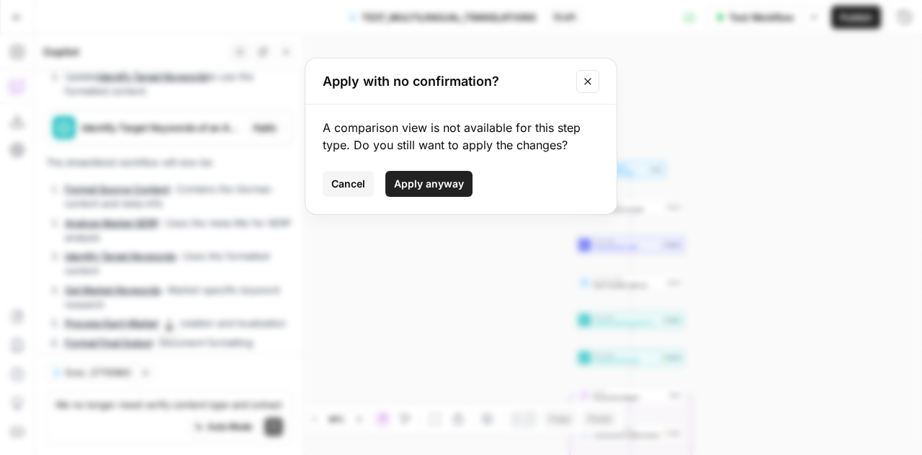
click at [440, 181] on span "Apply anyway" at bounding box center [429, 183] width 70 height 14
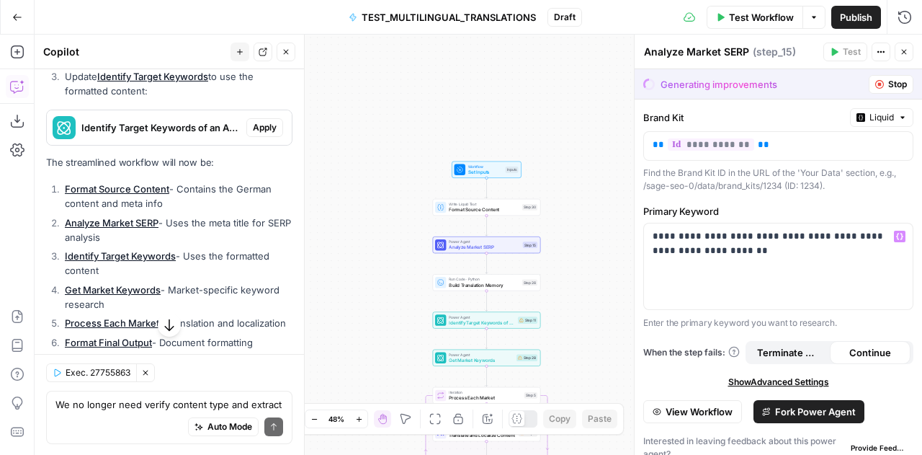
scroll to position [13, 0]
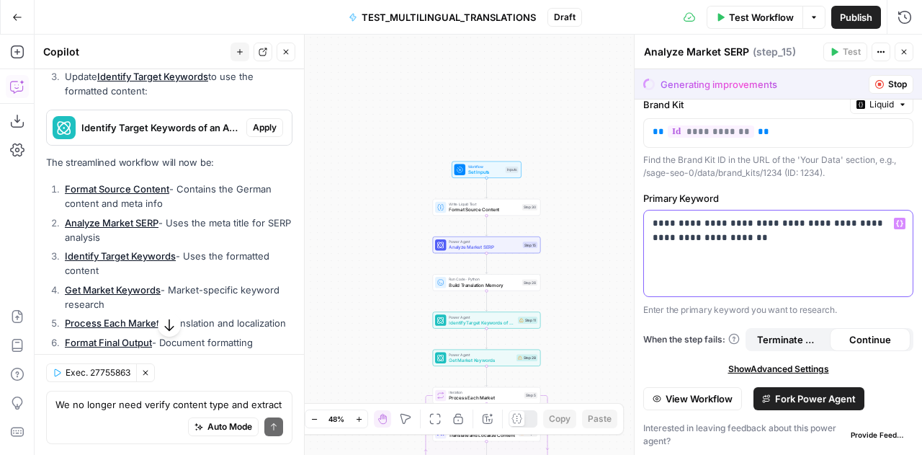
drag, startPoint x: 825, startPoint y: 221, endPoint x: 827, endPoint y: 242, distance: 21.0
click at [827, 242] on p "**********" at bounding box center [773, 230] width 241 height 29
drag, startPoint x: 743, startPoint y: 223, endPoint x: 645, endPoint y: 224, distance: 98.0
click at [645, 224] on div "**********" at bounding box center [778, 253] width 269 height 86
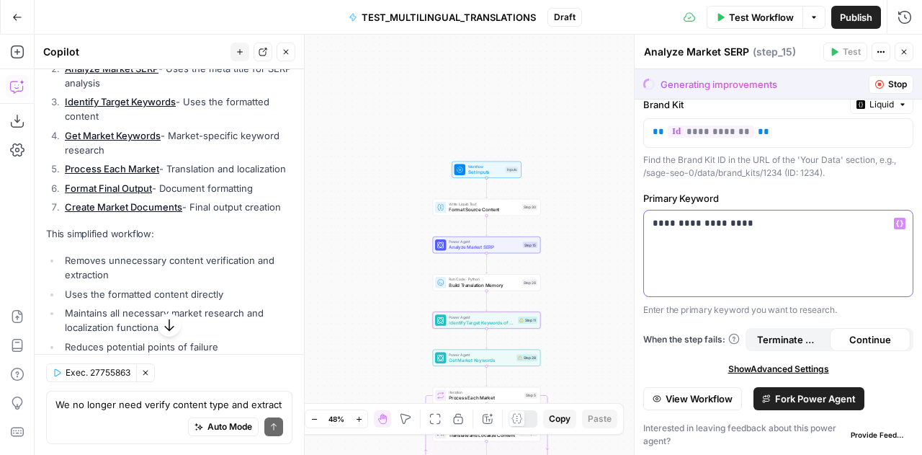
scroll to position [17257, 0]
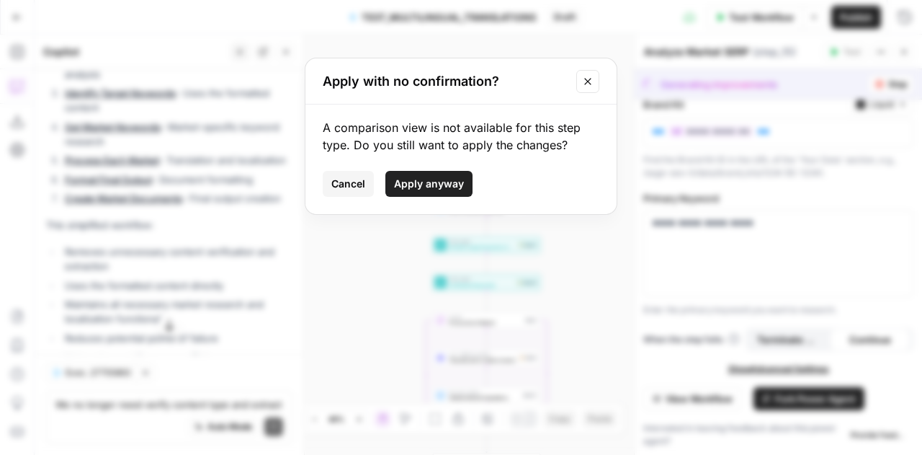
click at [434, 175] on button "Apply anyway" at bounding box center [428, 184] width 87 height 26
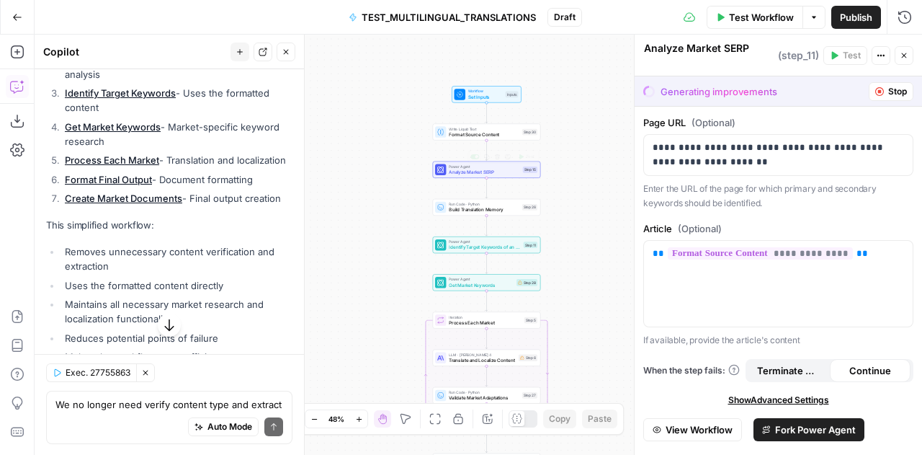
type textarea "Identify Target Keywords of an Article"
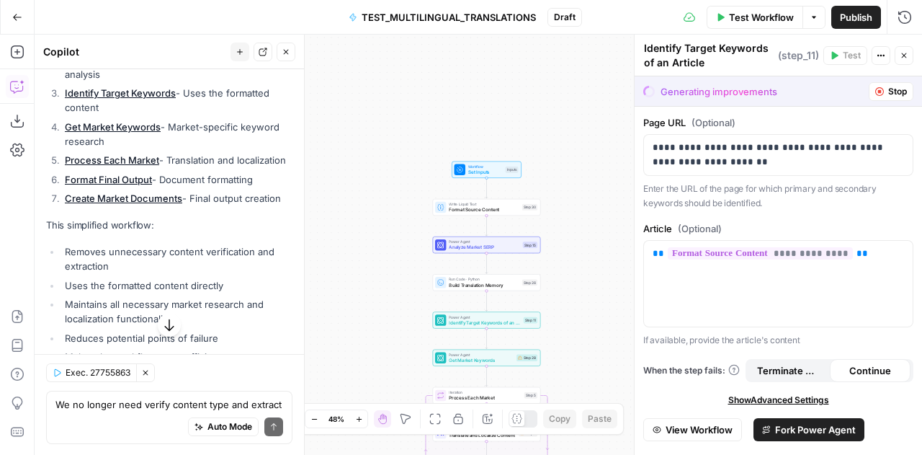
click at [136, 411] on div "Auto Mode Send" at bounding box center [169, 427] width 228 height 32
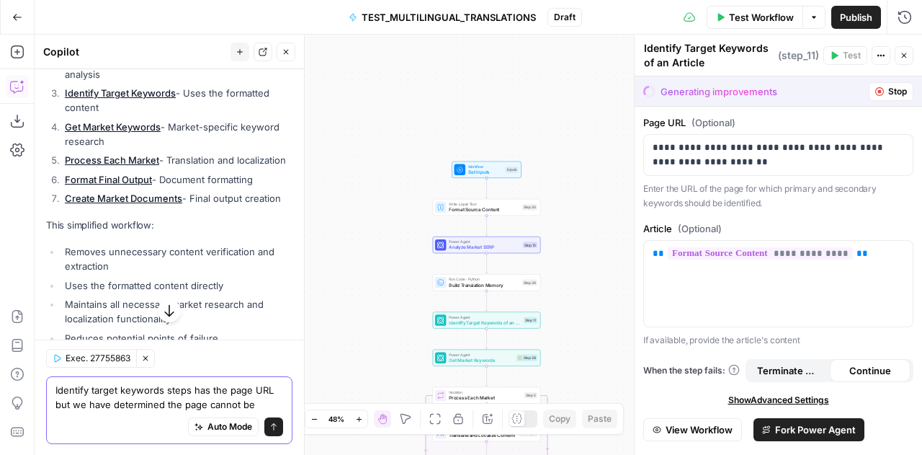
type textarea "Identify target keywords steps has the page URL but we have determined the page…"
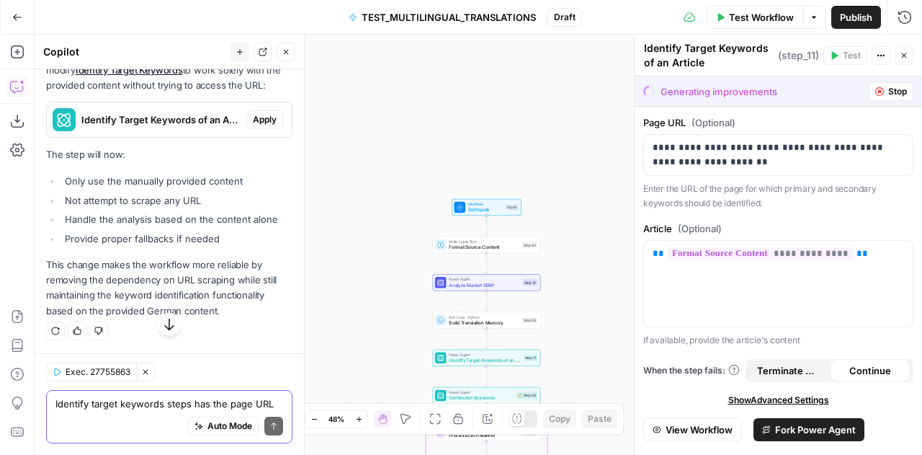
scroll to position [18012, 0]
click at [256, 117] on span "Apply" at bounding box center [265, 119] width 24 height 13
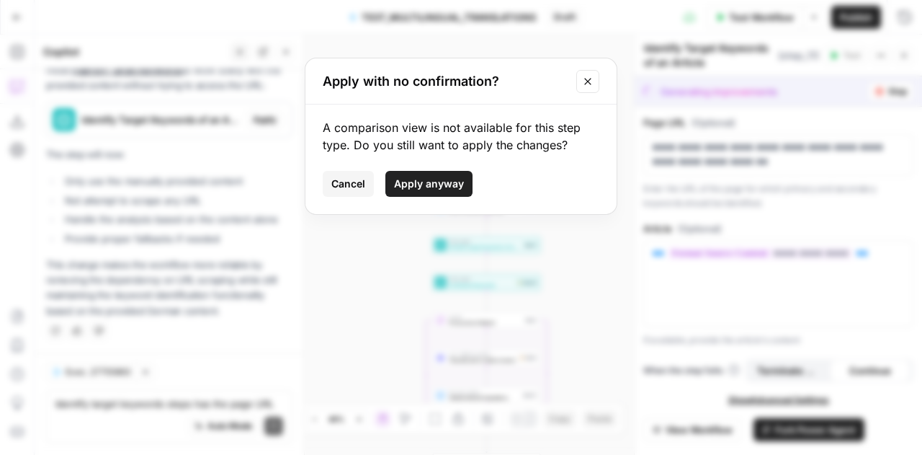
click at [426, 180] on span "Apply anyway" at bounding box center [429, 183] width 70 height 14
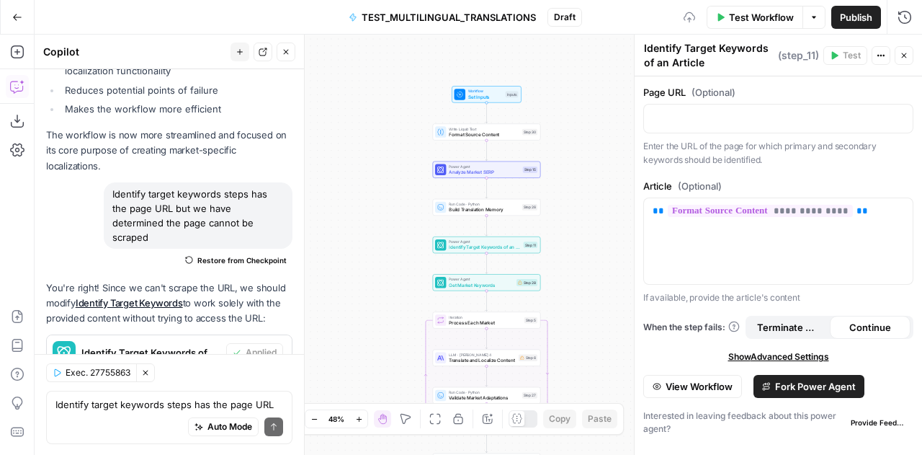
scroll to position [18035, 0]
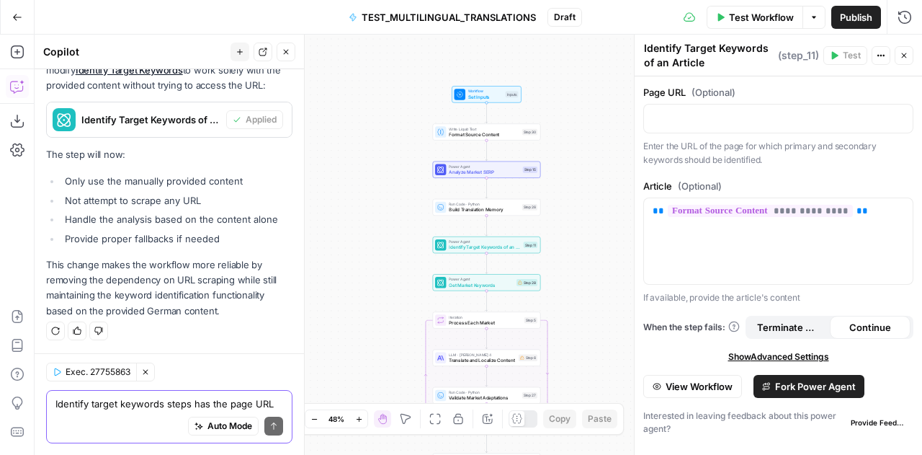
click at [142, 407] on textarea "Identify target keywords steps has the page URL but we have determined the page…" at bounding box center [169, 403] width 228 height 14
type textarea "Do we need build transition memory"
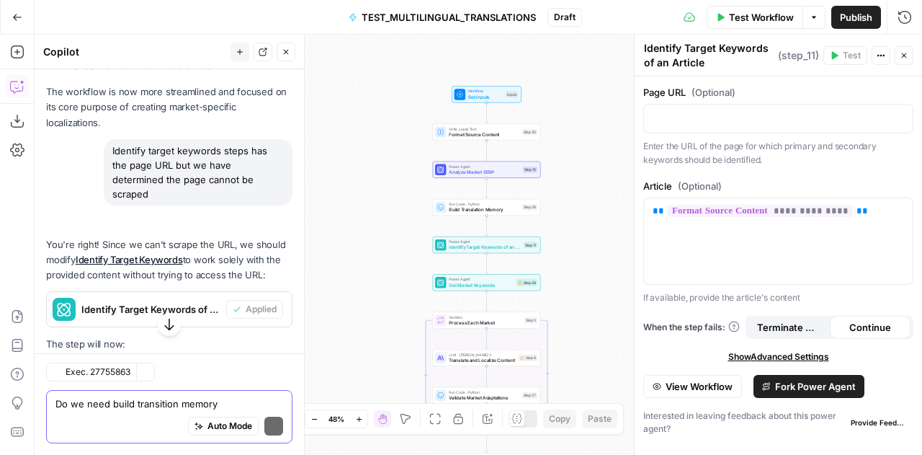
scroll to position [18110, 0]
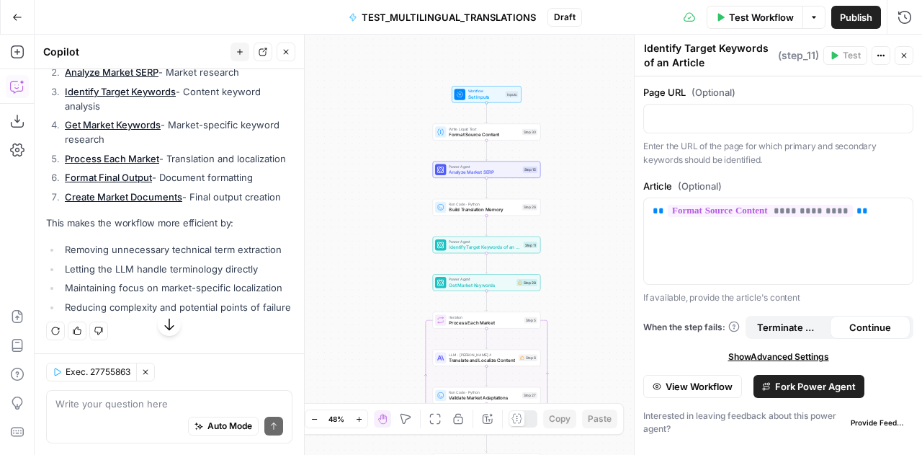
scroll to position [18227, 0]
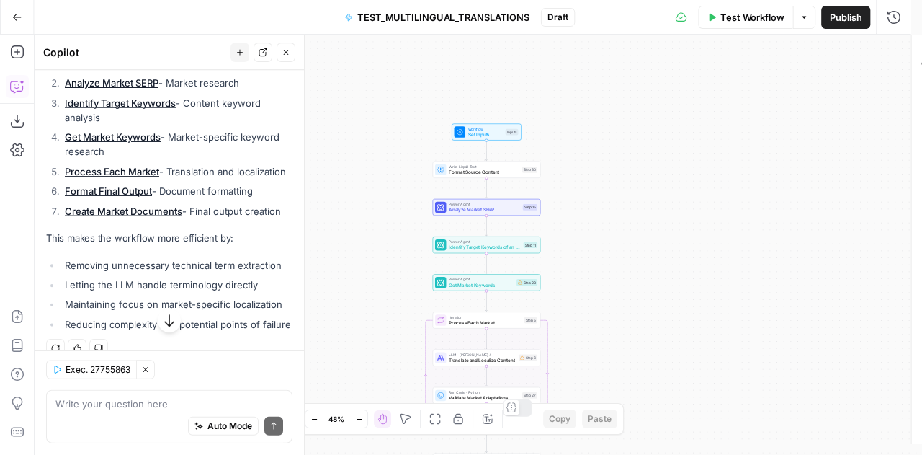
scroll to position [18502, 0]
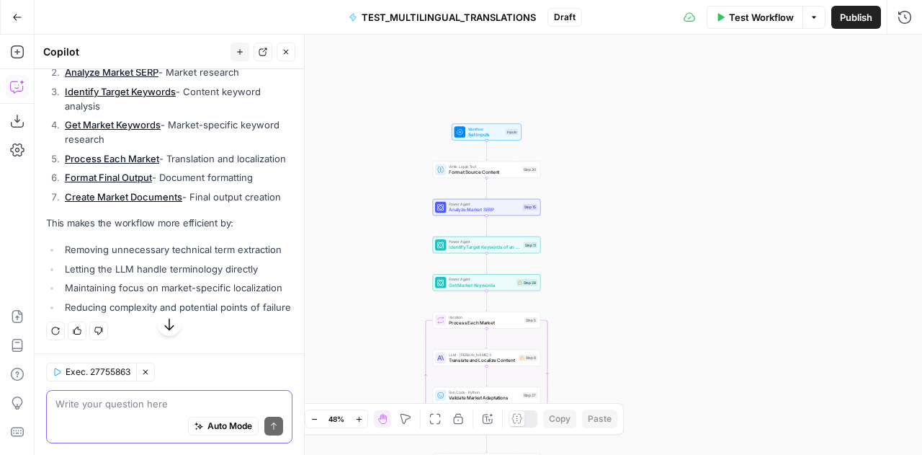
click at [84, 403] on textarea at bounding box center [169, 403] width 228 height 14
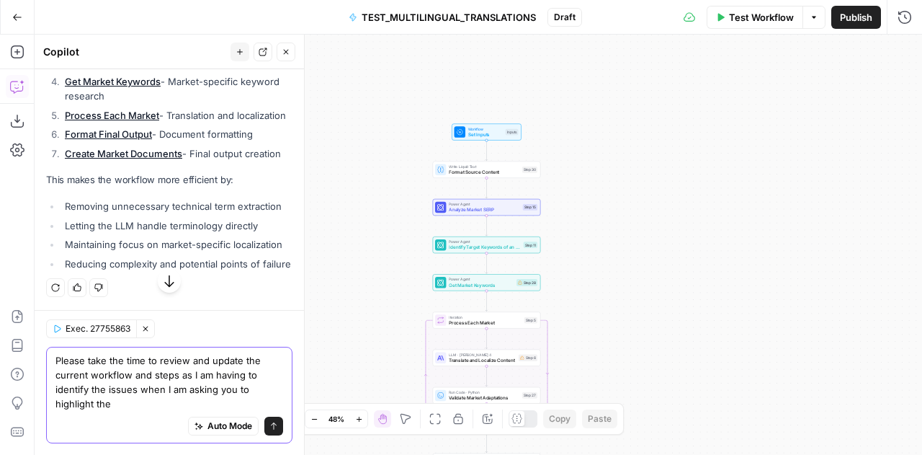
type textarea "Please take the time to review and update the current workflow and steps as I a…"
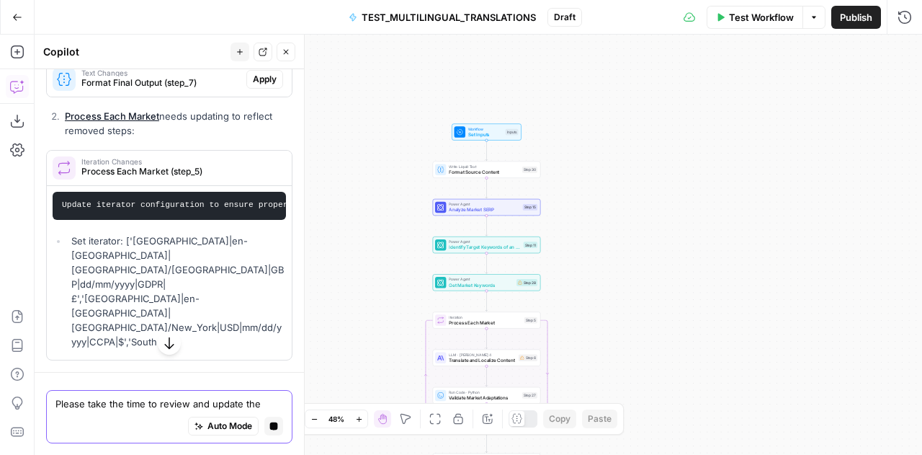
scroll to position [18519, 0]
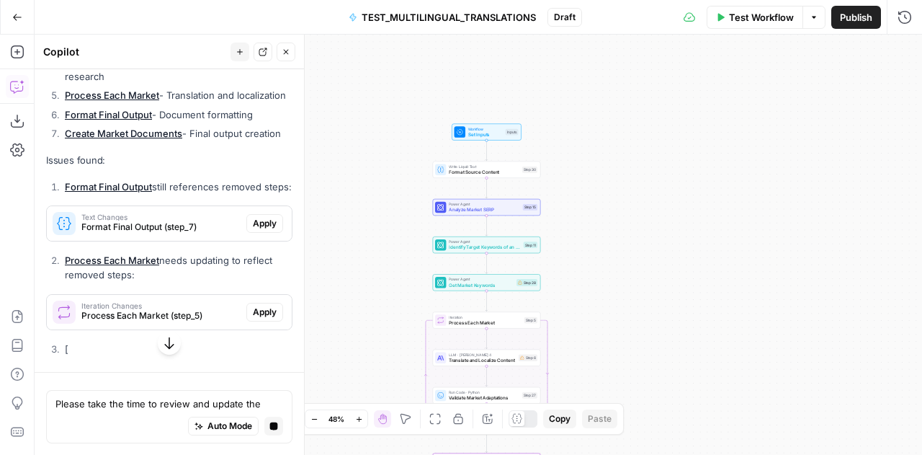
click at [253, 230] on span "Apply" at bounding box center [265, 223] width 24 height 13
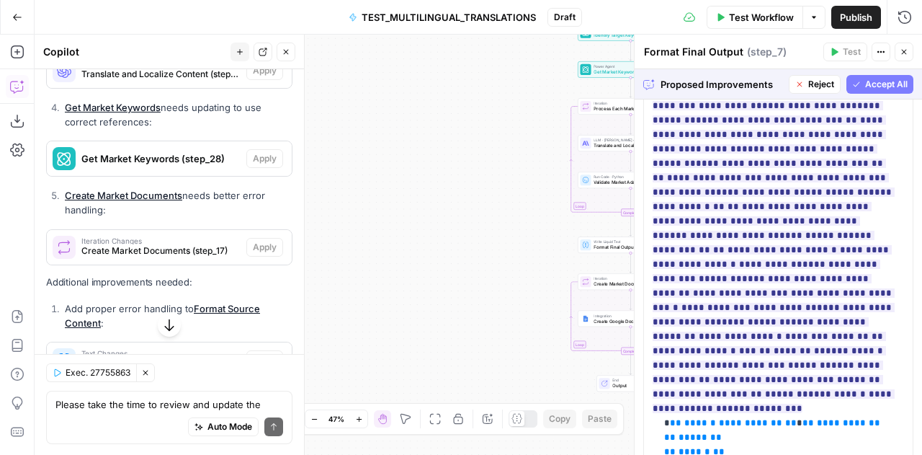
scroll to position [1053, 0]
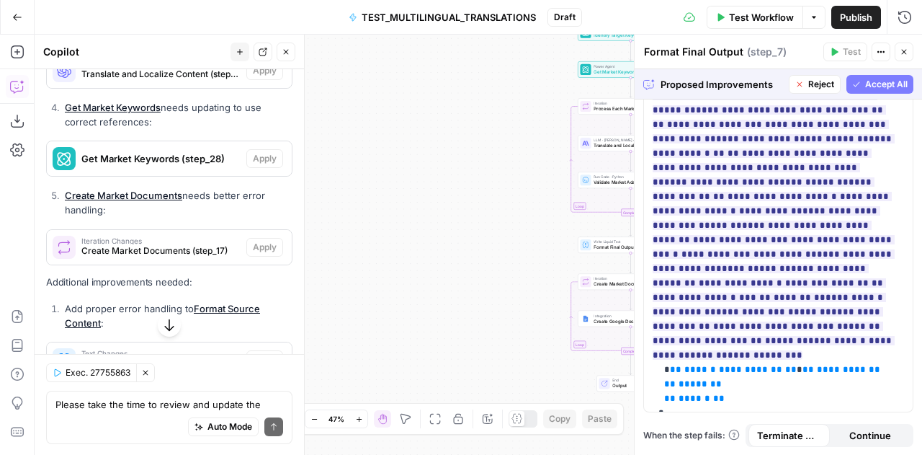
click at [870, 74] on div "Proposed Improvements Reject Accept All" at bounding box center [778, 84] width 287 height 30
click at [868, 85] on span "Accept All" at bounding box center [886, 84] width 43 height 13
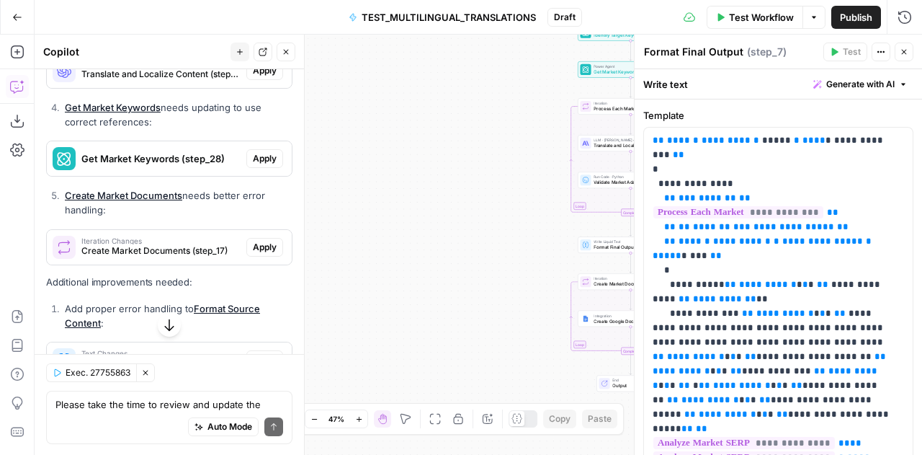
scroll to position [19325, 0]
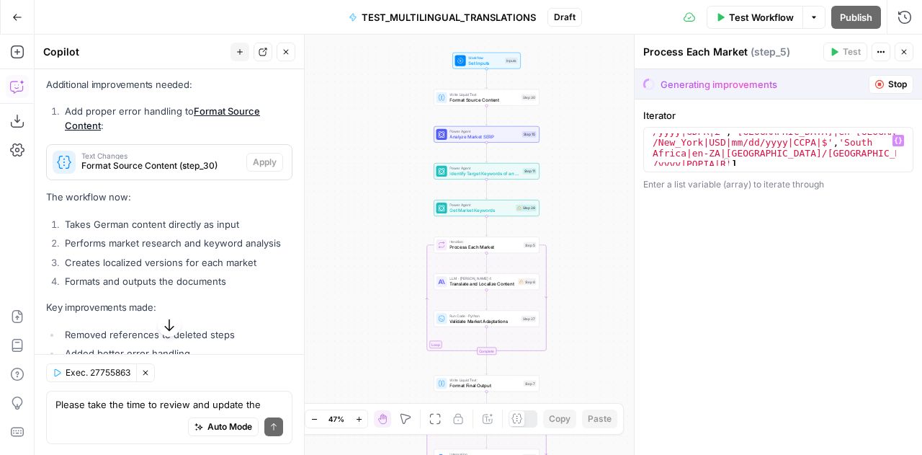
scroll to position [15, 0]
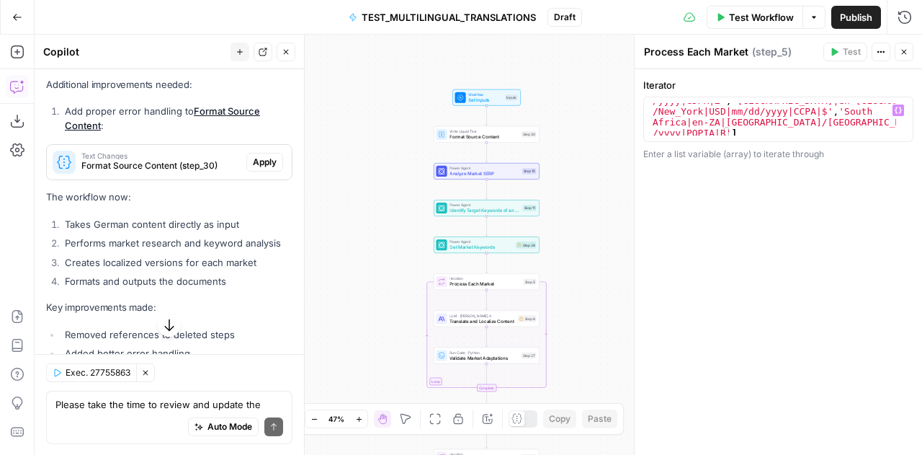
scroll to position [22, 0]
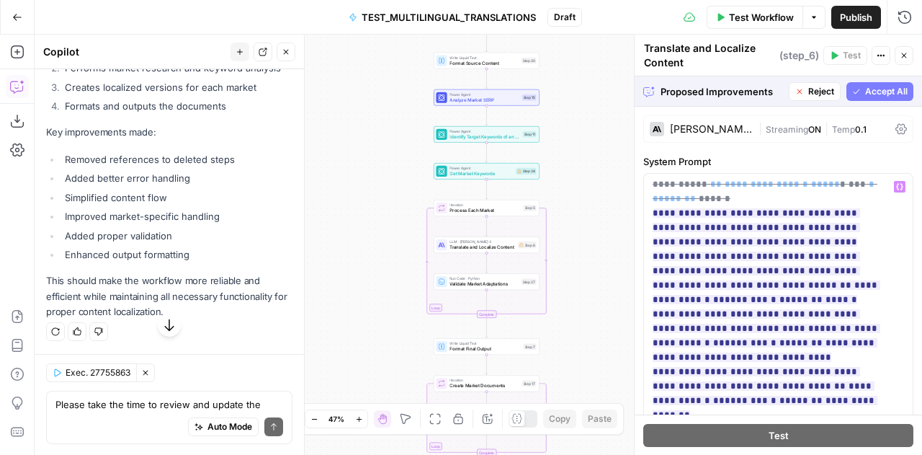
scroll to position [1689, 0]
click at [846, 86] on button "Accept All" at bounding box center [879, 91] width 67 height 19
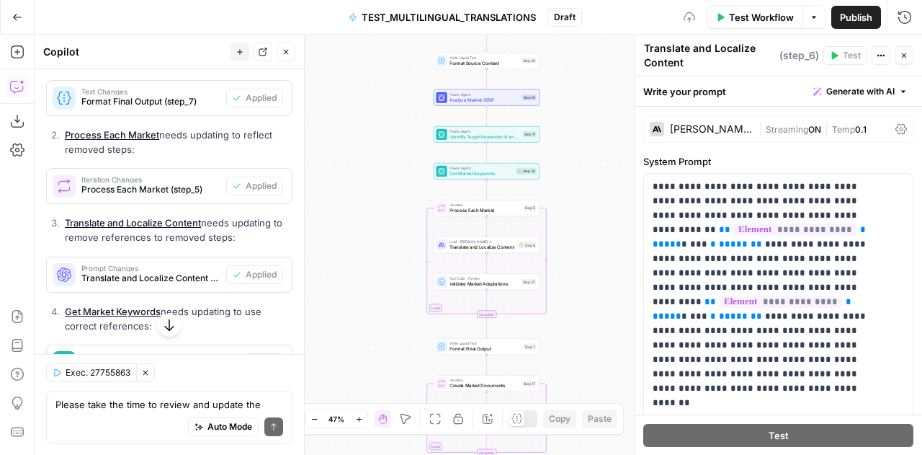
scroll to position [19500, 0]
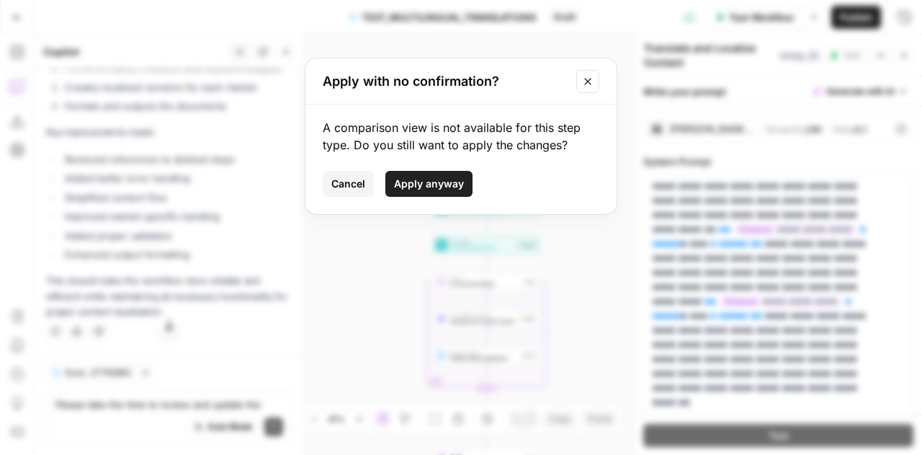
click at [429, 175] on button "Apply anyway" at bounding box center [428, 184] width 87 height 26
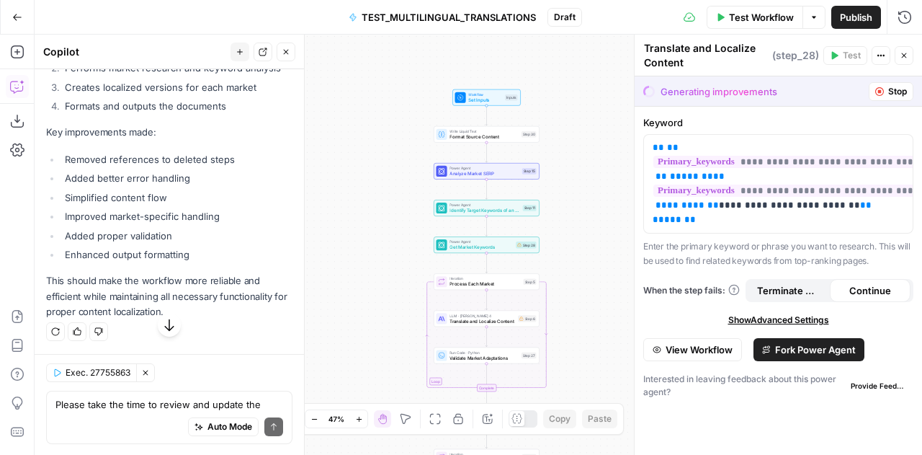
type textarea "Get Market Keywords"
click at [418, 186] on div "Workflow Set Inputs Inputs Write Liquid Text Format Source Content Step 30 Powe…" at bounding box center [478, 245] width 887 height 420
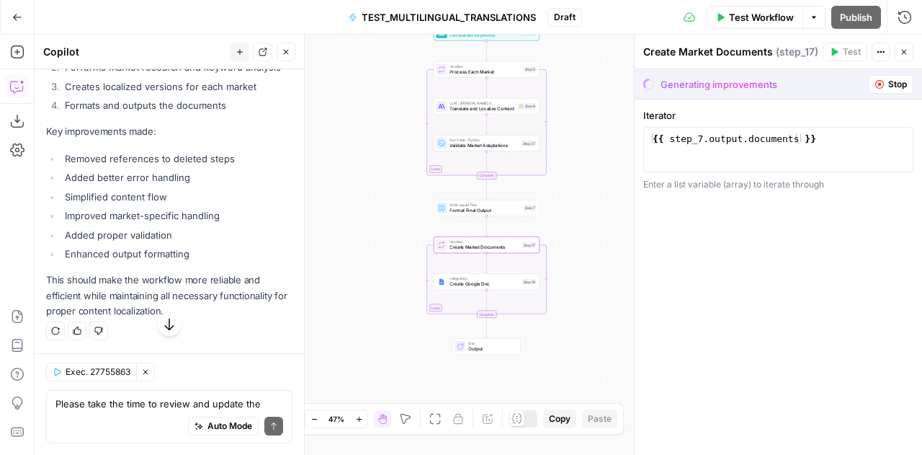
scroll to position [18924, 0]
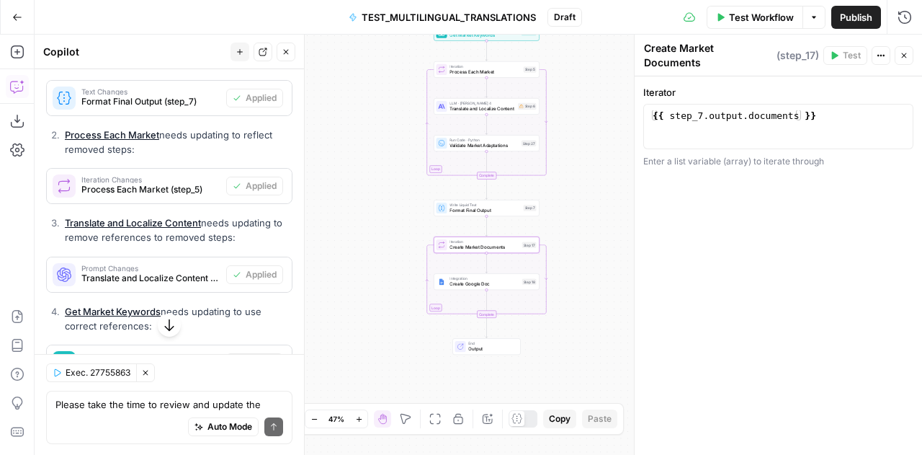
scroll to position [19500, 0]
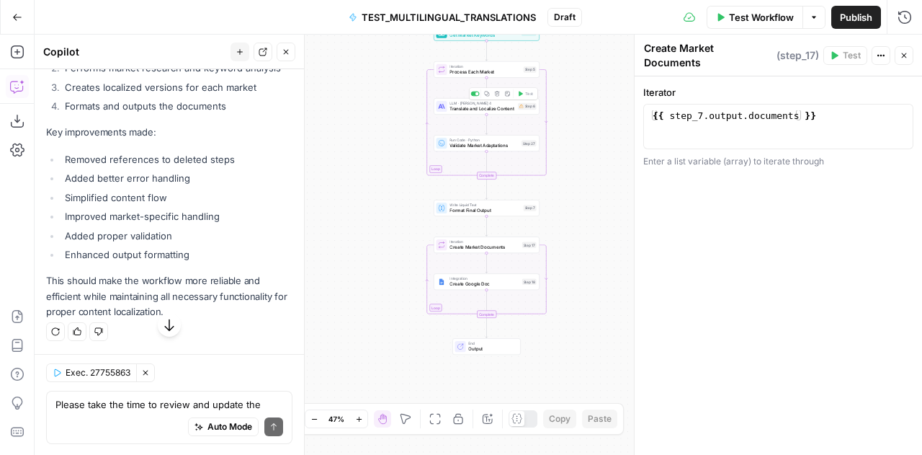
click at [498, 106] on span "Translate and Localize Content" at bounding box center [483, 108] width 66 height 6
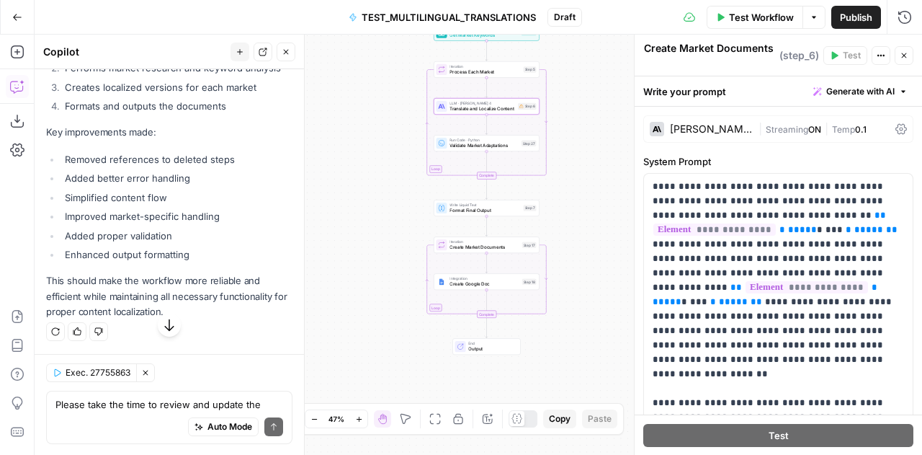
type textarea "Translate and Localize Content"
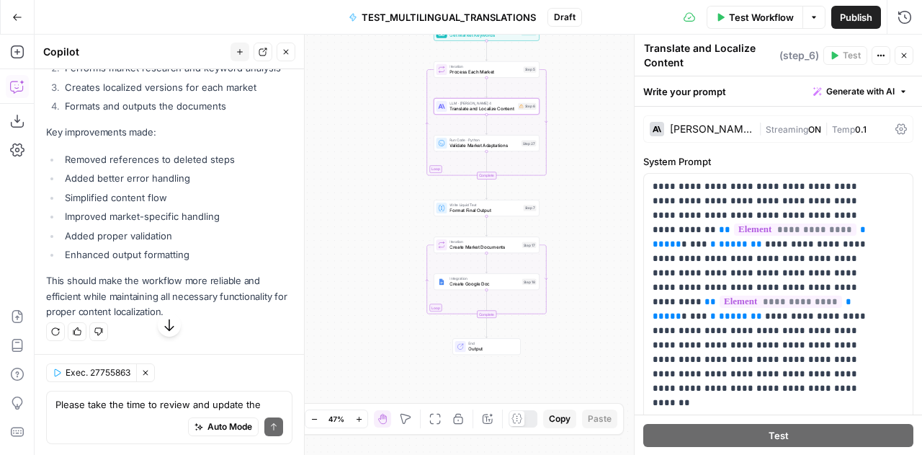
click at [140, 395] on div "Please take the time to review and update the current workflow and steps as I a…" at bounding box center [169, 416] width 246 height 53
type textarea "Variables are missing from translate and localise content"
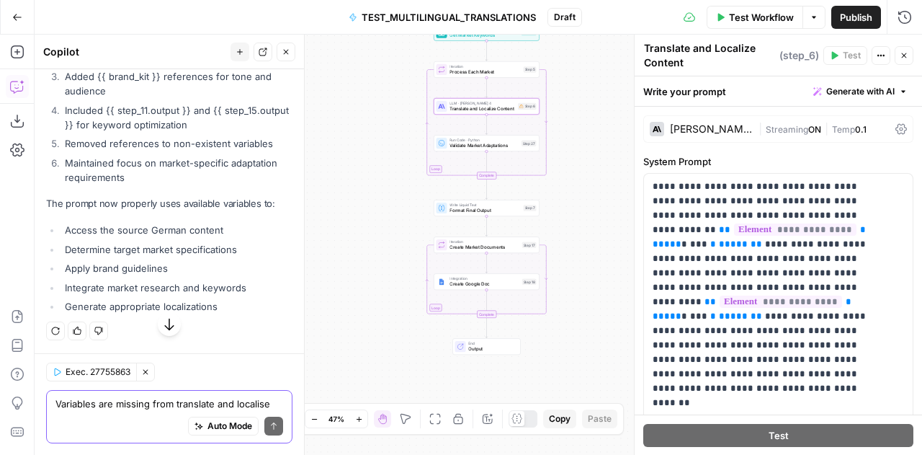
scroll to position [20136, 0]
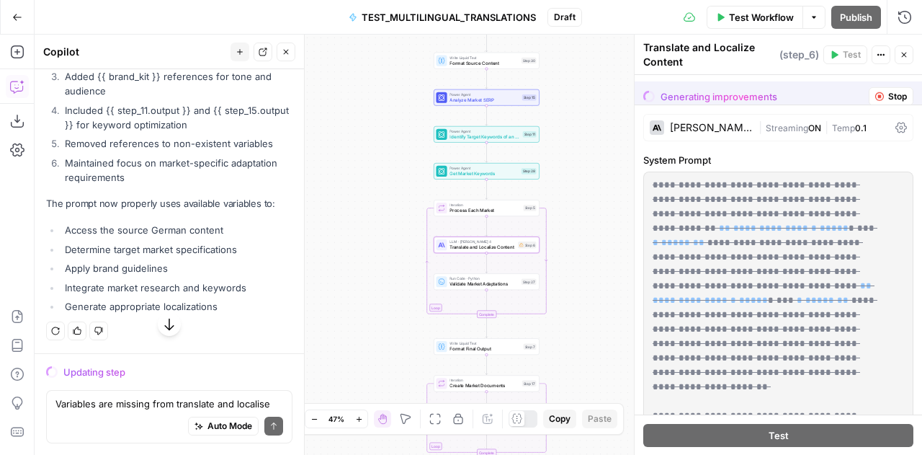
scroll to position [19560, 0]
